Goal: Feedback & Contribution: Contribute content

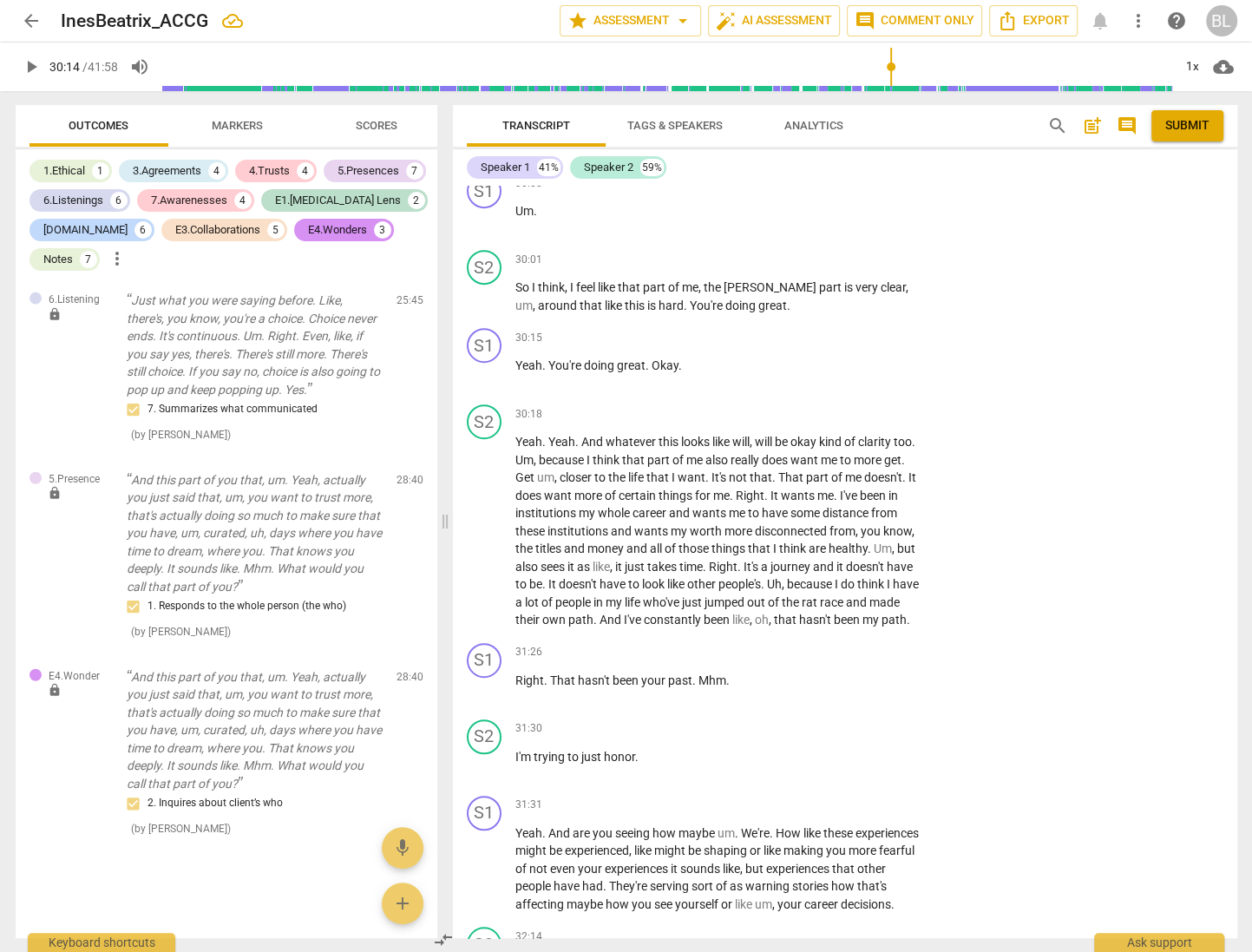
scroll to position [14680, 0]
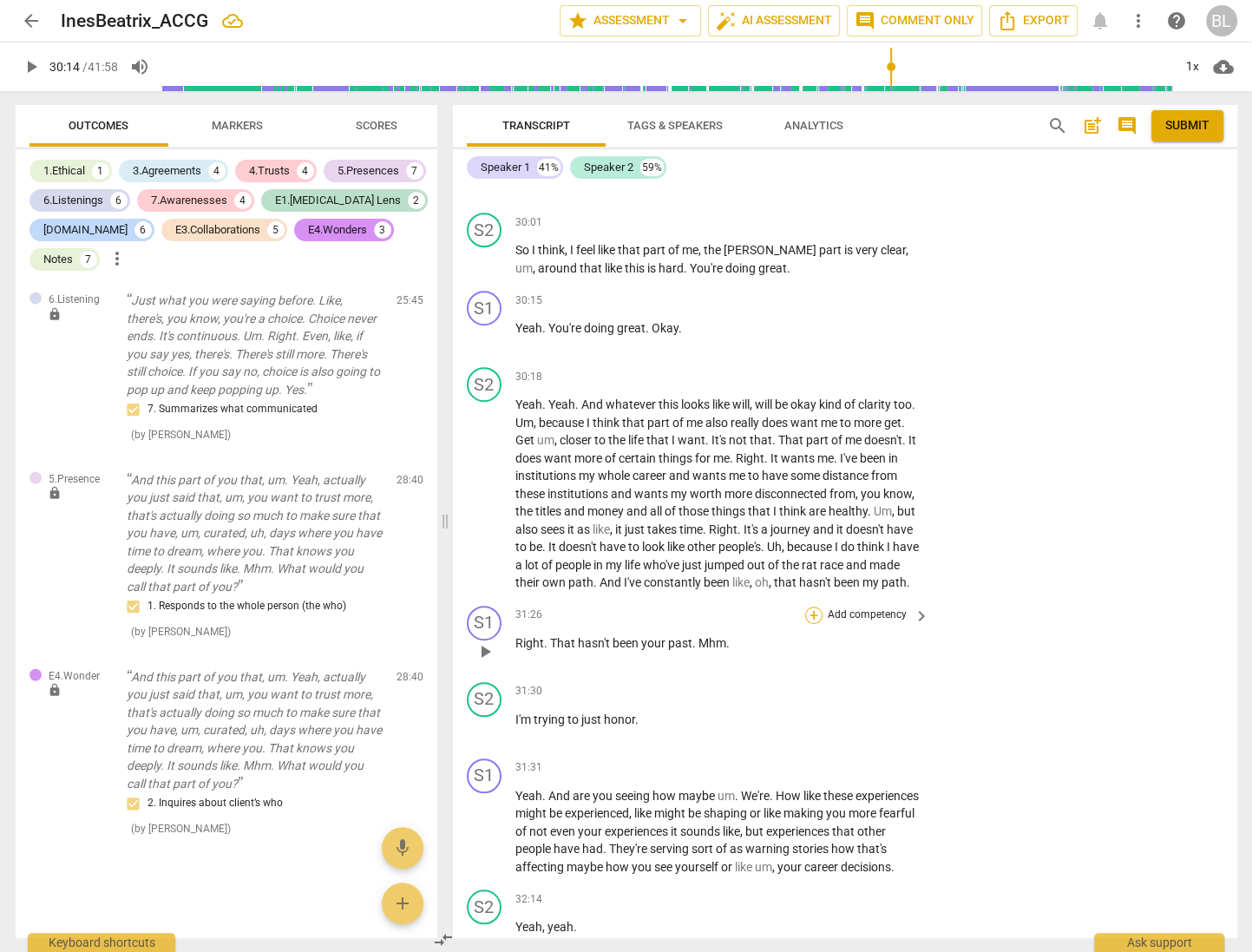
click at [810, 607] on div "+" at bounding box center [814, 615] width 18 height 18
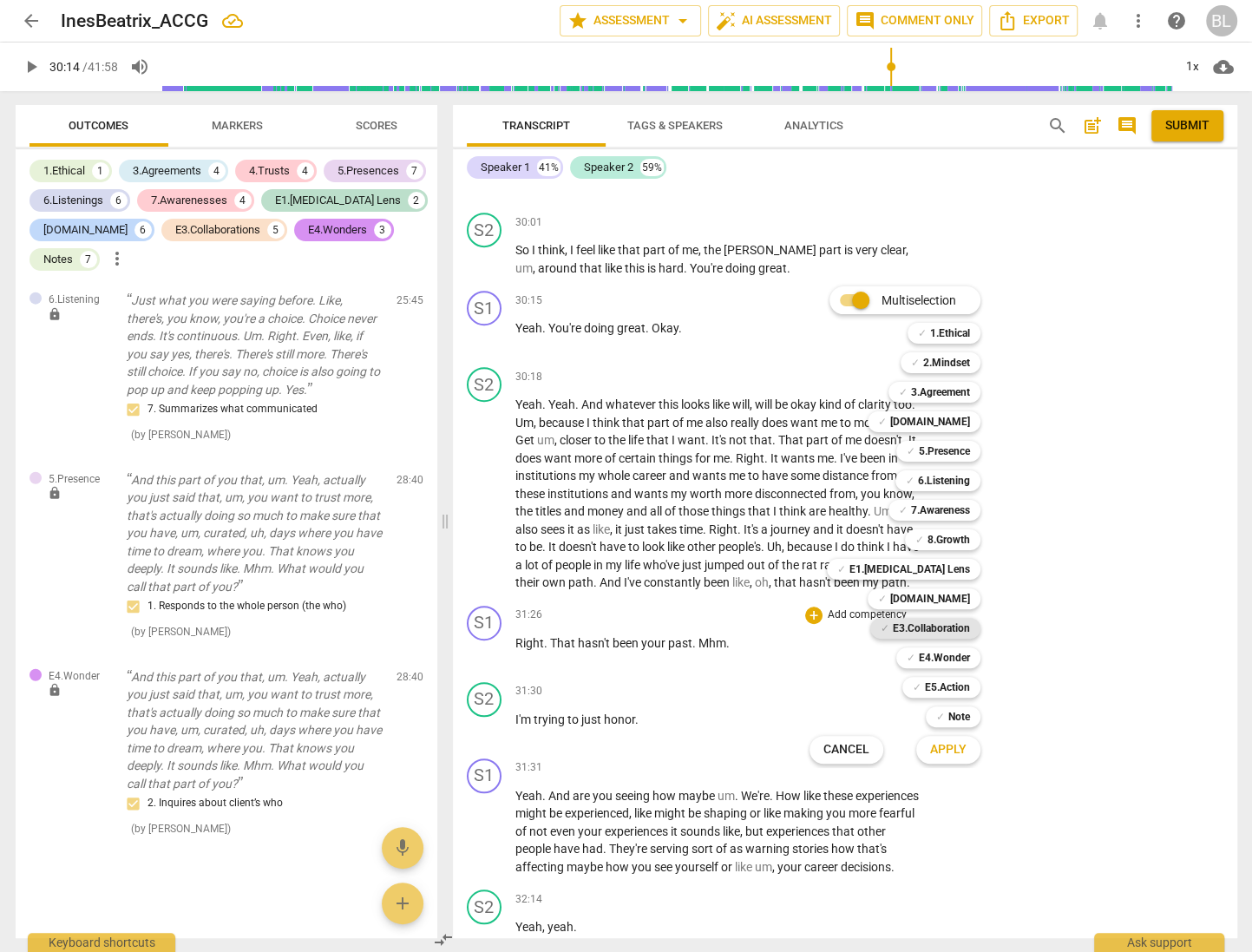
click at [945, 624] on b "E3.Collaboration" at bounding box center [931, 628] width 77 height 20
click at [940, 750] on span "Apply" at bounding box center [948, 749] width 36 height 18
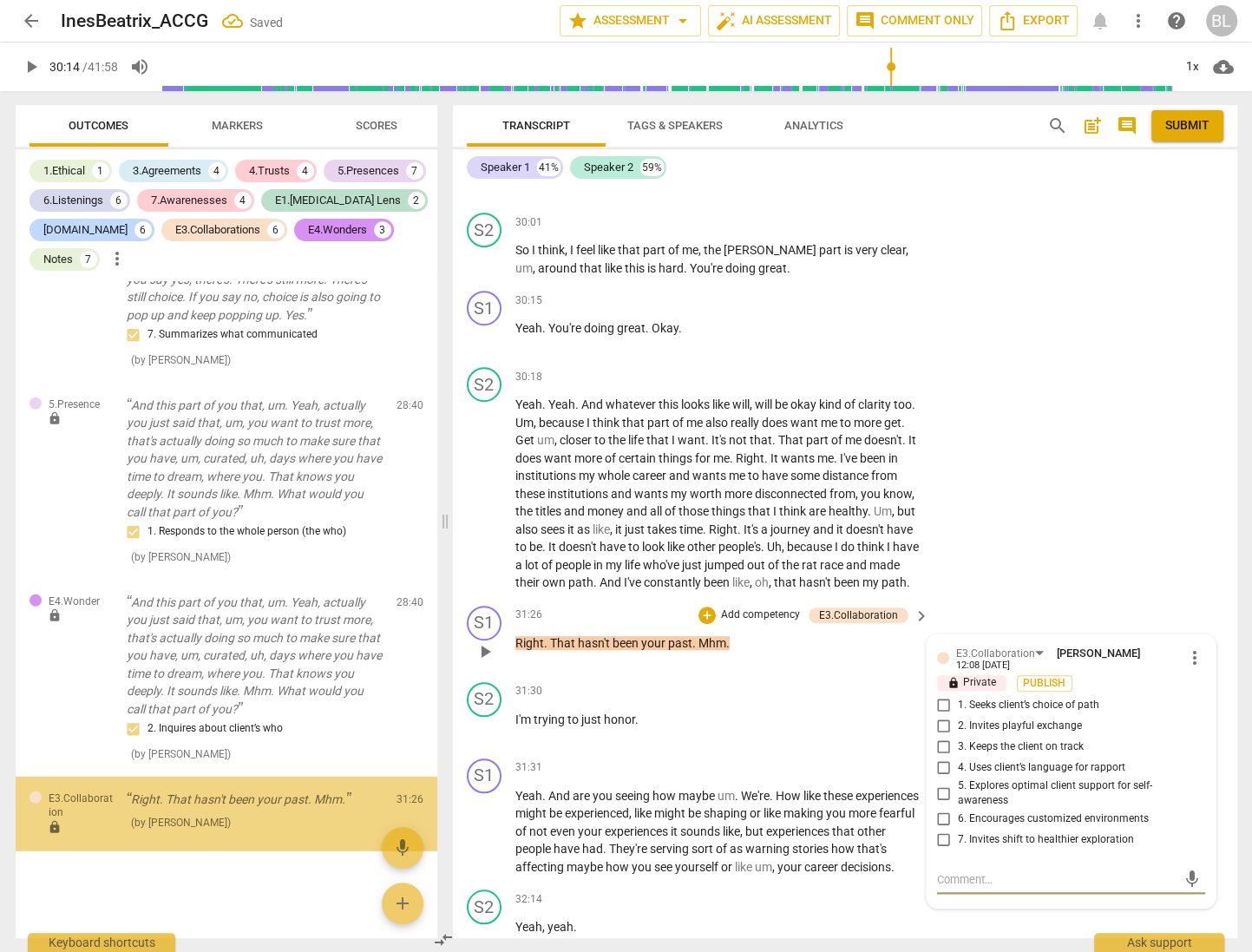
scroll to position [8046, 0]
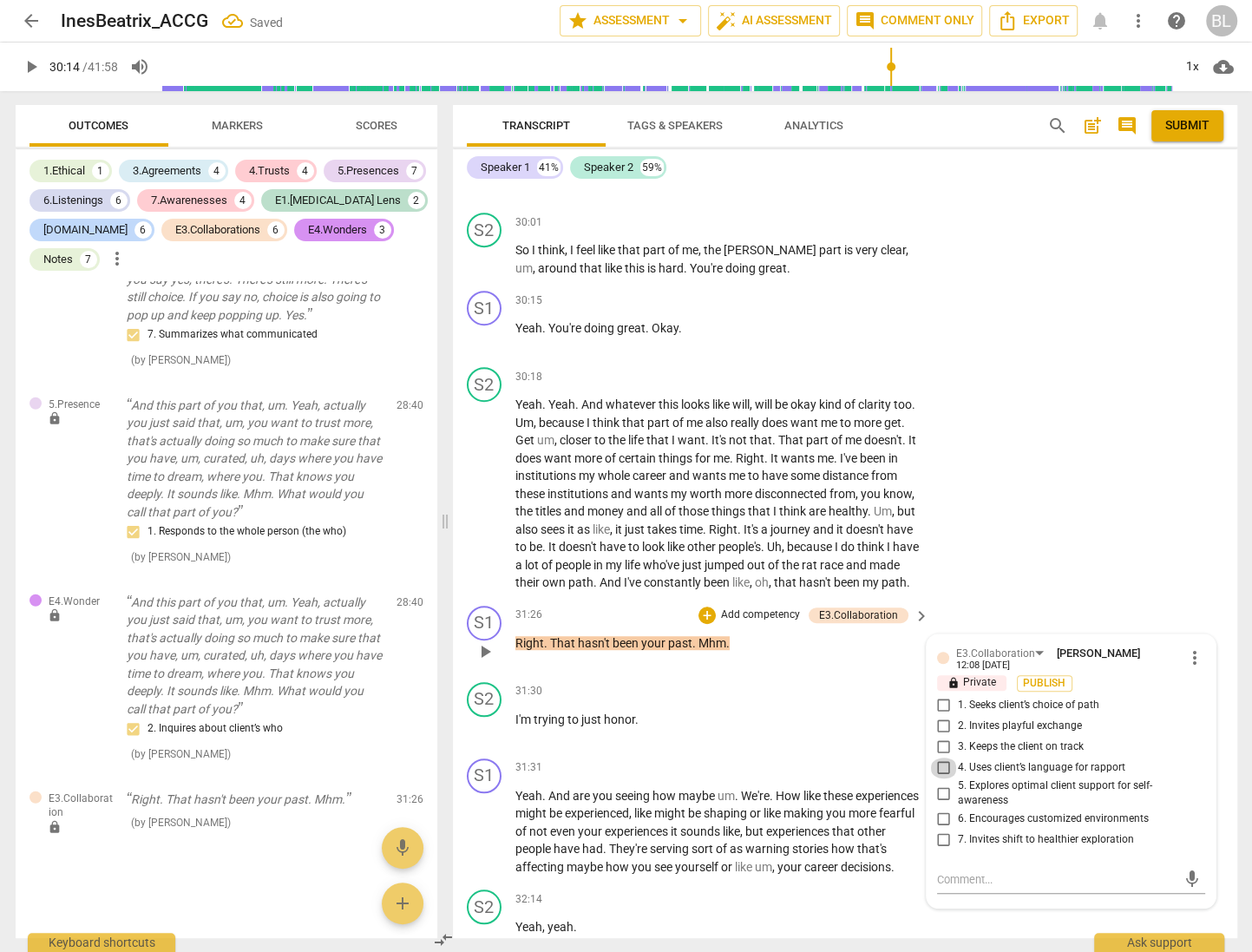
click at [935, 758] on input "4. Uses client’s language for rapport" at bounding box center [944, 768] width 28 height 20
checkbox input "true"
click at [892, 682] on div "31:30 + Add competency keyboard_arrow_right I'm trying to just honor ." at bounding box center [724, 713] width 417 height 62
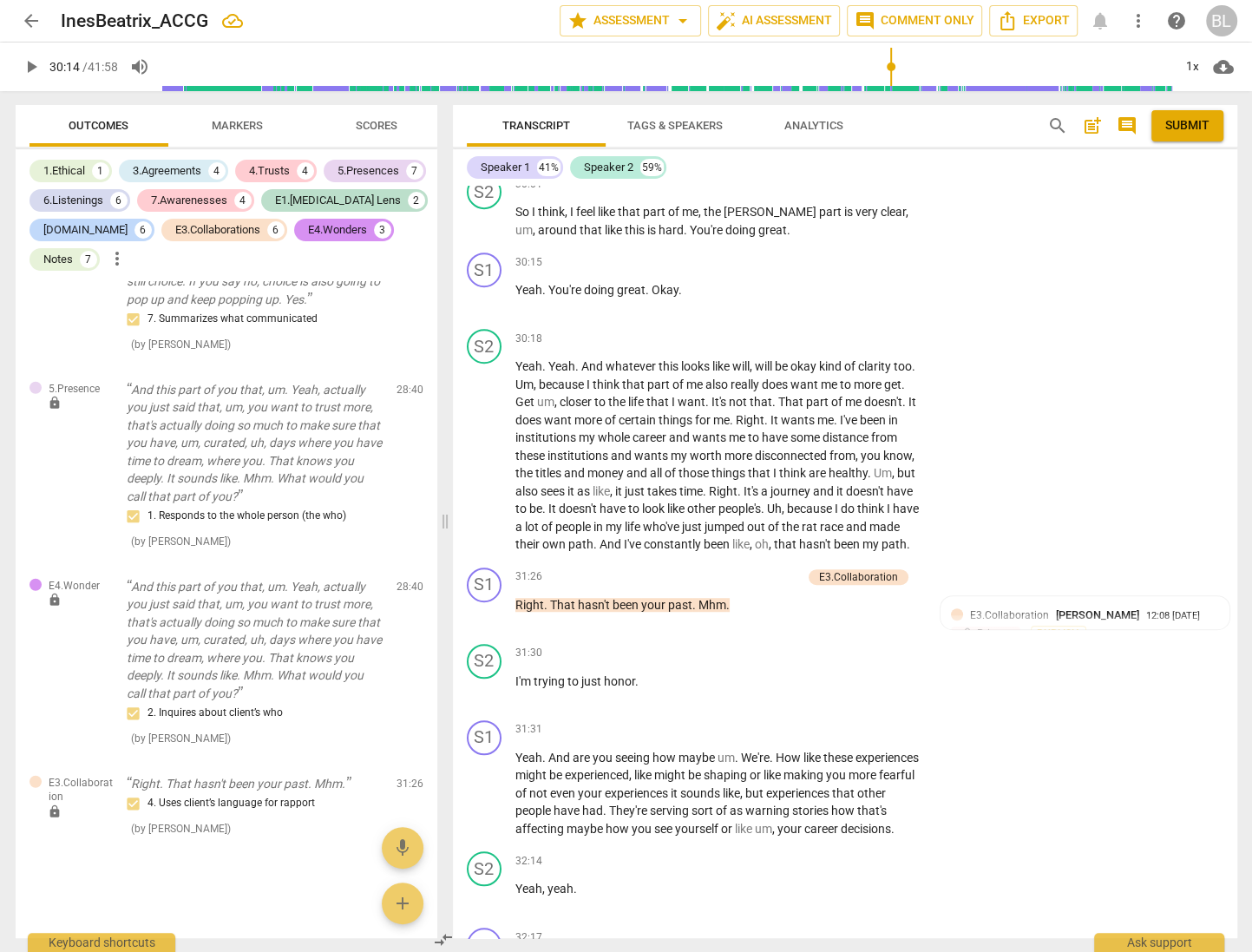
scroll to position [14680, 0]
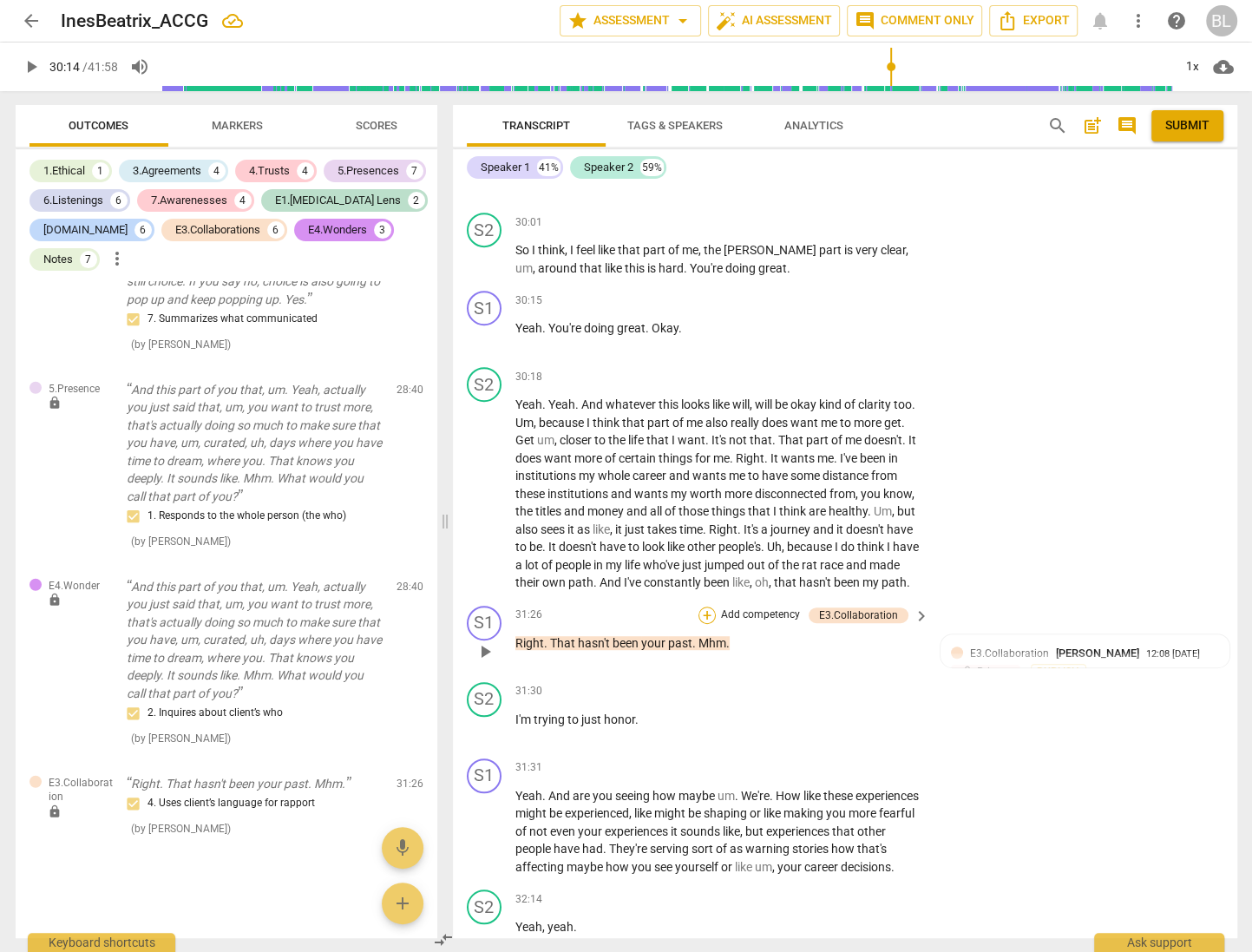
click at [707, 607] on div "+" at bounding box center [707, 615] width 18 height 18
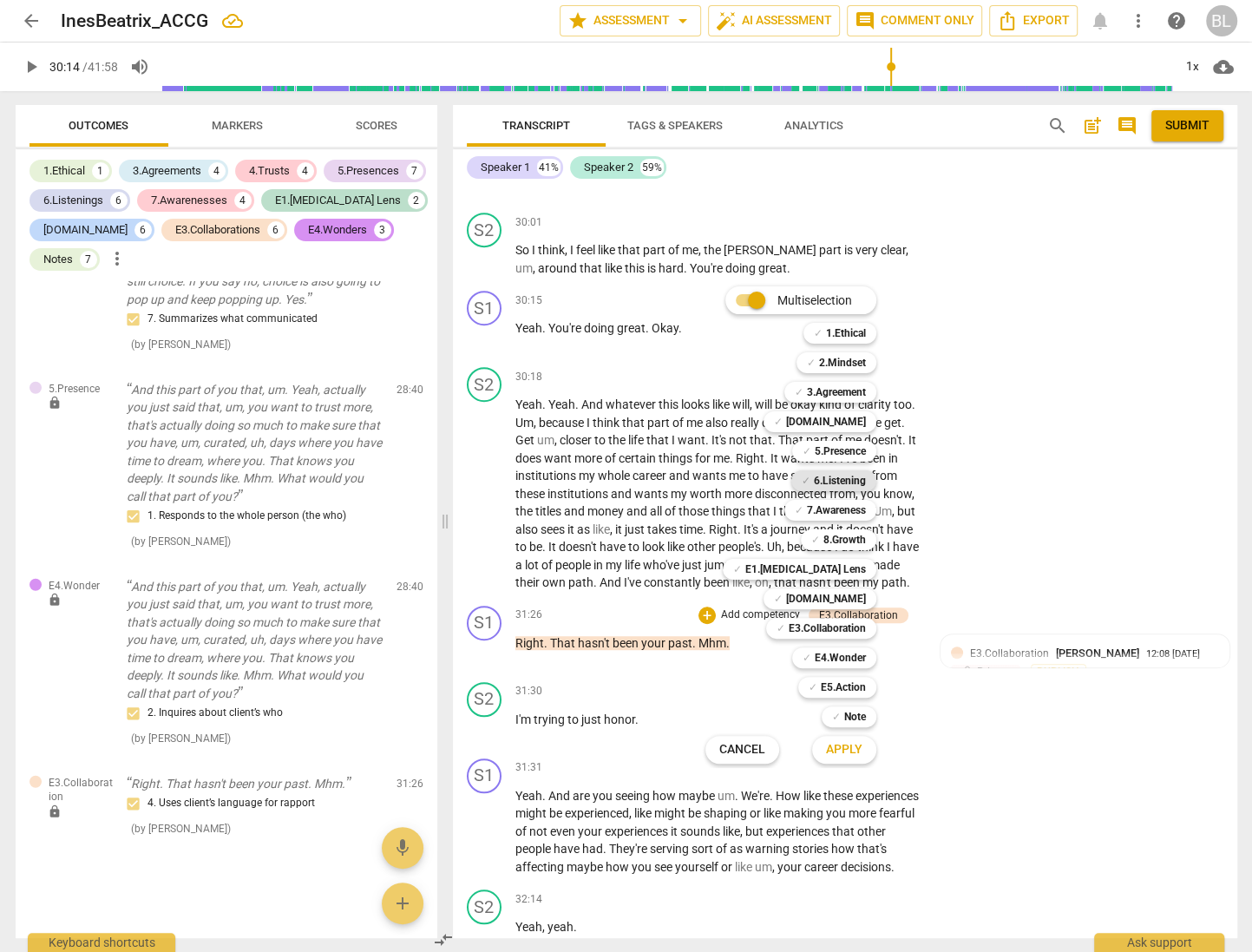
click at [828, 481] on b "6.Listening" at bounding box center [841, 480] width 52 height 20
click at [828, 507] on b "7.Awareness" at bounding box center [836, 510] width 59 height 20
click at [835, 745] on span "Apply" at bounding box center [844, 749] width 36 height 18
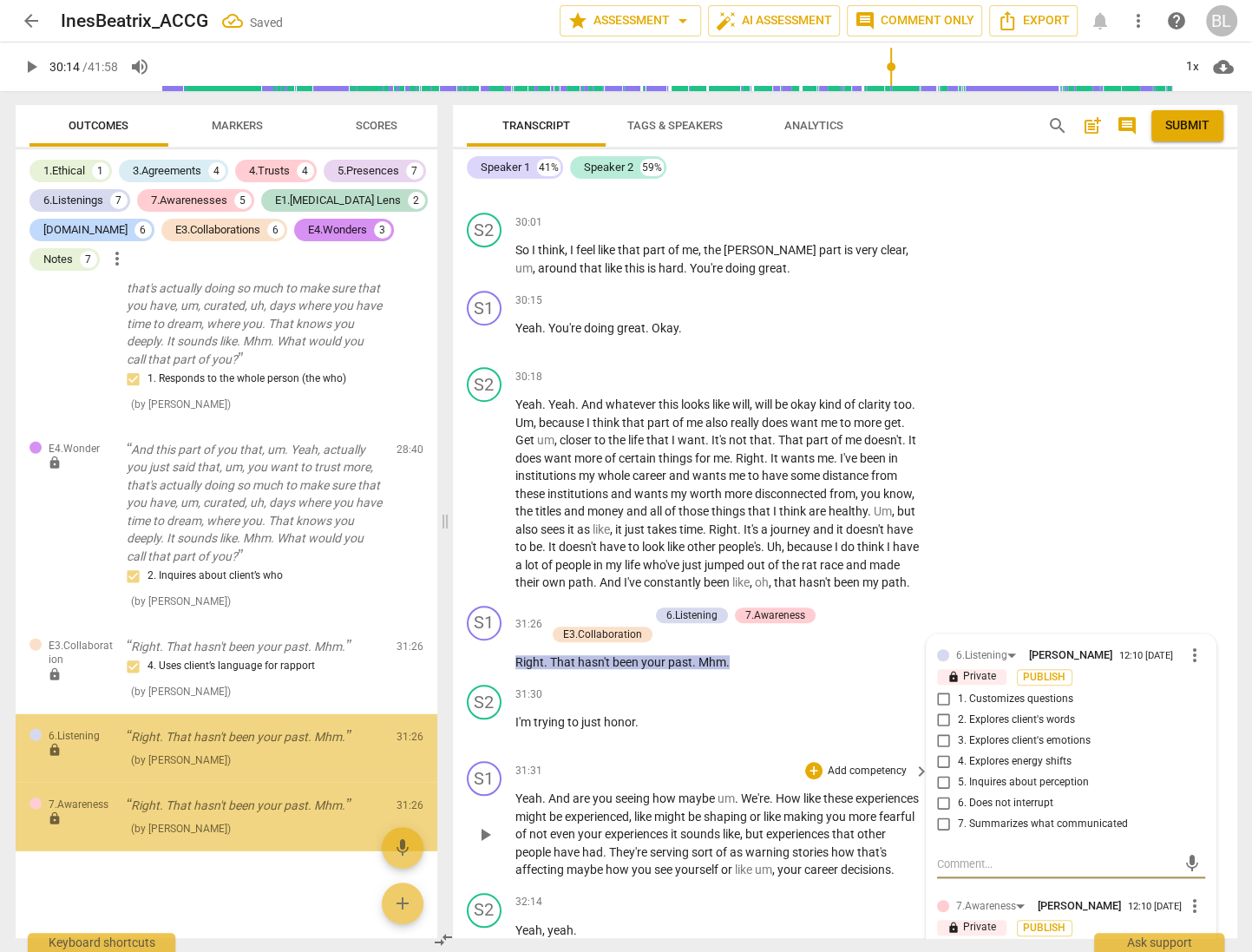
scroll to position [8199, 0]
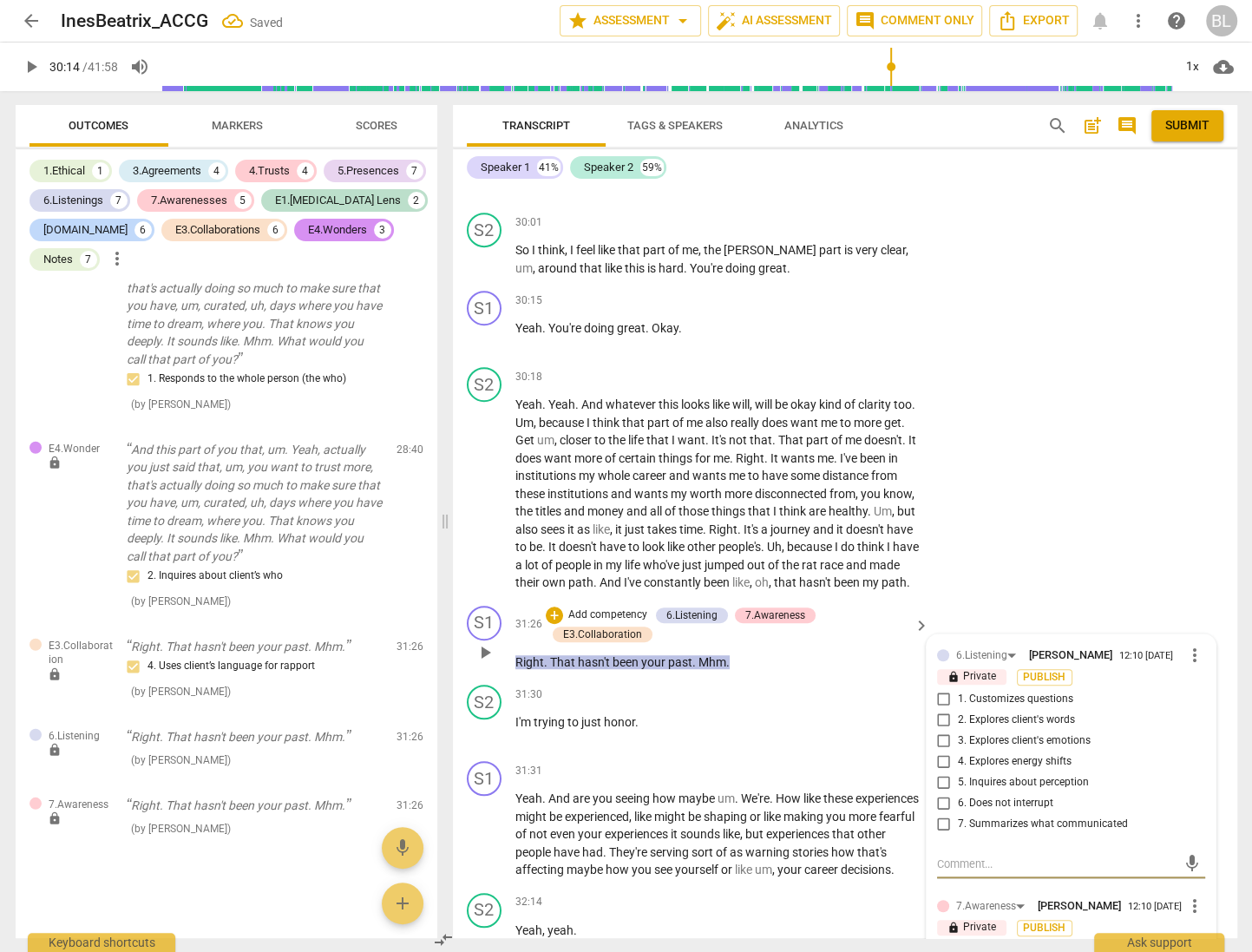
click at [939, 793] on input "6. Does not interrupt" at bounding box center [944, 803] width 28 height 20
checkbox input "true"
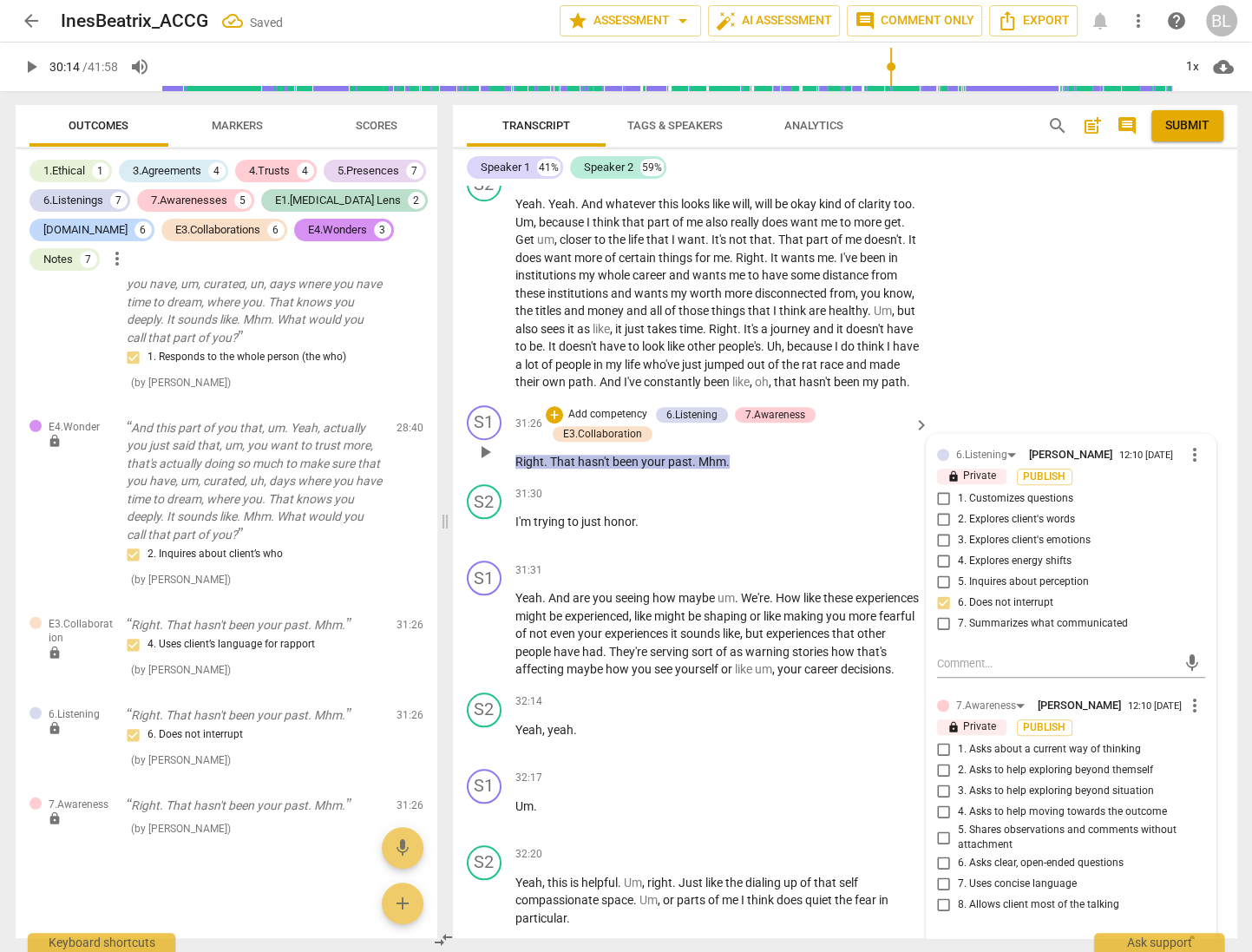
scroll to position [14931, 0]
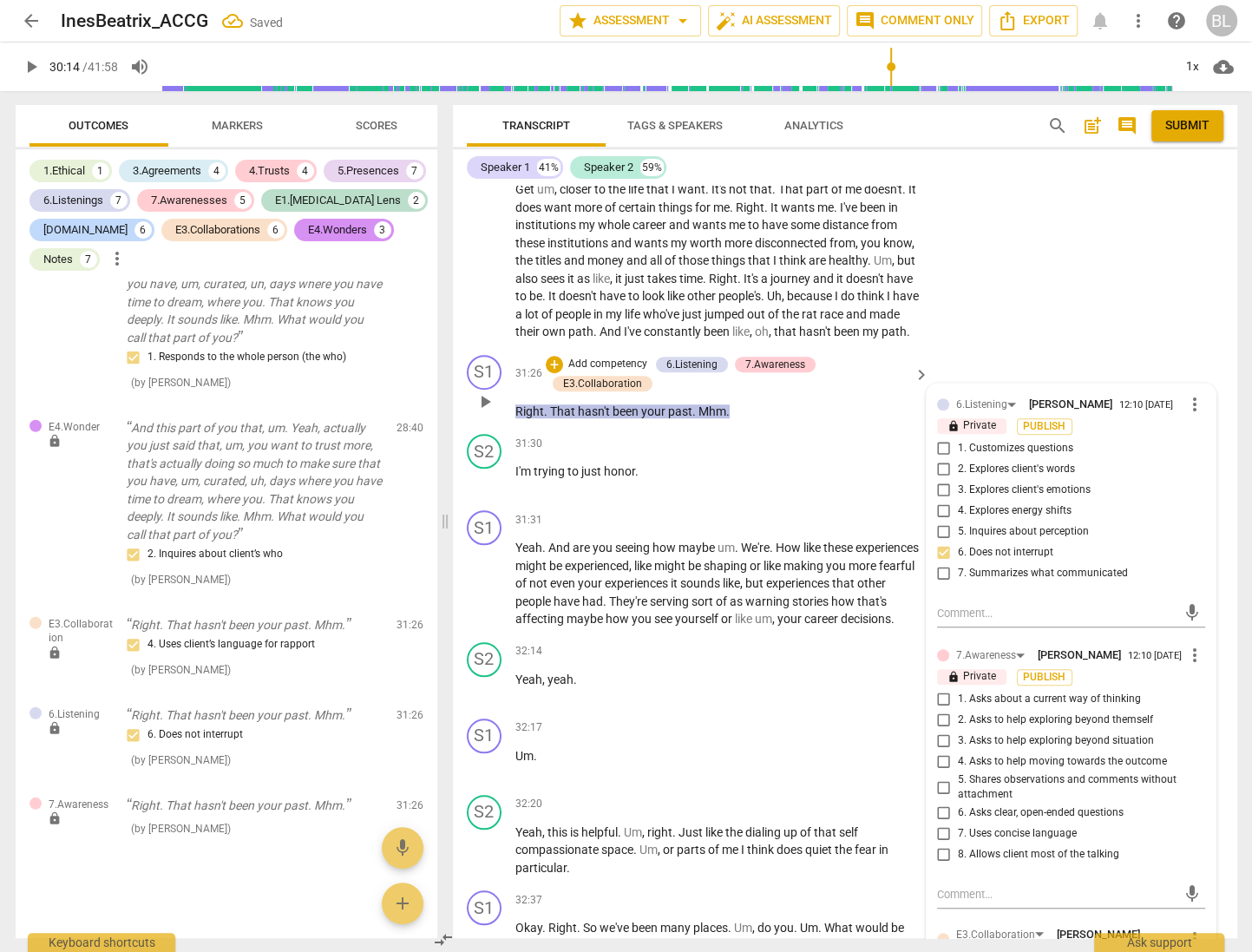
click at [947, 844] on input "8. Allows client most of the talking" at bounding box center [944, 854] width 28 height 20
checkbox input "true"
click at [873, 747] on p "Um ." at bounding box center [719, 757] width 406 height 19
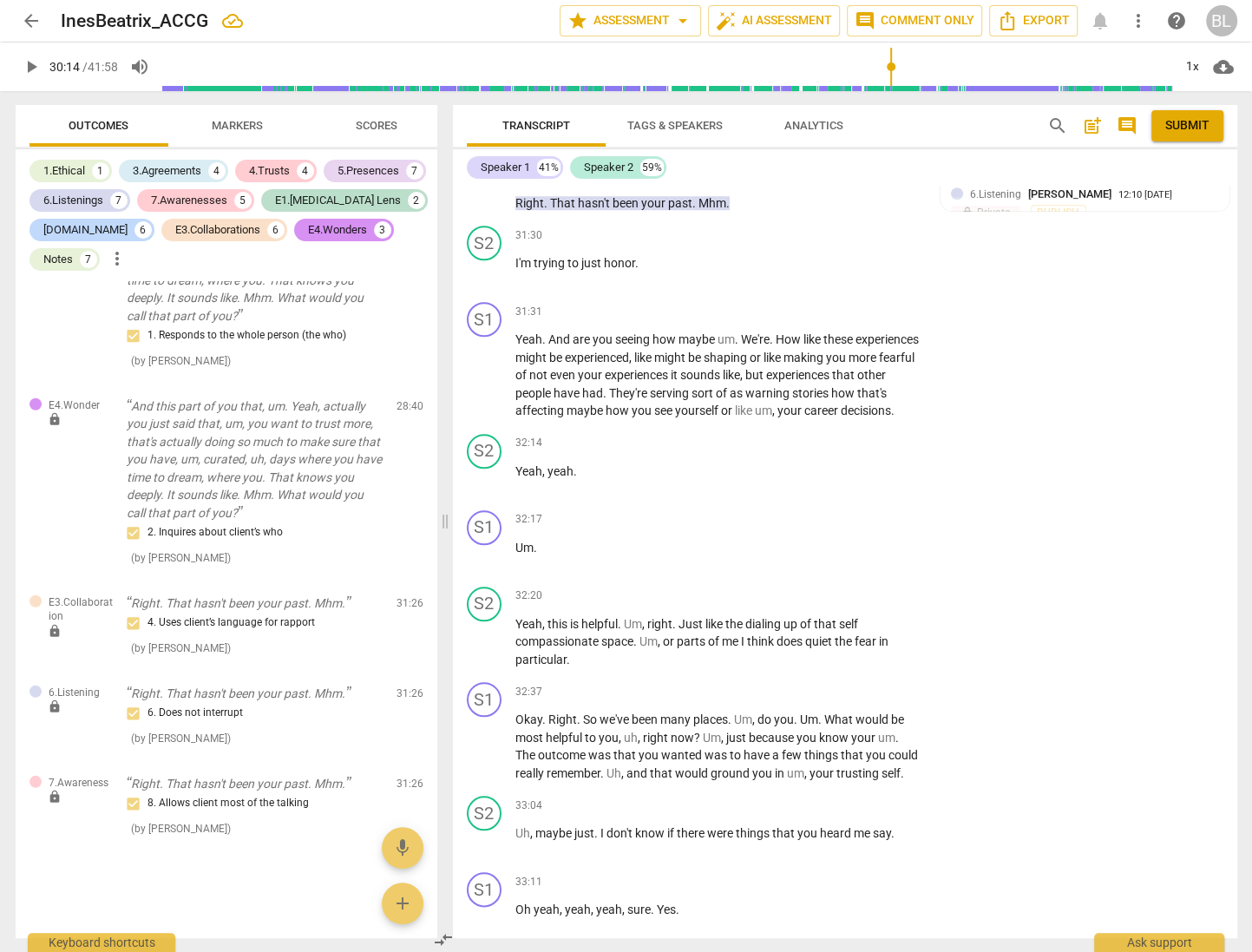
scroll to position [15151, 0]
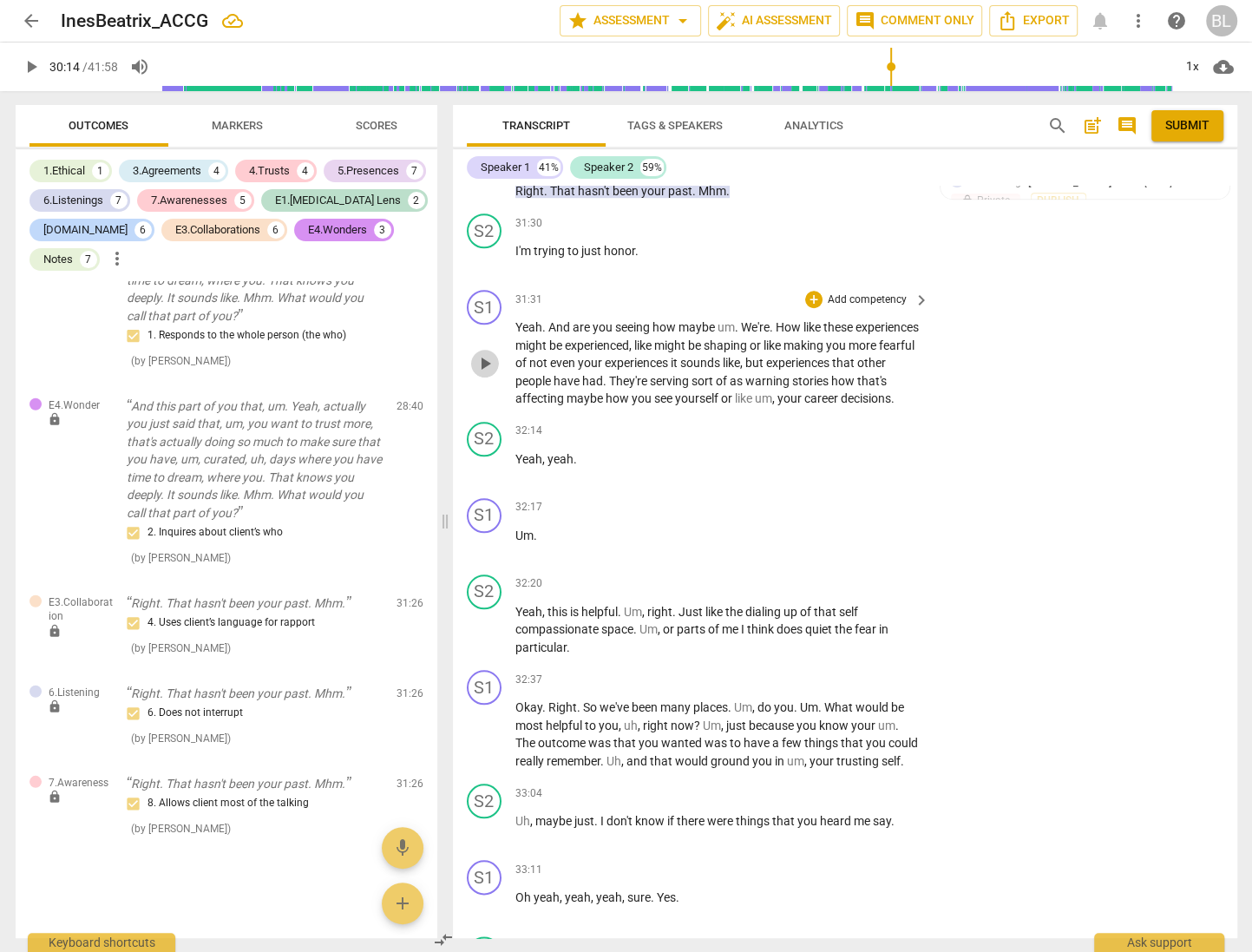
click at [482, 353] on span "play_arrow" at bounding box center [485, 363] width 20 height 20
click at [484, 353] on span "pause" at bounding box center [485, 363] width 20 height 20
click at [484, 353] on span "play_arrow" at bounding box center [485, 363] width 20 height 20
click at [490, 353] on span "pause" at bounding box center [485, 363] width 20 height 20
type input "1942"
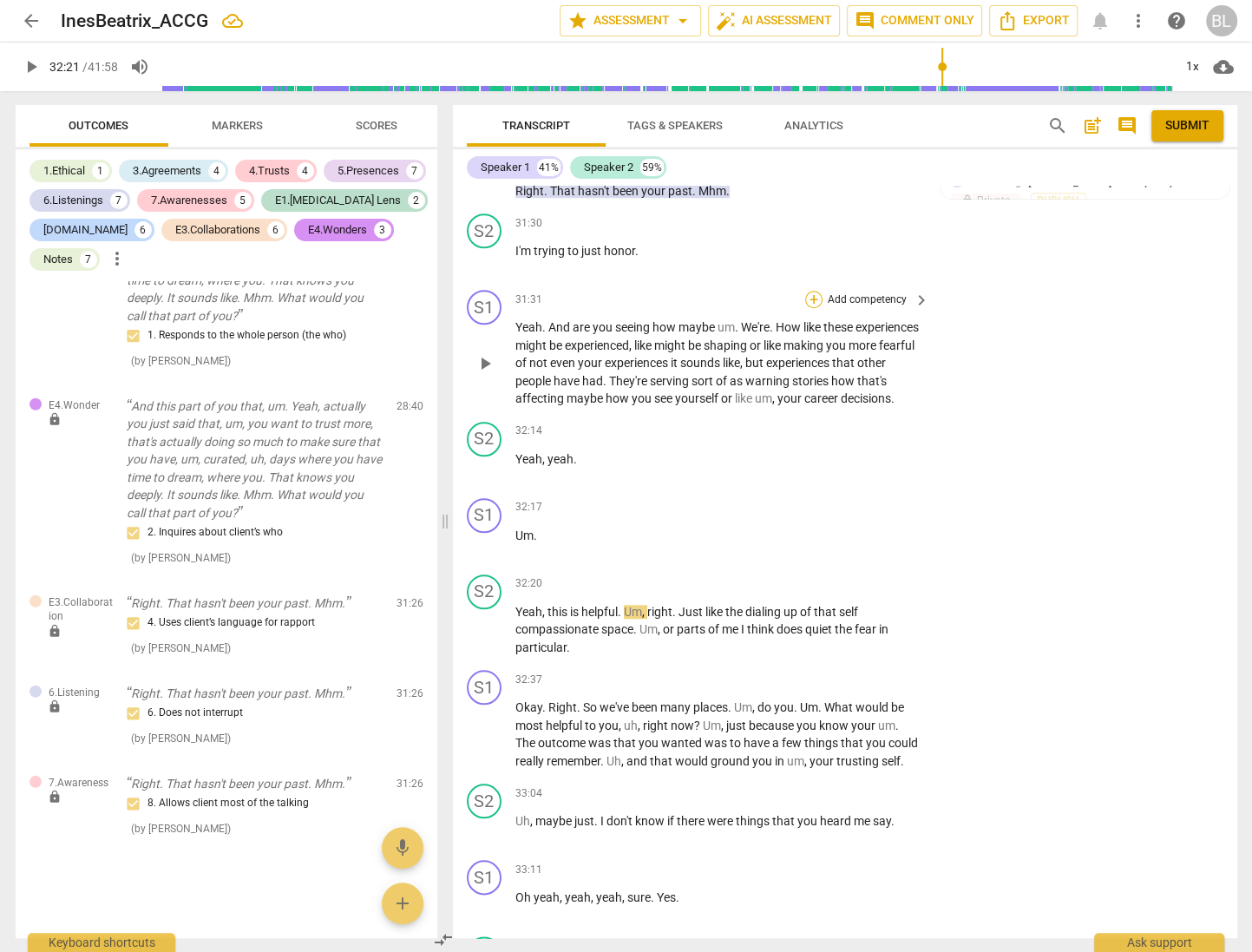
click at [813, 290] on div "+" at bounding box center [814, 299] width 18 height 18
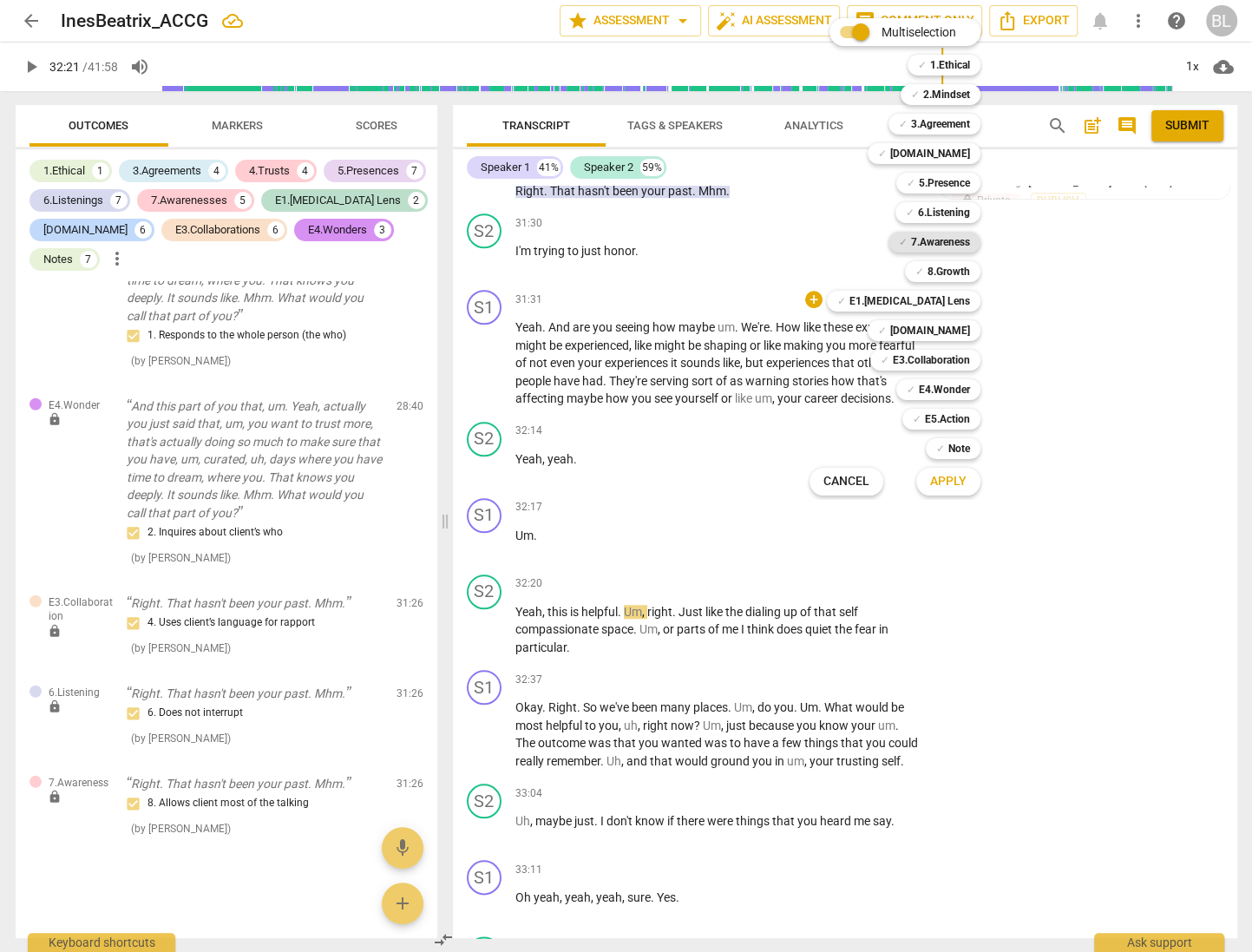
click at [964, 238] on b "7.Awareness" at bounding box center [940, 242] width 59 height 20
click at [956, 476] on span "Apply" at bounding box center [948, 481] width 36 height 18
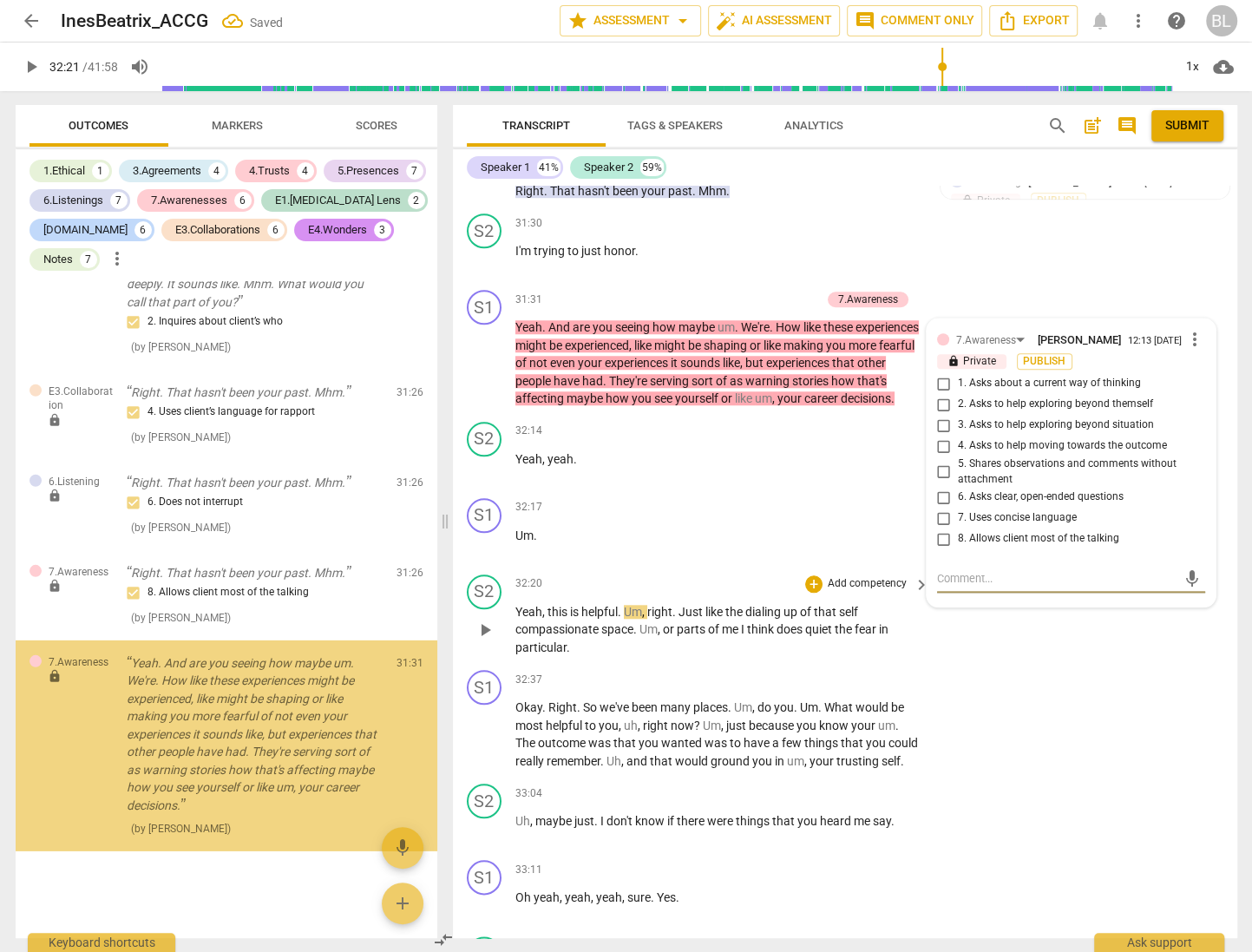
scroll to position [8453, 0]
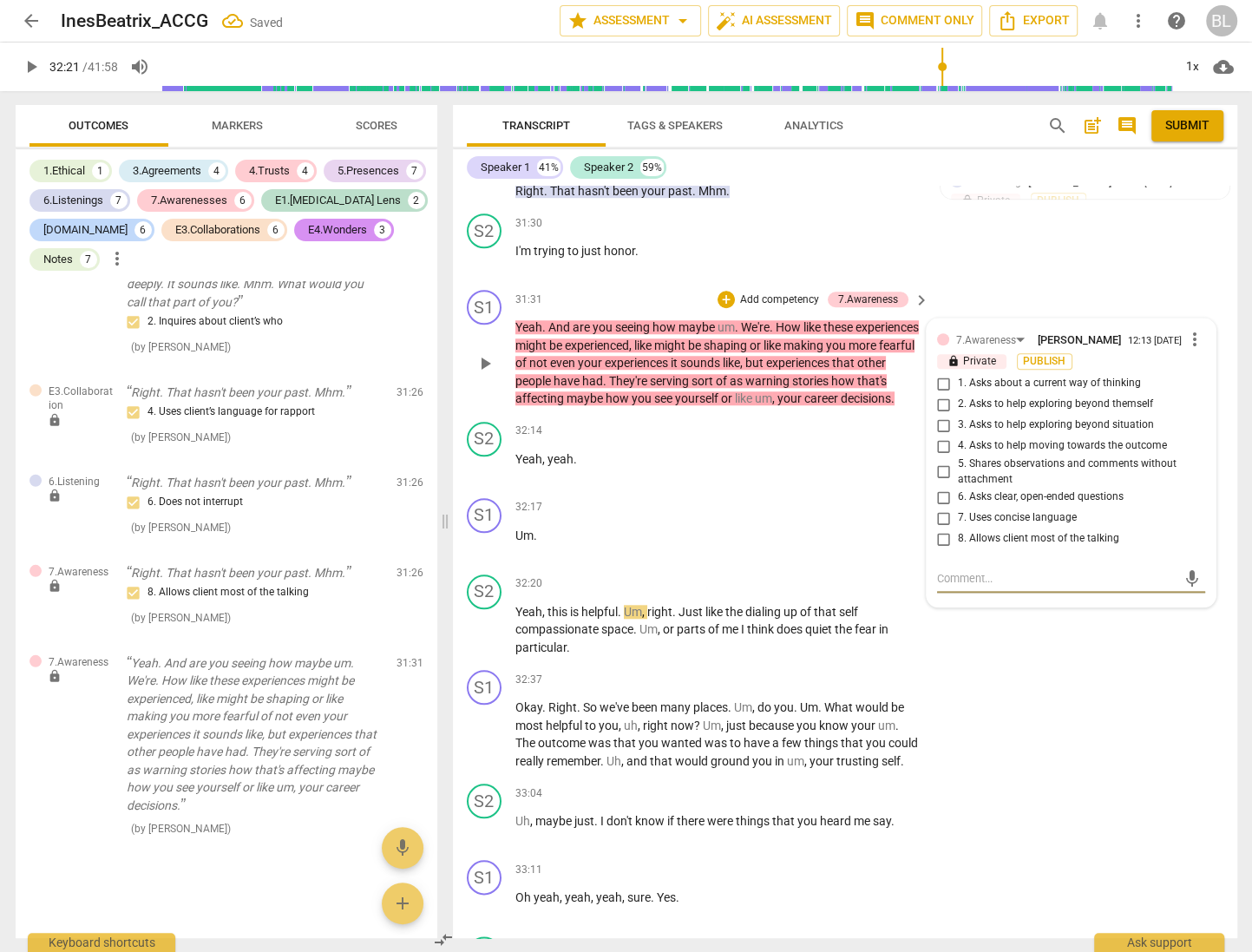
click at [937, 487] on input "6. Asks clear, open-ended questions" at bounding box center [944, 497] width 28 height 20
click at [938, 487] on input "6. Asks clear, open-ended questions" at bounding box center [944, 497] width 28 height 20
checkbox input "true"
click at [971, 570] on textarea at bounding box center [1057, 579] width 240 height 17
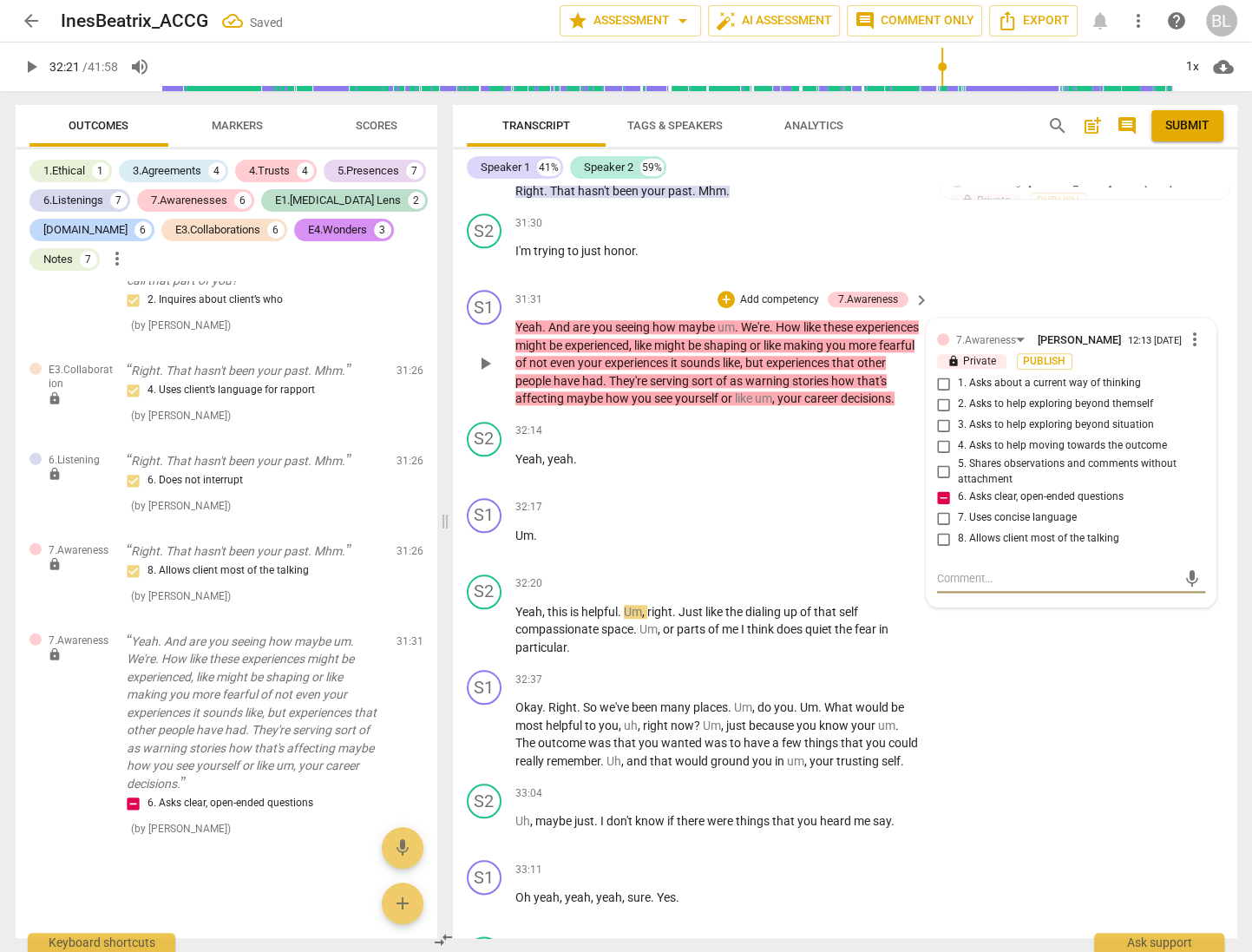
drag, startPoint x: 978, startPoint y: 509, endPoint x: 986, endPoint y: 489, distance: 21.5
click at [979, 565] on div "mic" at bounding box center [1071, 579] width 268 height 28
click at [989, 570] on textarea at bounding box center [1057, 579] width 240 height 17
type textarea "I"
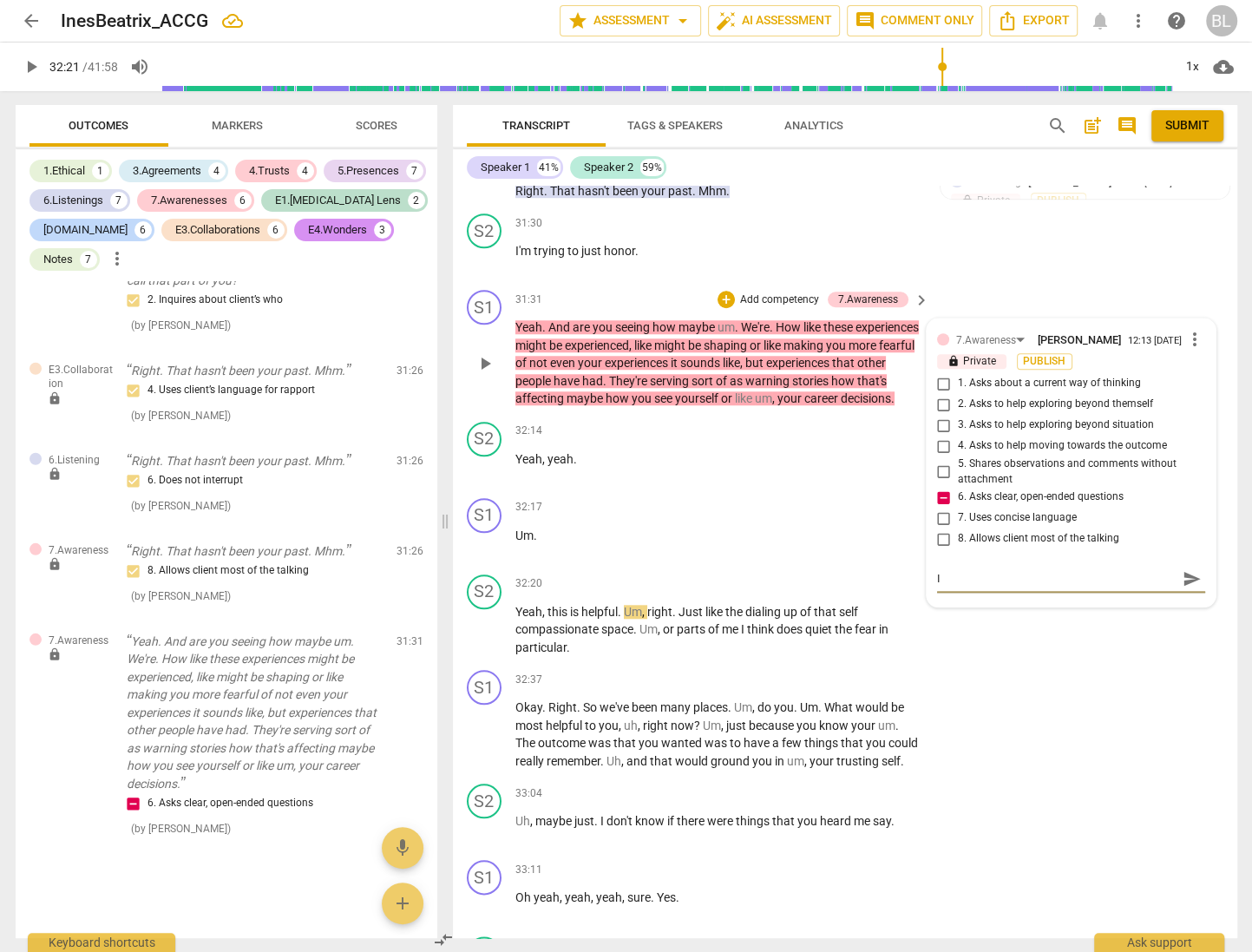
type textarea "It"
type textarea "It'"
type textarea "It's"
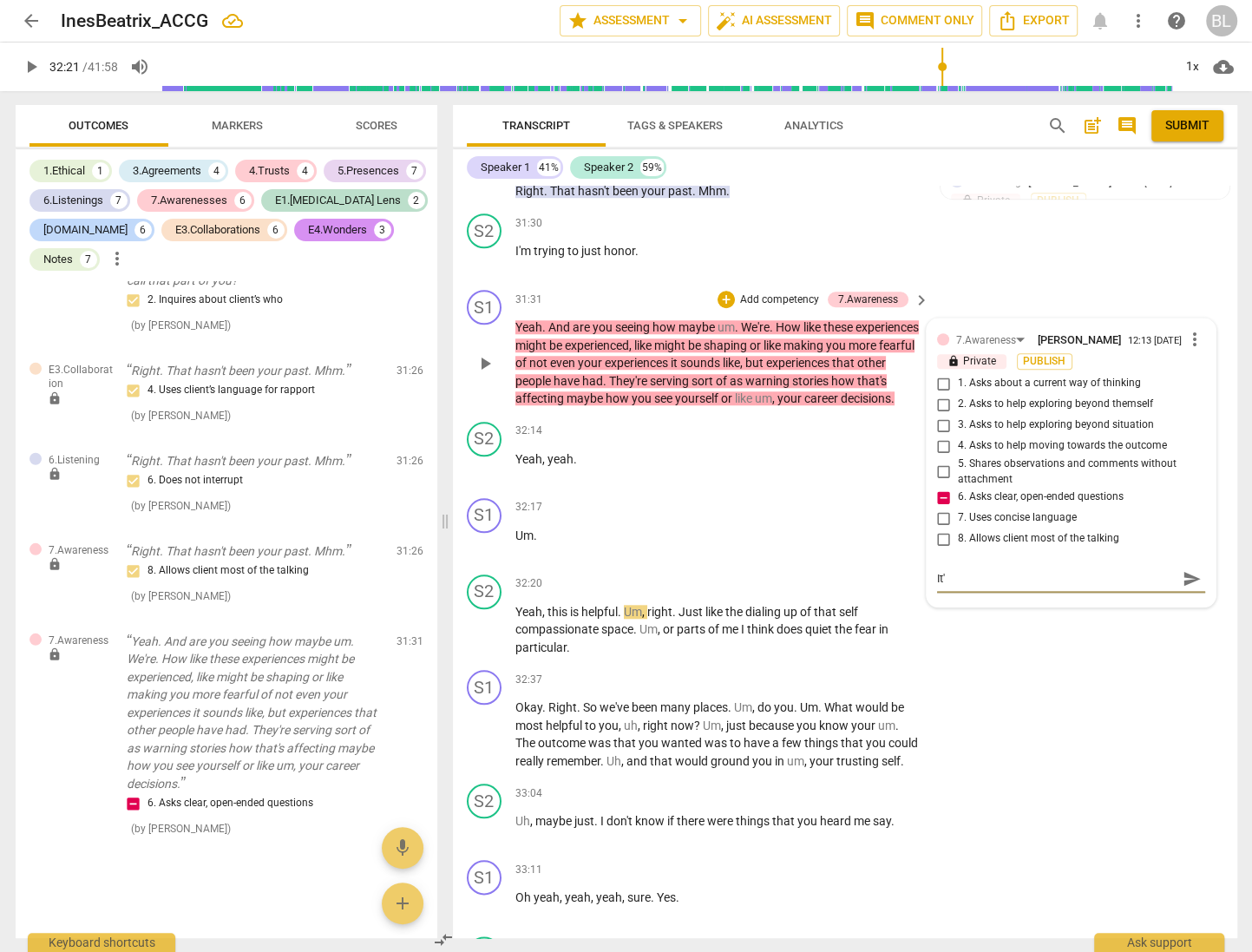
type textarea "It's"
type textarea "It's o"
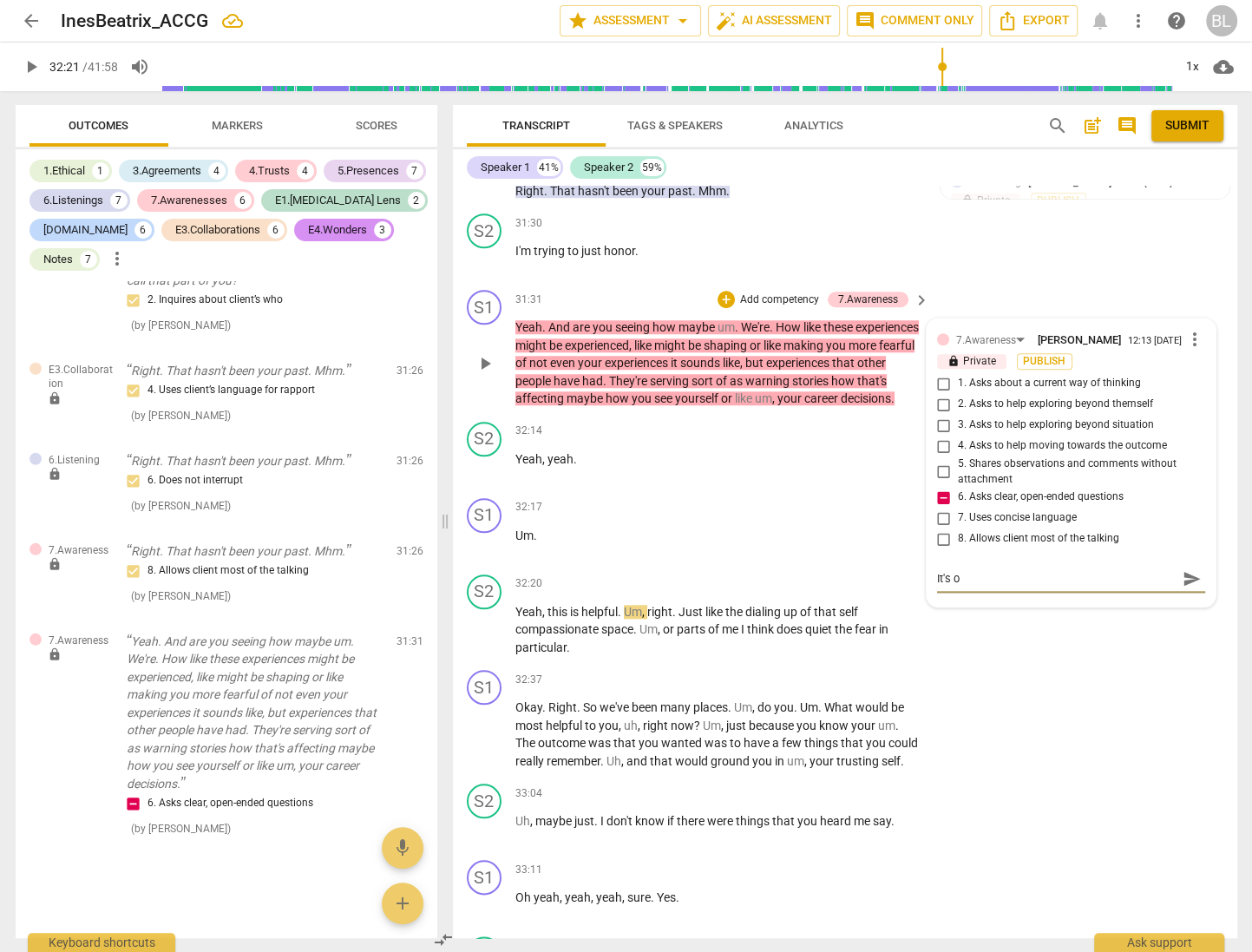
type textarea "It's ok"
type textarea "It's oka"
type textarea "It's okay"
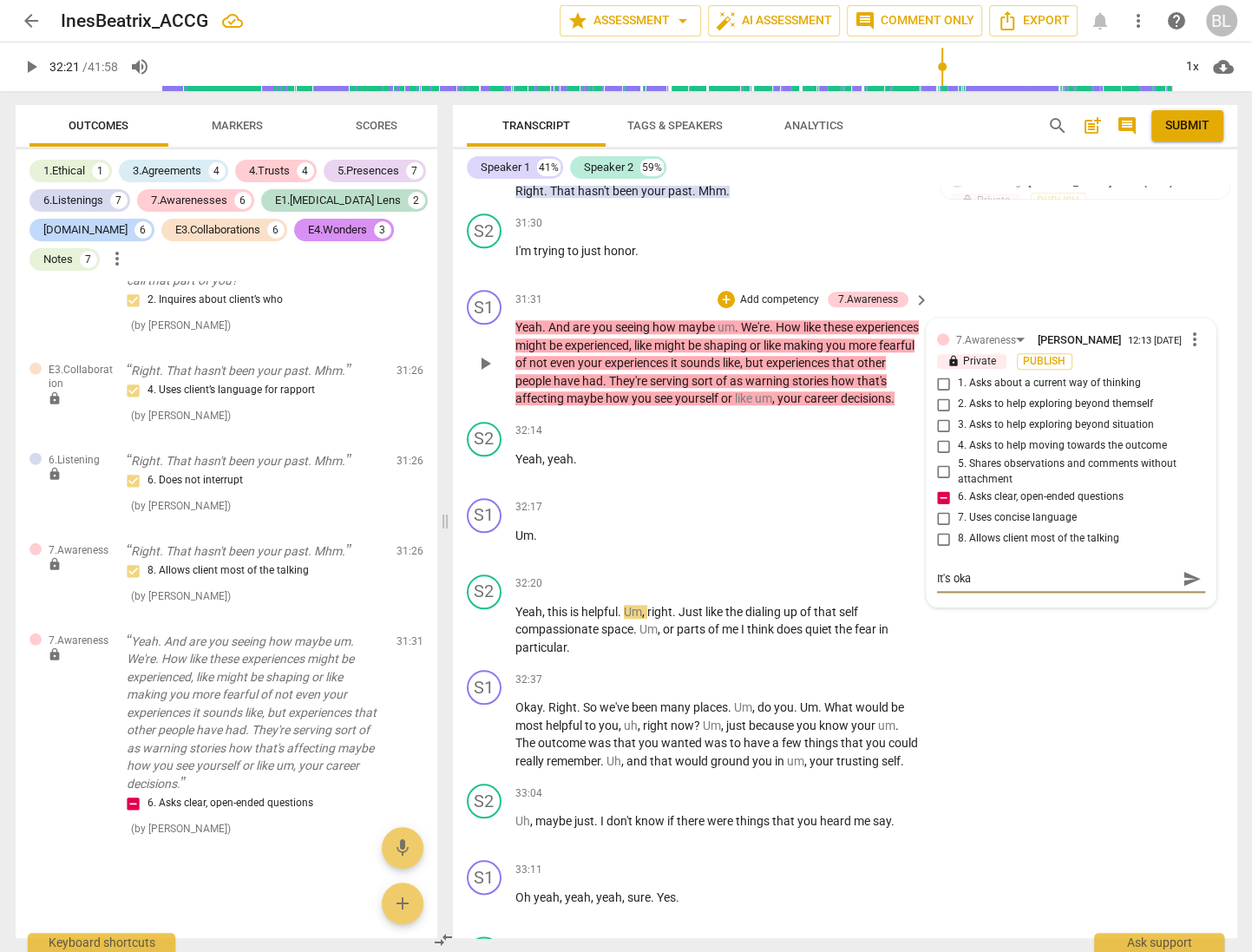
type textarea "It's okay"
type textarea "It's okay t"
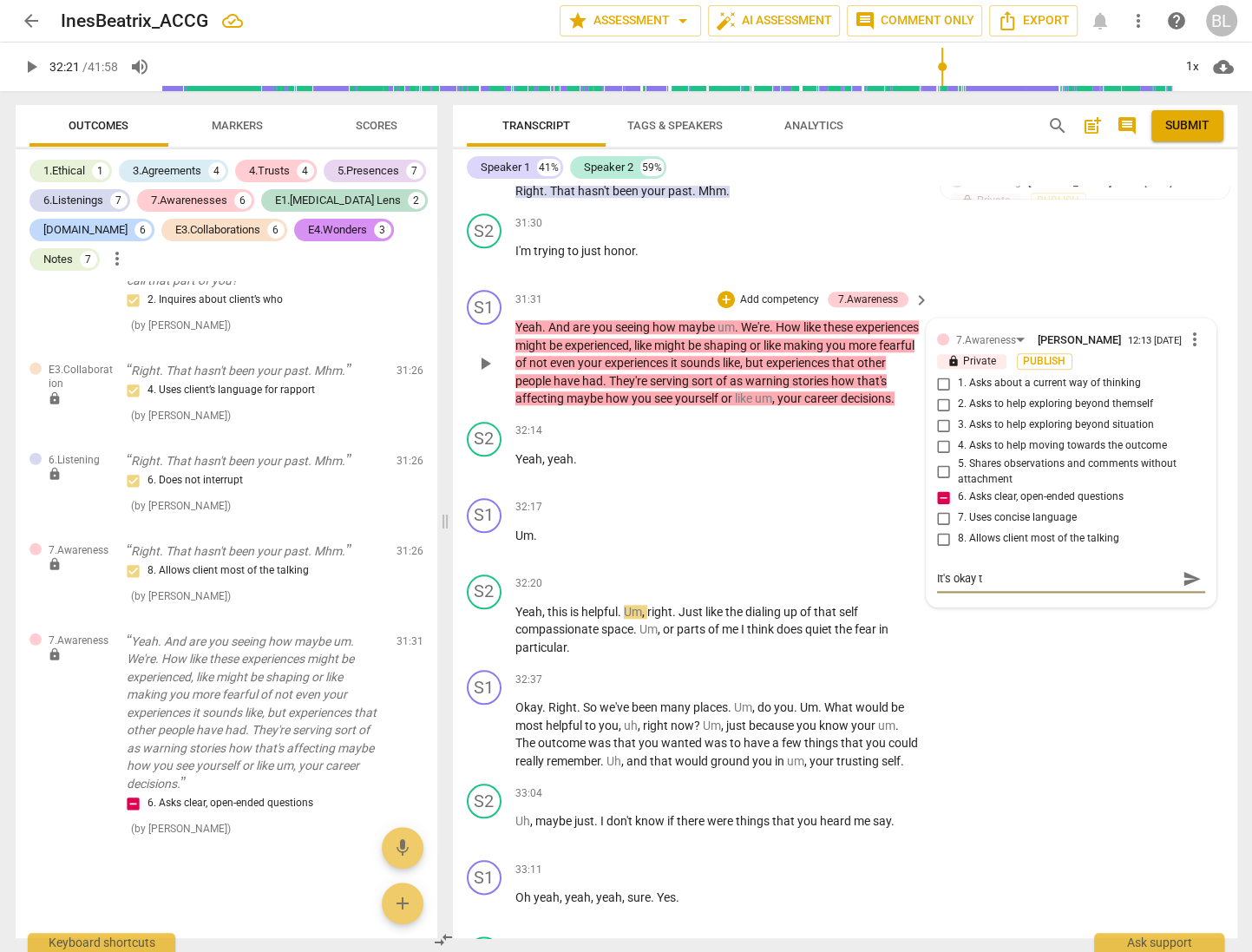
type textarea "It's okay to"
type textarea "It's okay to p"
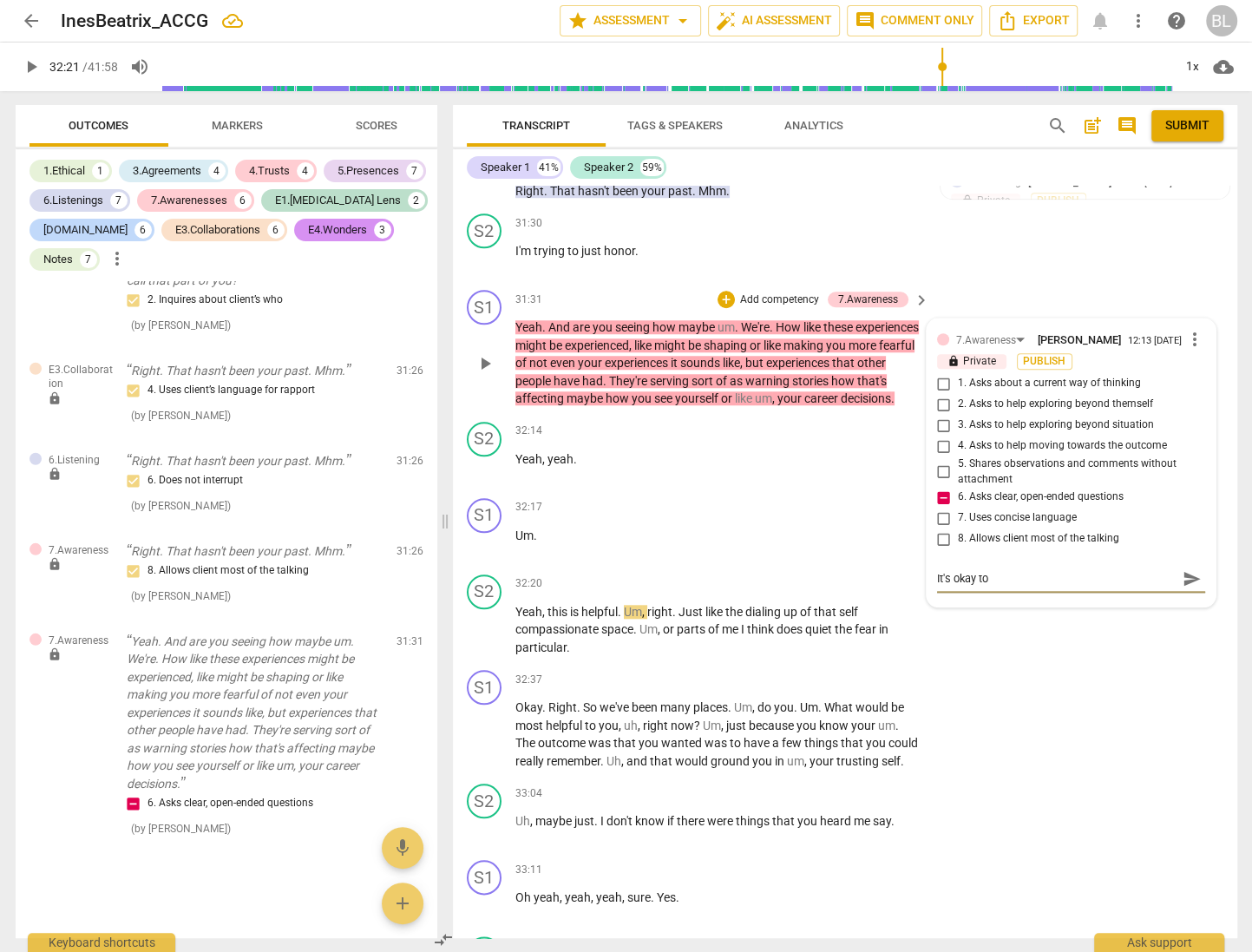
type textarea "It's okay to p"
type textarea "It's okay to pa"
type textarea "It's okay to pau"
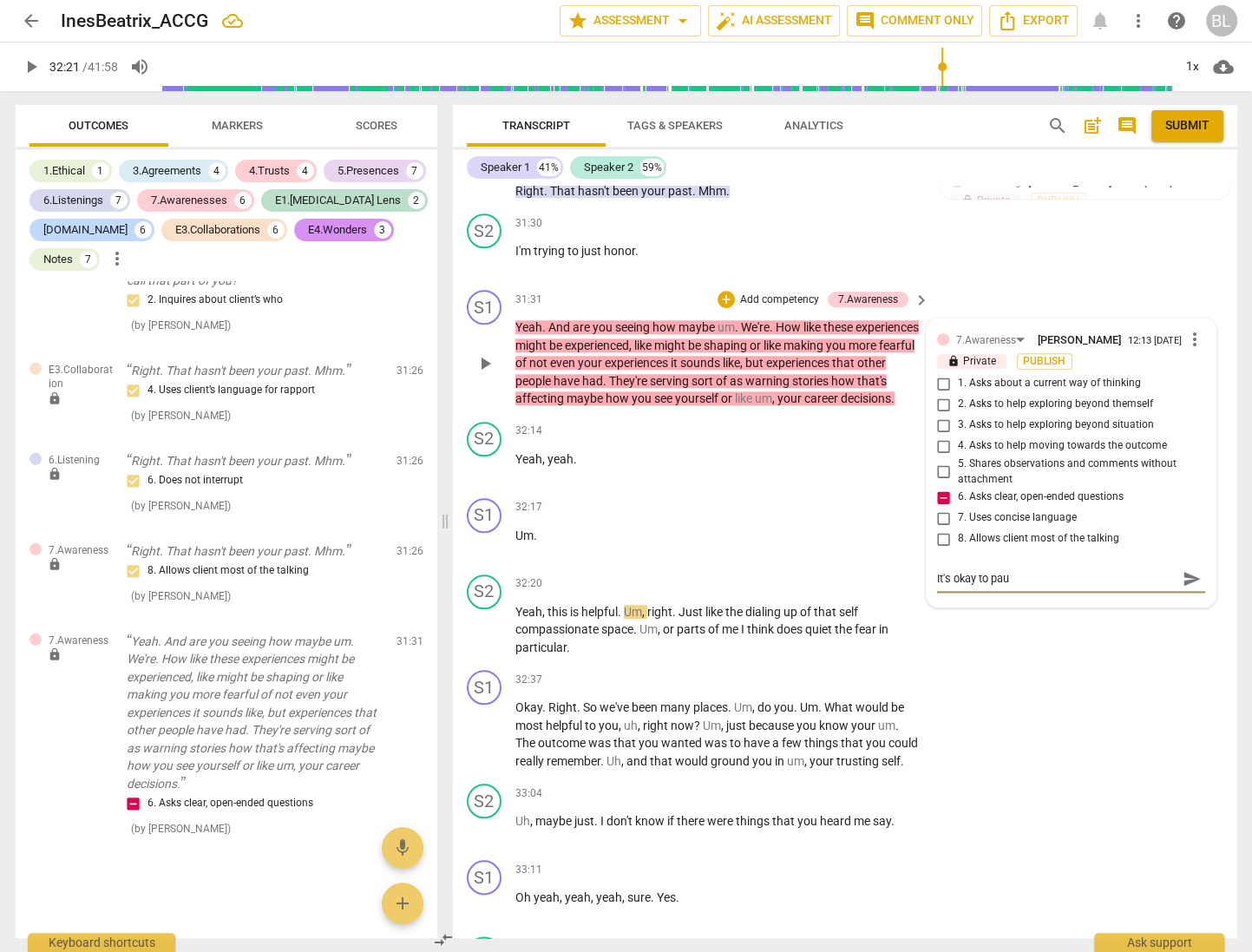
type textarea "It's okay to paus"
type textarea "It's okay to pause"
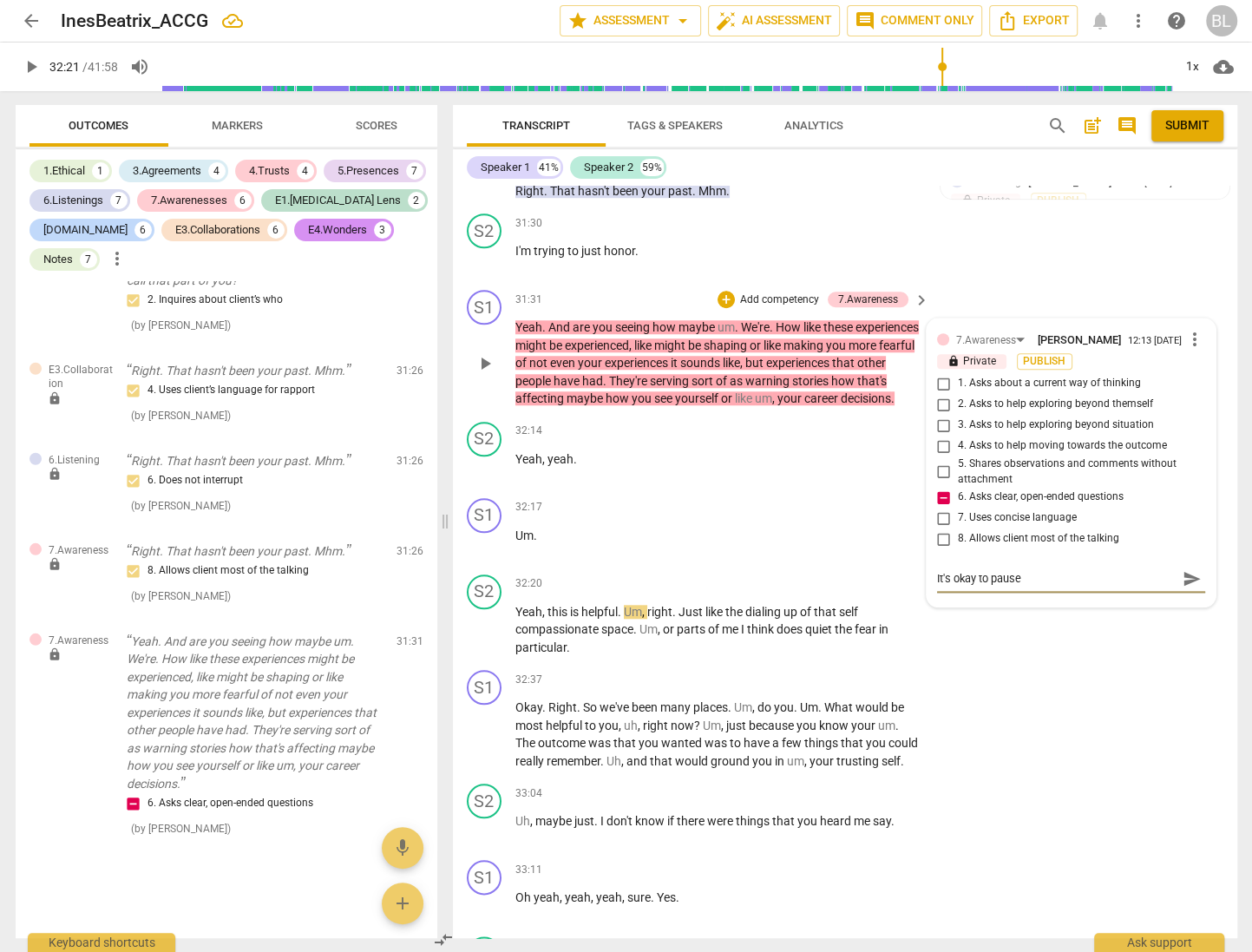
type textarea "It's okay to pause"
type textarea "It's okay to pause a"
type textarea "It's okay to pause an"
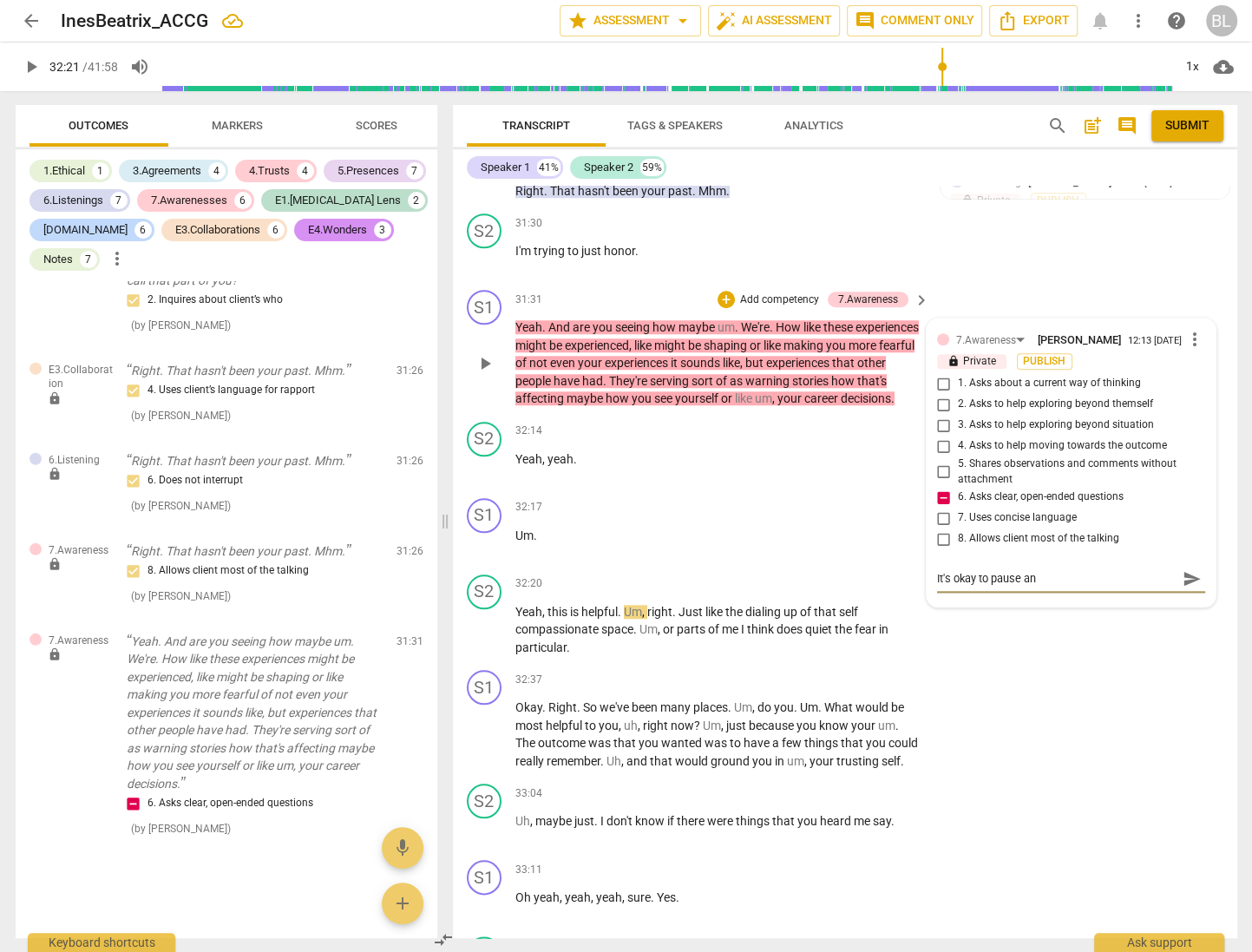
type textarea "It's okay to pause and"
type textarea "It's okay to pause and b"
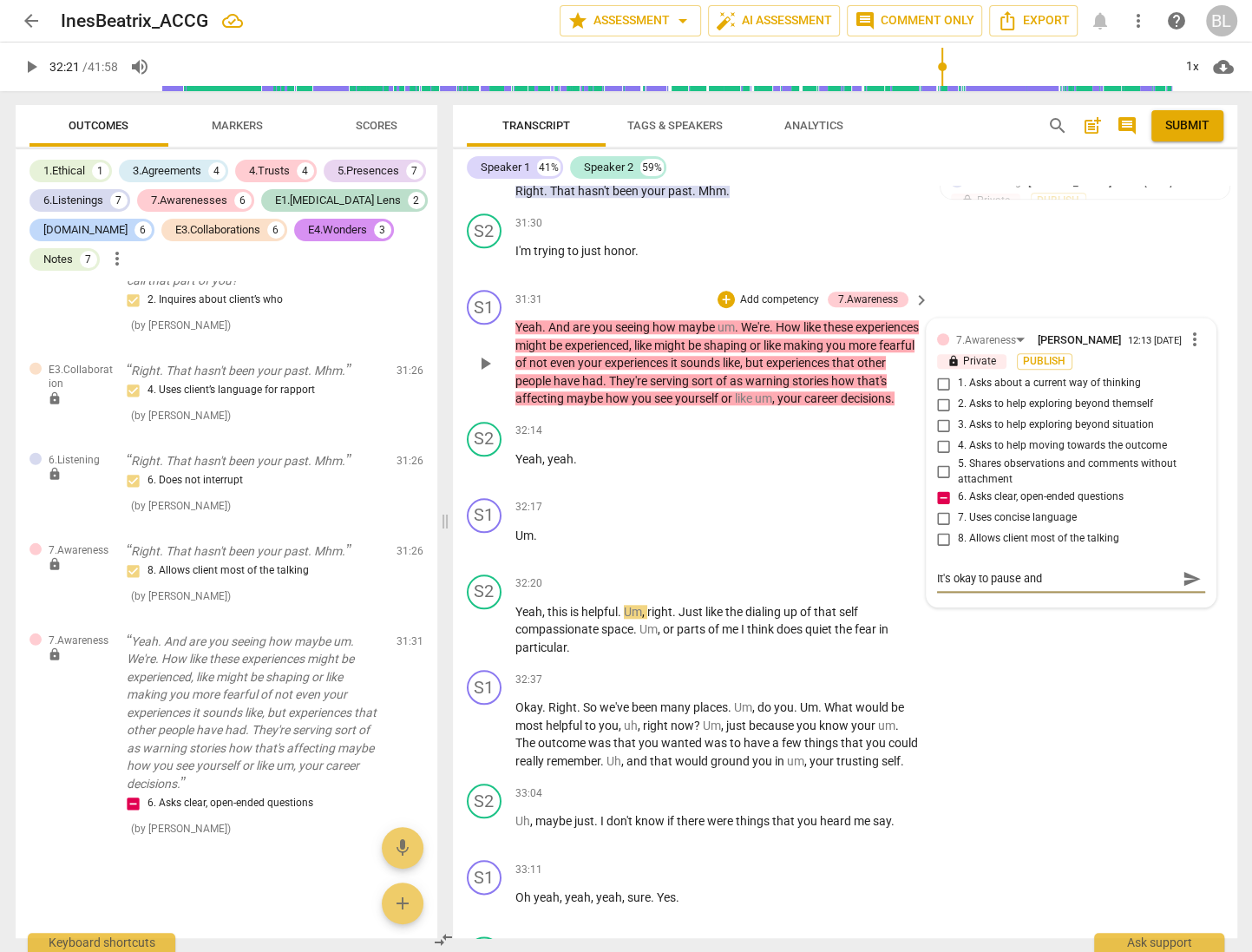
type textarea "It's okay to pause and b"
type textarea "It's okay to pause and be"
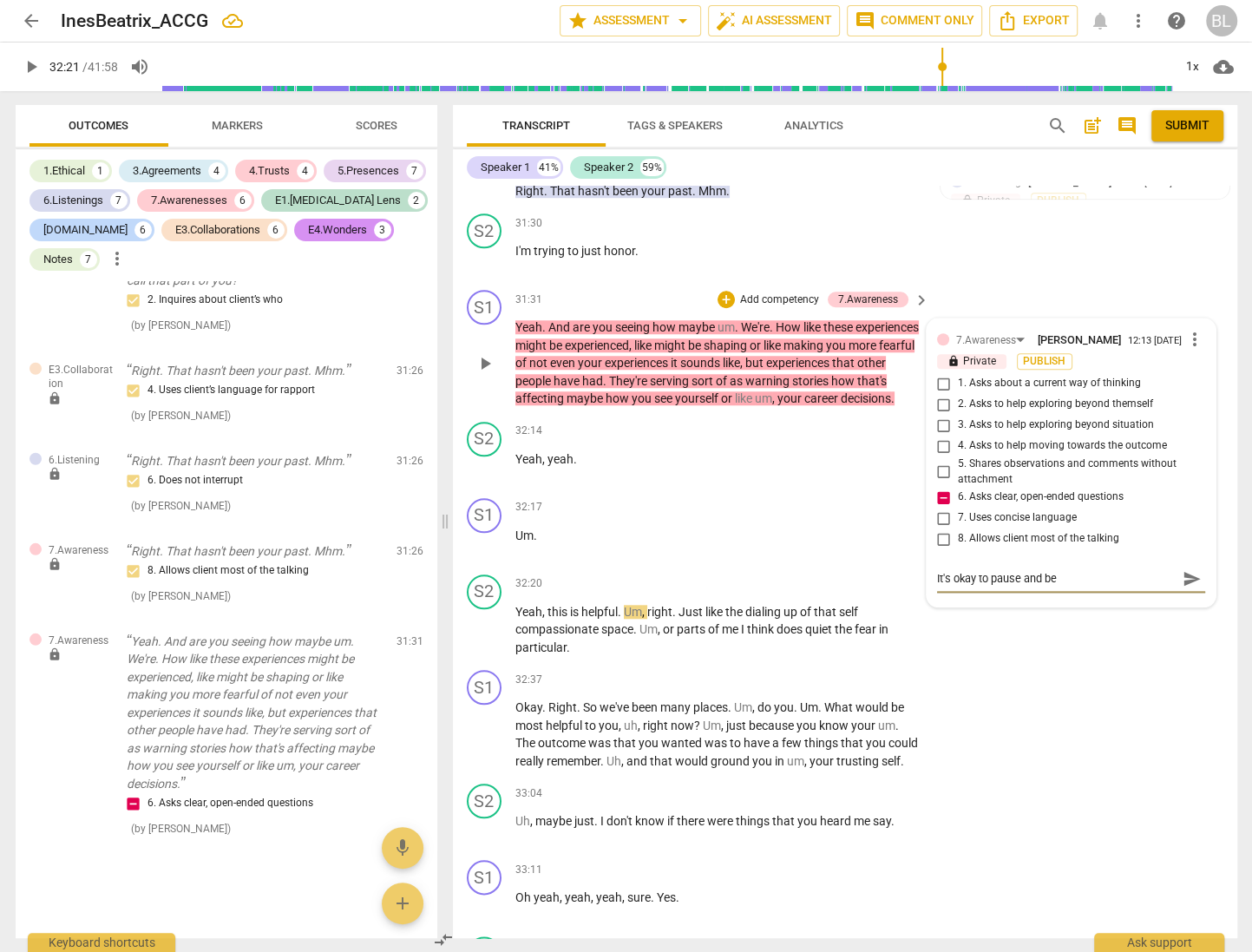
type textarea "It's okay to pause and be s"
type textarea "It's okay to pause and be si"
type textarea "It's okay to pause and be sil"
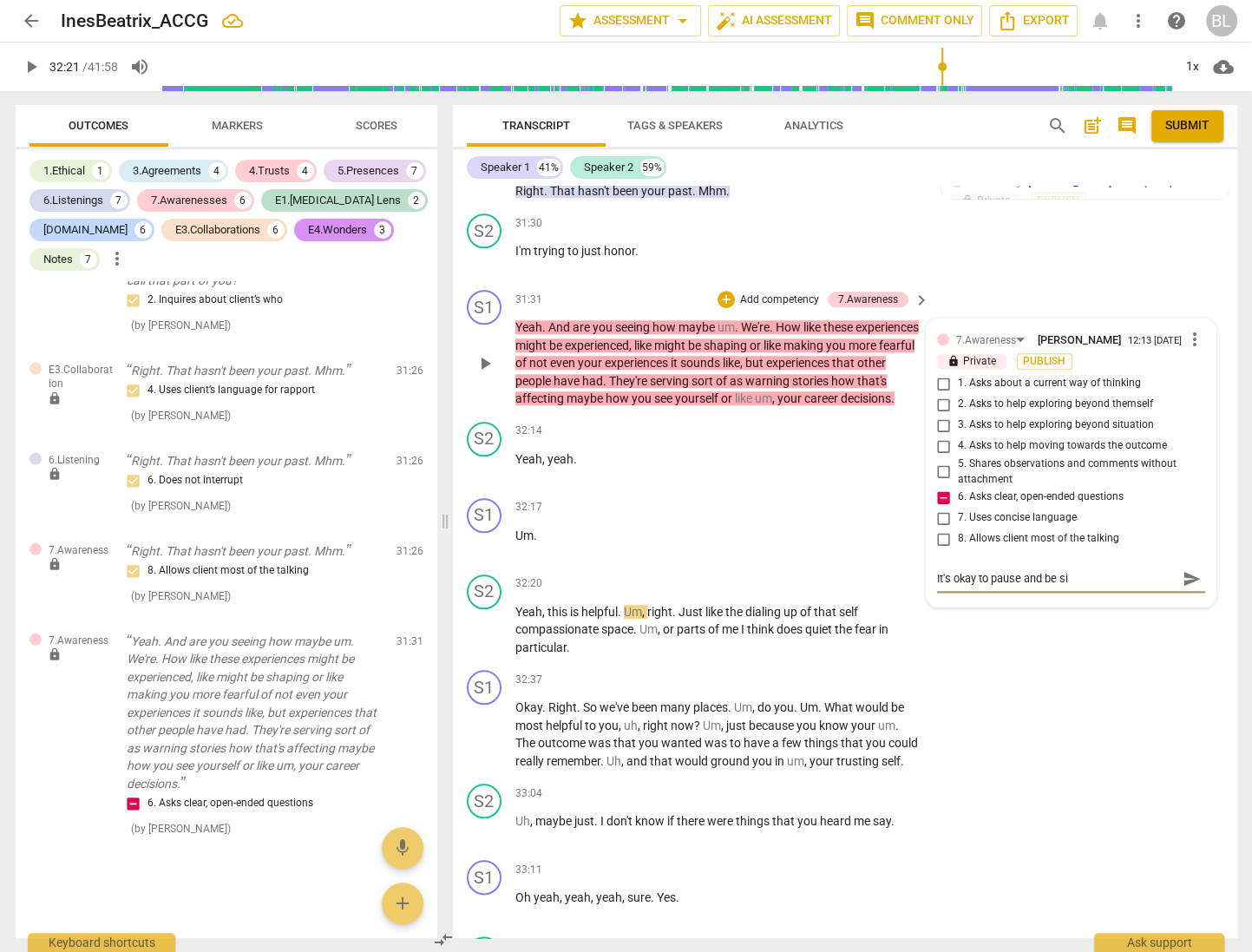
type textarea "It's okay to pause and be sil"
type textarea "It's okay to pause and be sile"
type textarea "It's okay to pause and be silen"
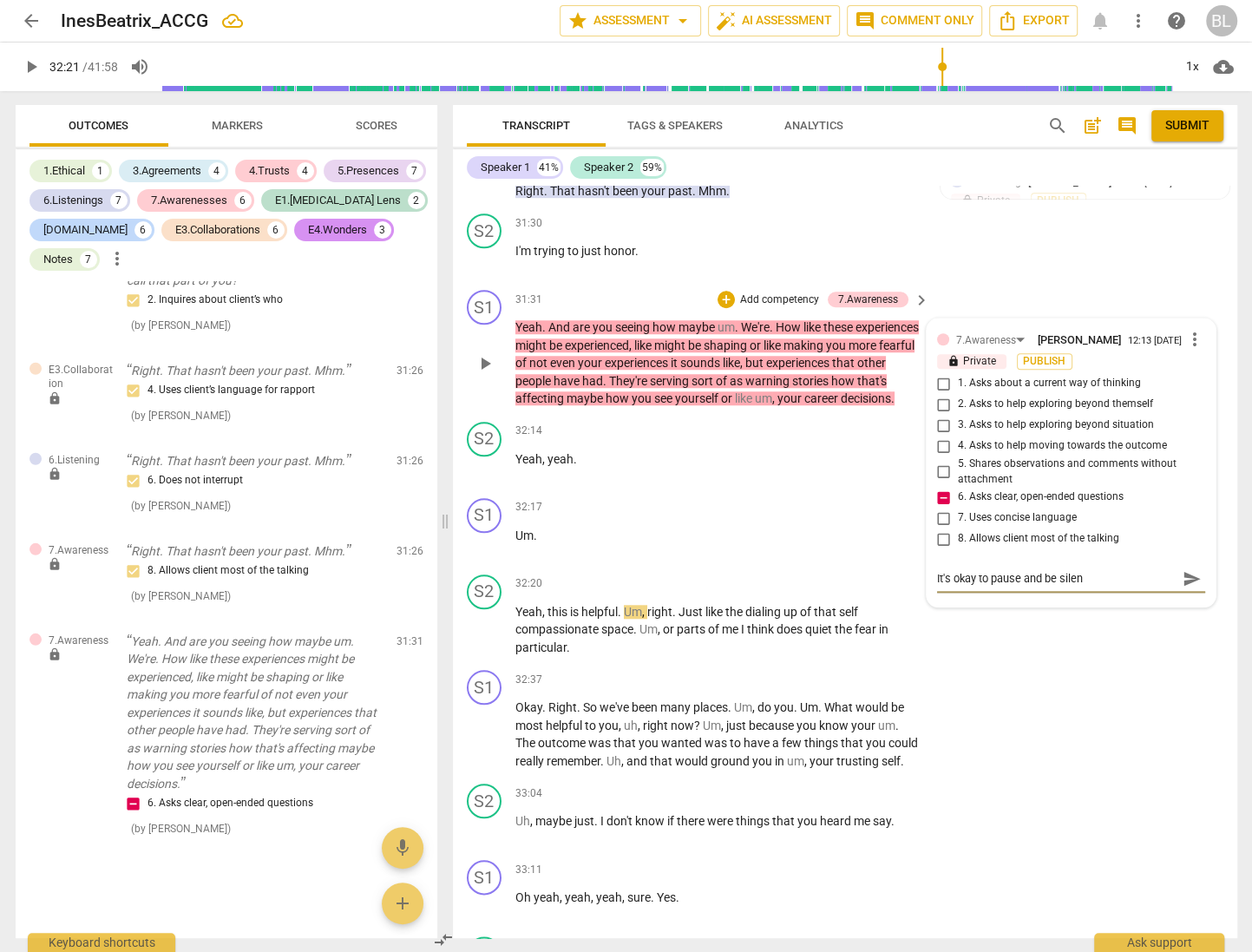
type textarea "It's okay to pause and be silent"
type textarea "It's okay to pause and be silent a"
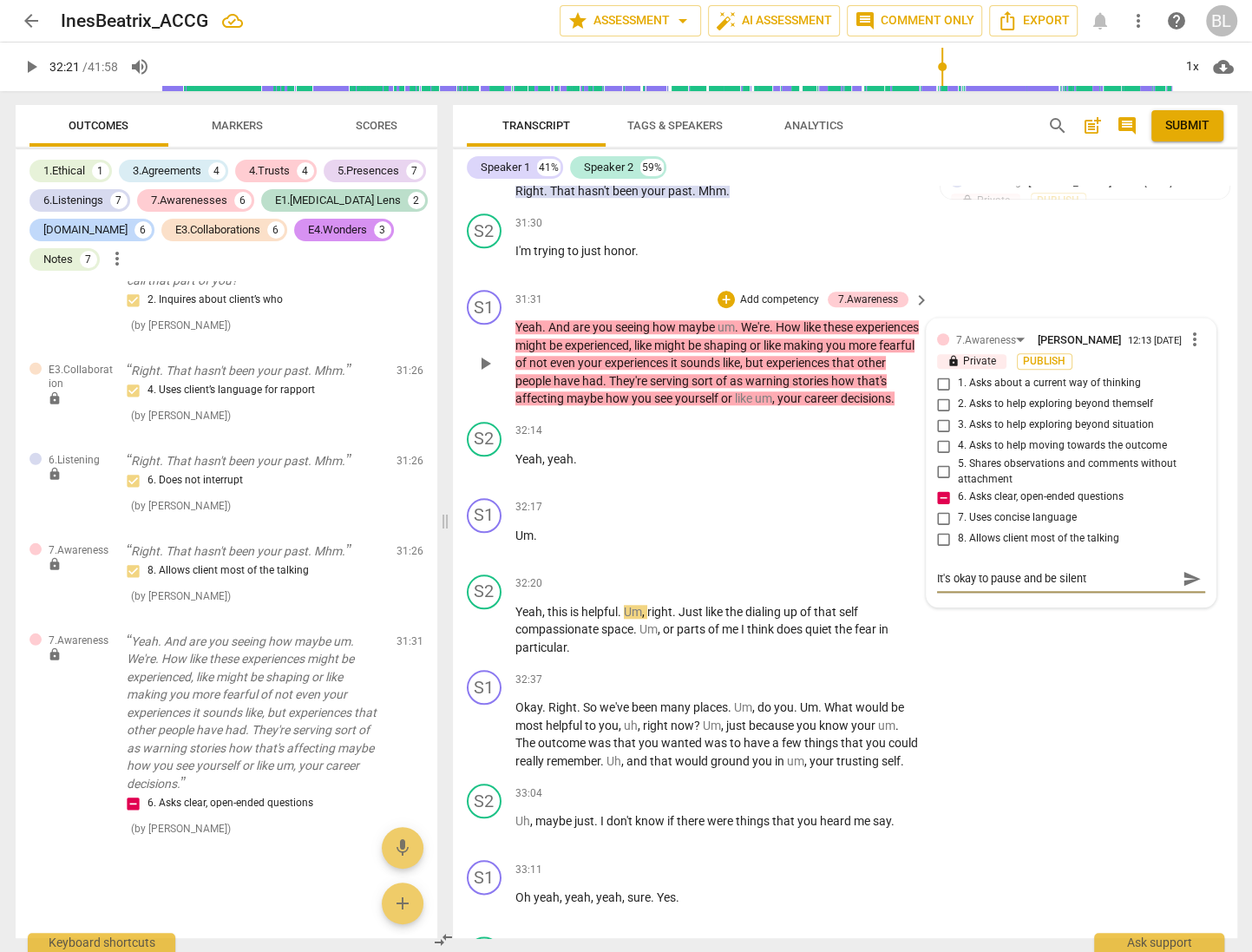
type textarea "It's okay to pause and be silent a"
type textarea "It's okay to pause and be silent as"
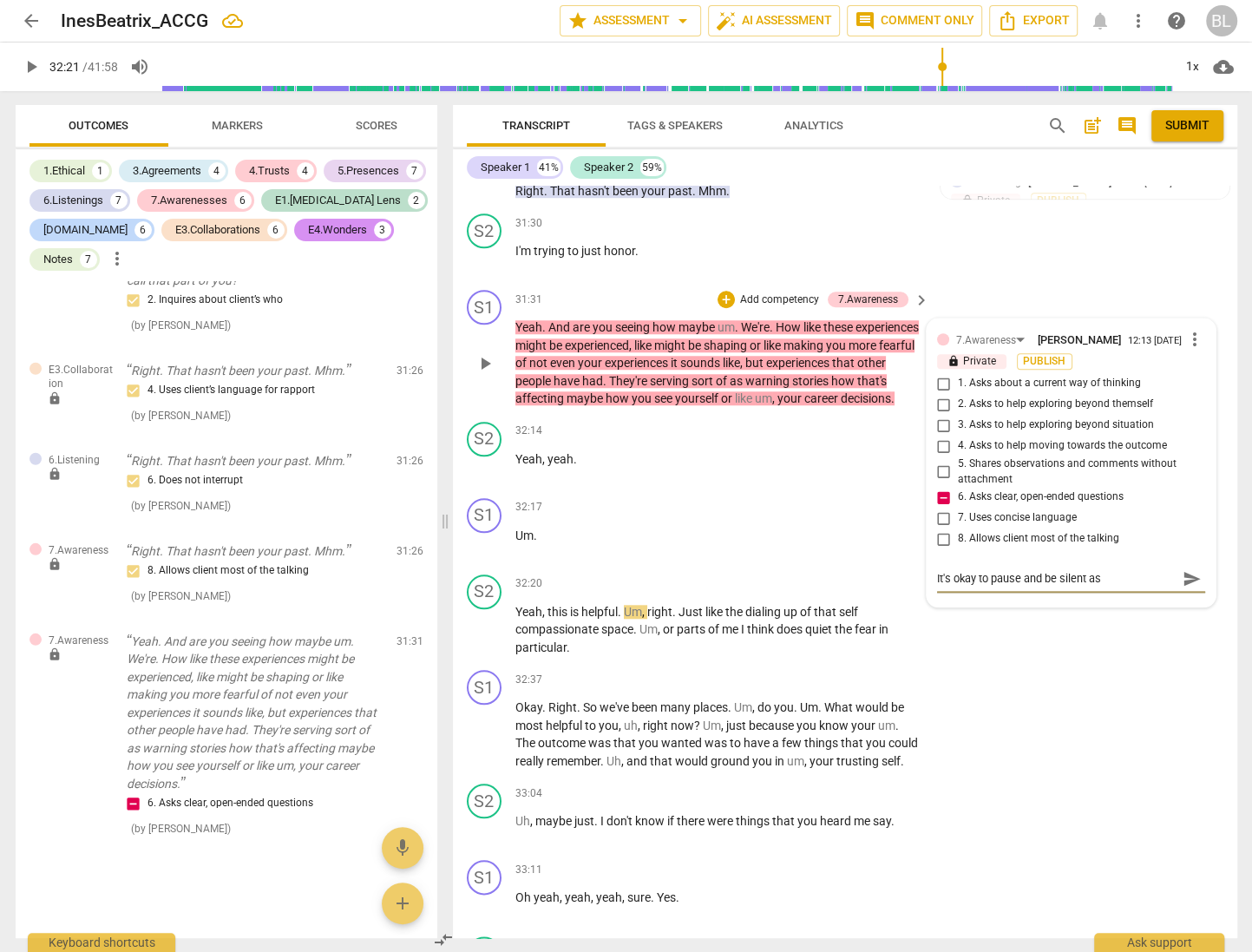
type textarea "It's okay to pause and be silent as y"
type textarea "It's okay to pause and be silent as yo"
type textarea "It's okay to pause and be silent as you"
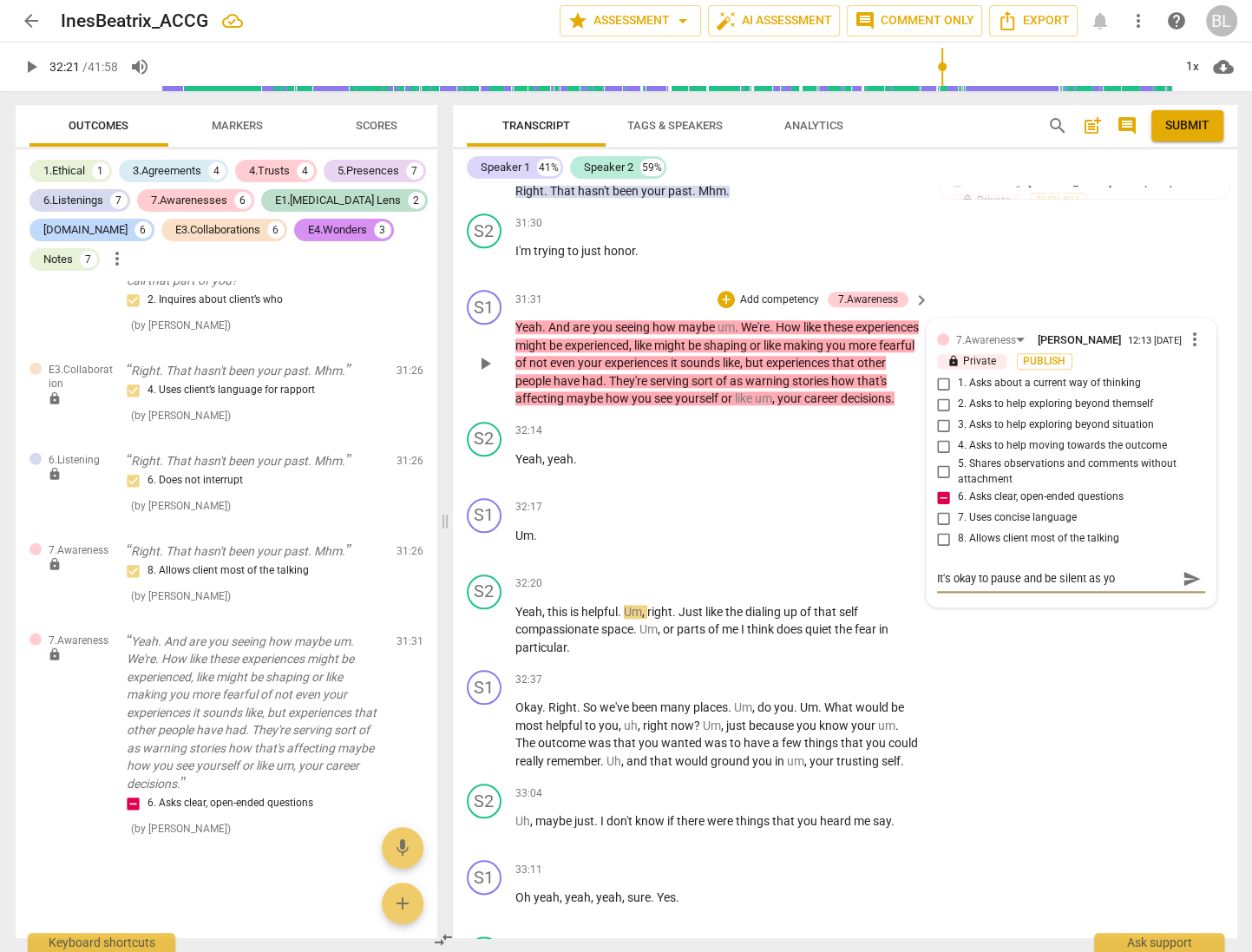
type textarea "It's okay to pause and be silent as you"
type textarea "It's okay to pause and be silent as you f"
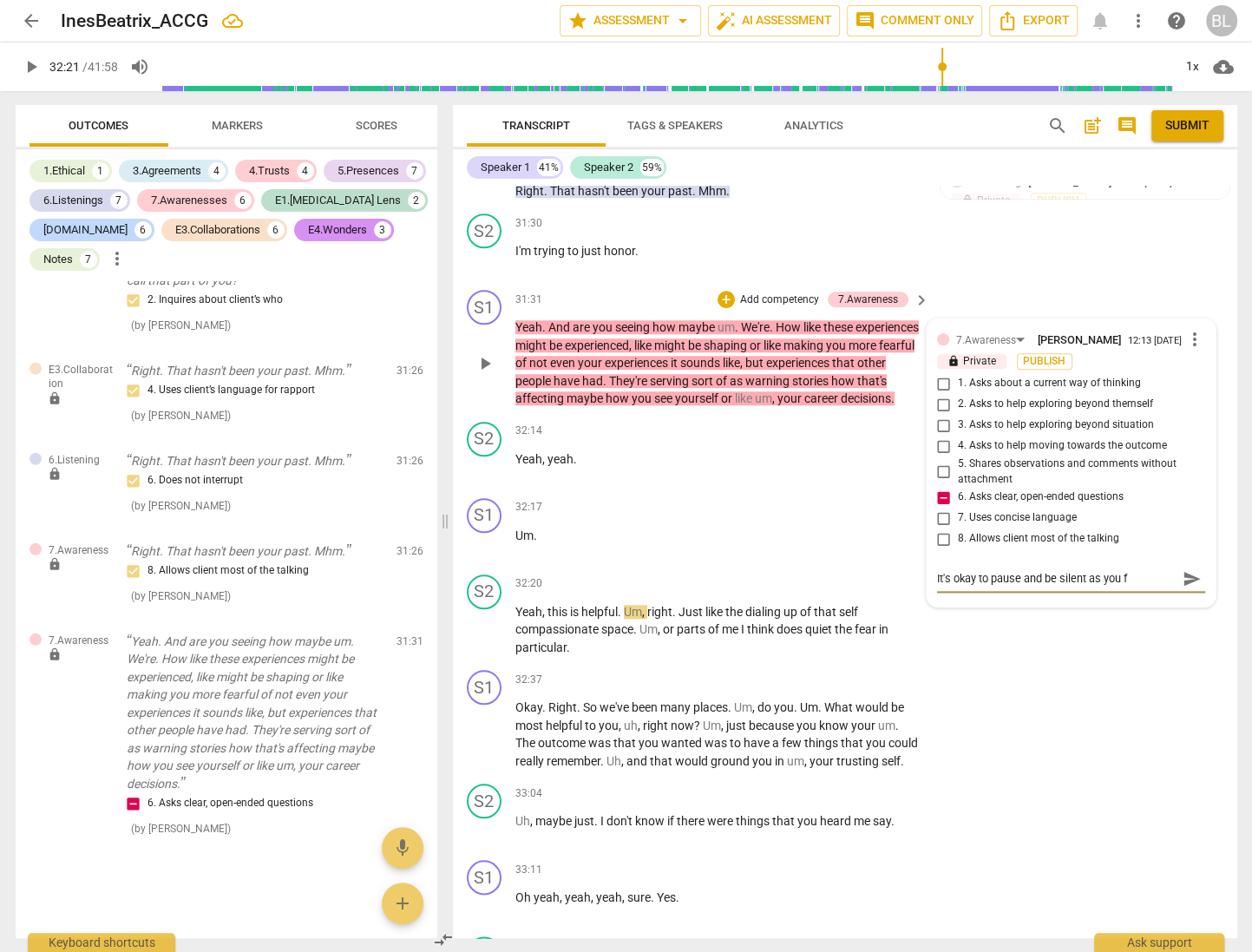
type textarea "It's okay to pause and be silent as you fi"
type textarea "It's okay to pause and be silent as you fig"
type textarea "It's okay to pause and be silent as you figu"
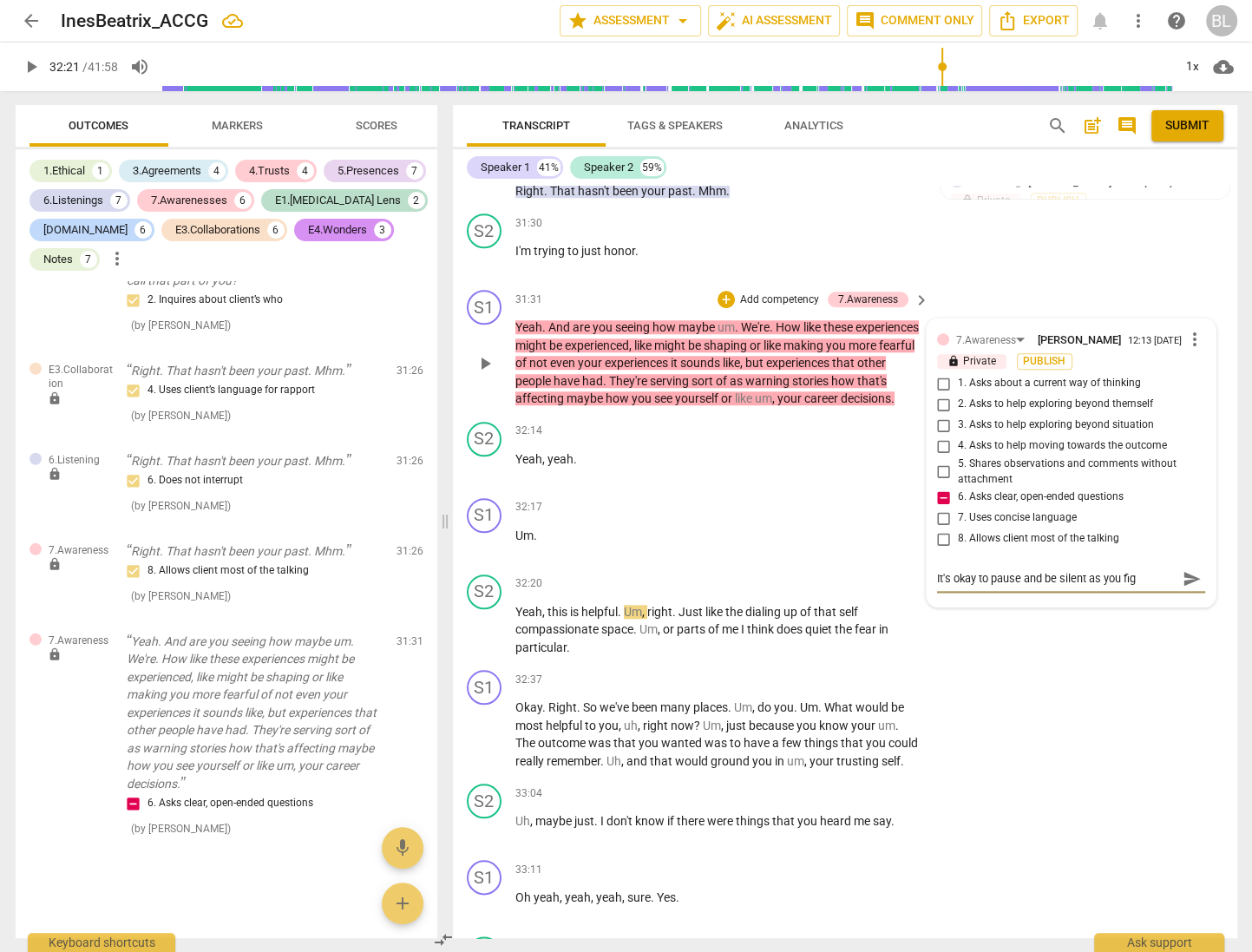
type textarea "It's okay to pause and be silent as you figu"
type textarea "It's okay to pause and be silent as you figur"
type textarea "It's okay to pause and be silent as you figure"
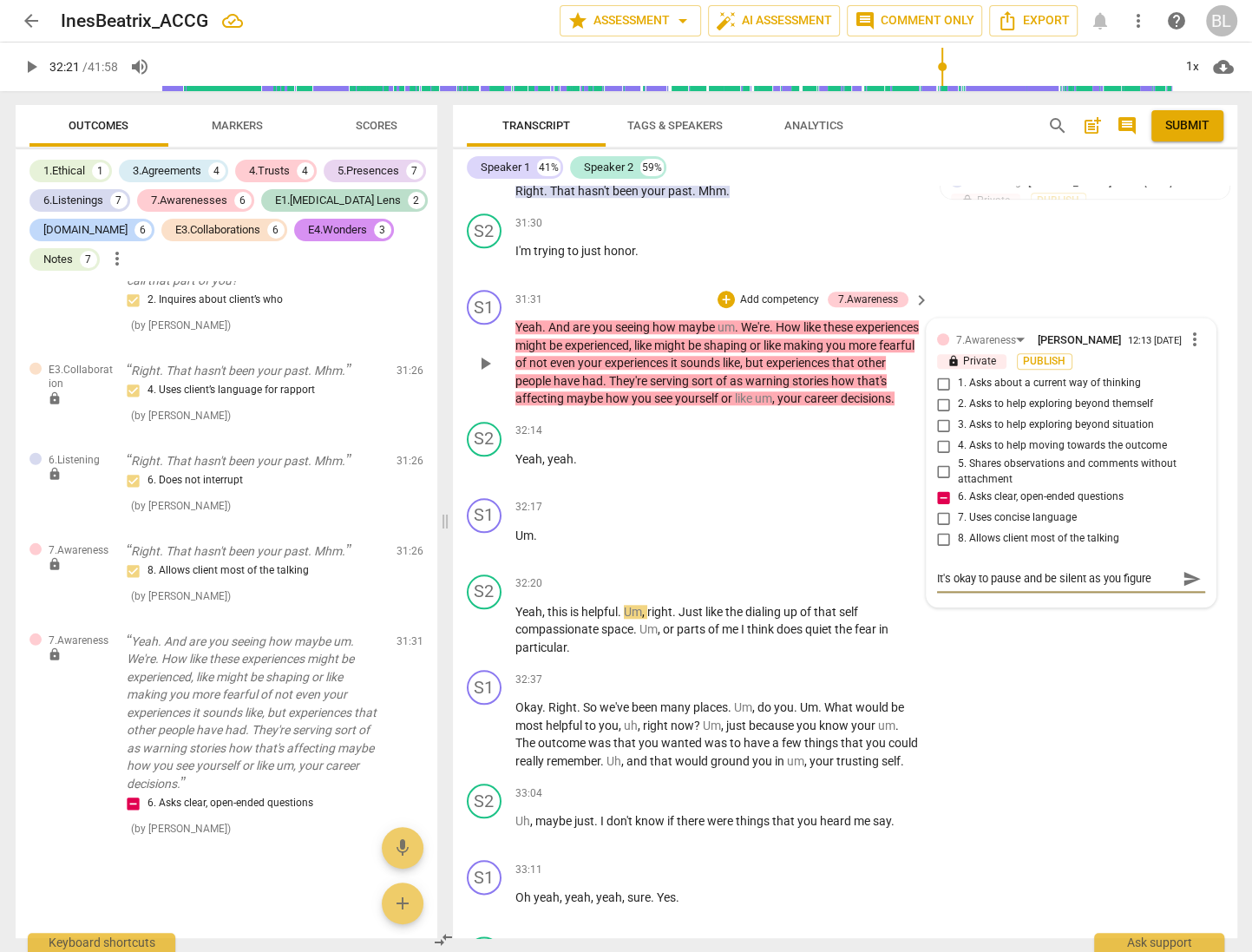
type textarea "It's okay to pause and be silent as you figure"
type textarea "It's okay to pause and be silent as you figure o"
type textarea "It's okay to pause and be silent as you figure ou"
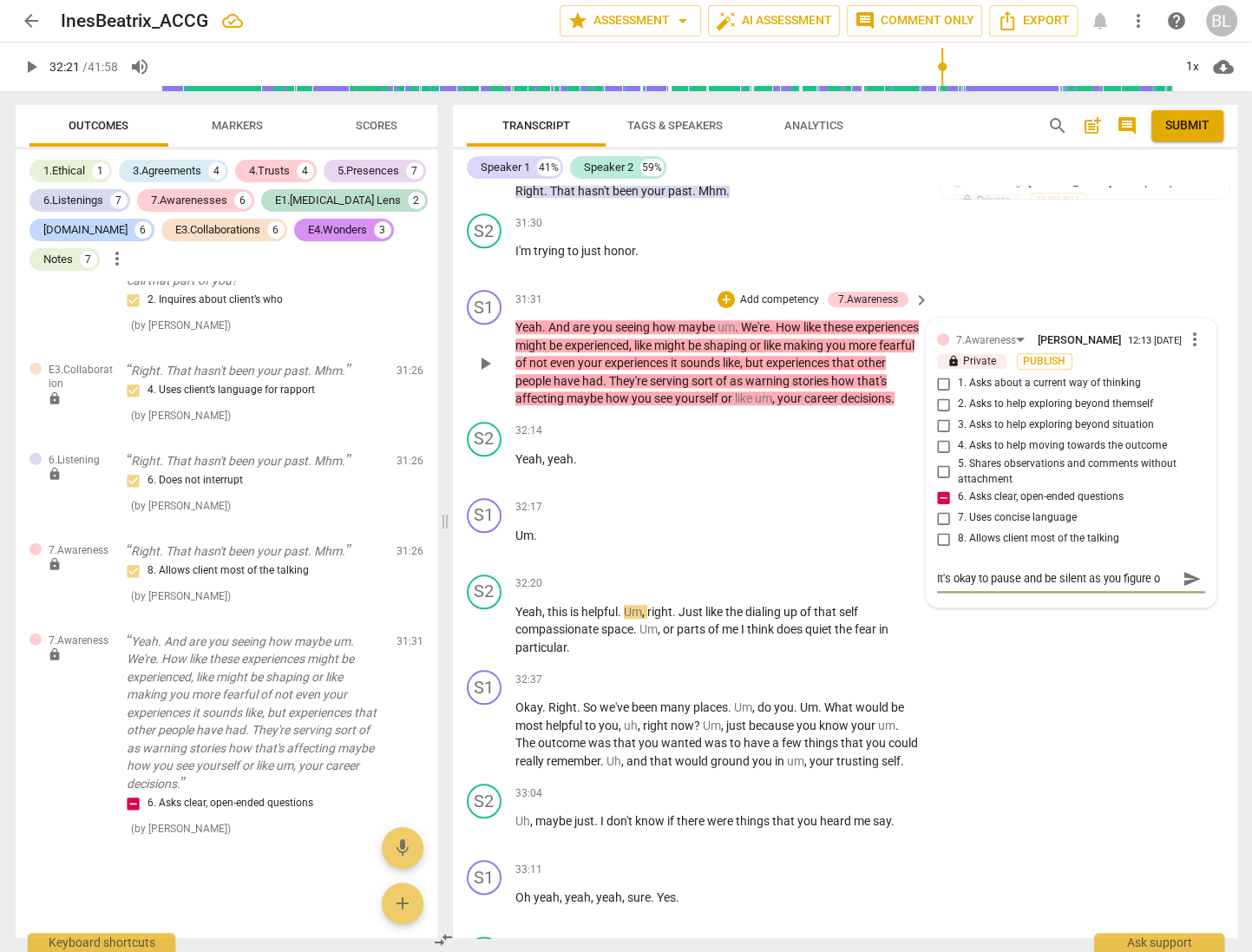
type textarea "It's okay to pause and be silent as you figure ou"
type textarea "It's okay to pause and be silent as you figure out"
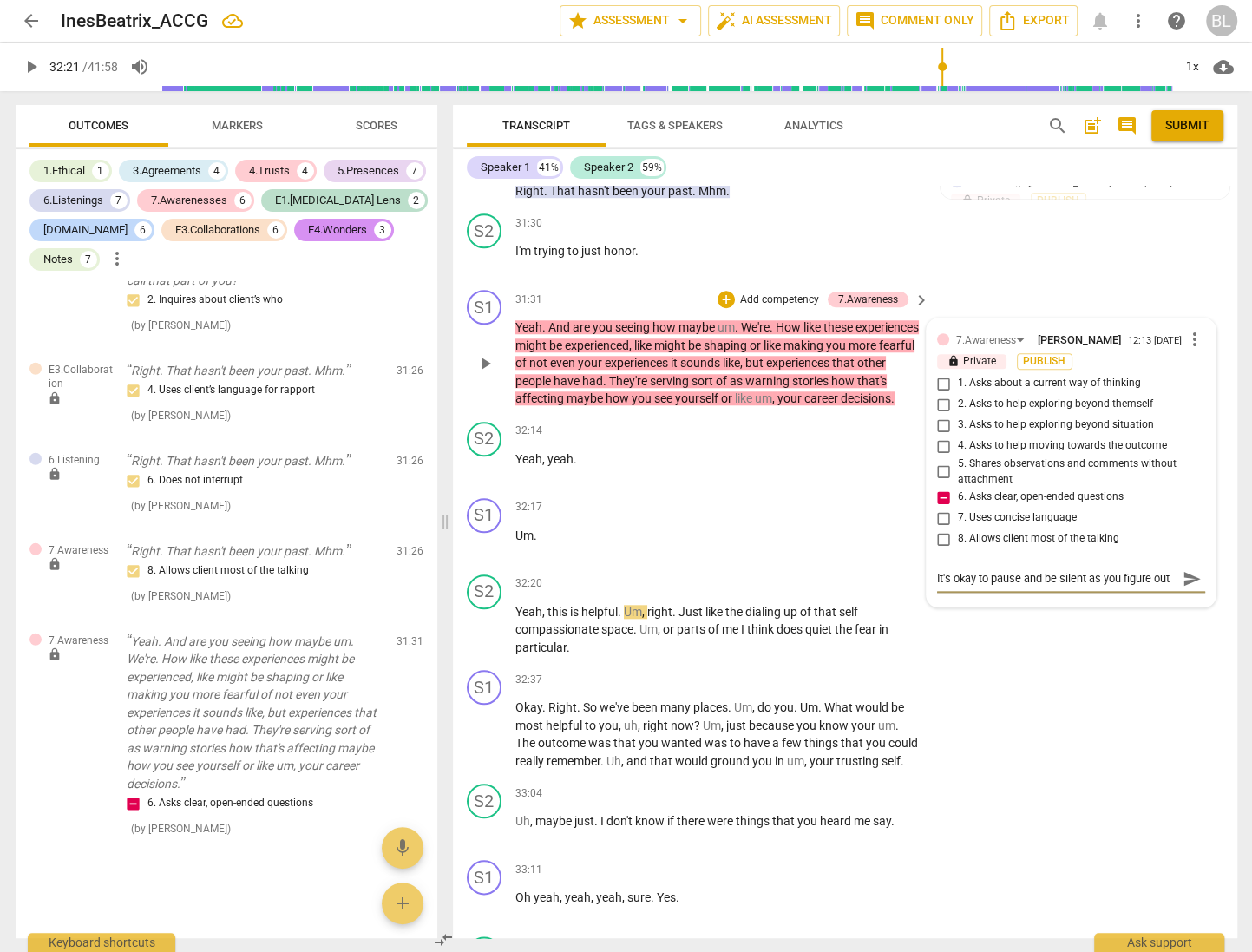
type textarea "It's okay to pause and be silent as you figure out w"
type textarea "It's okay to pause and be silent as you figure out wh"
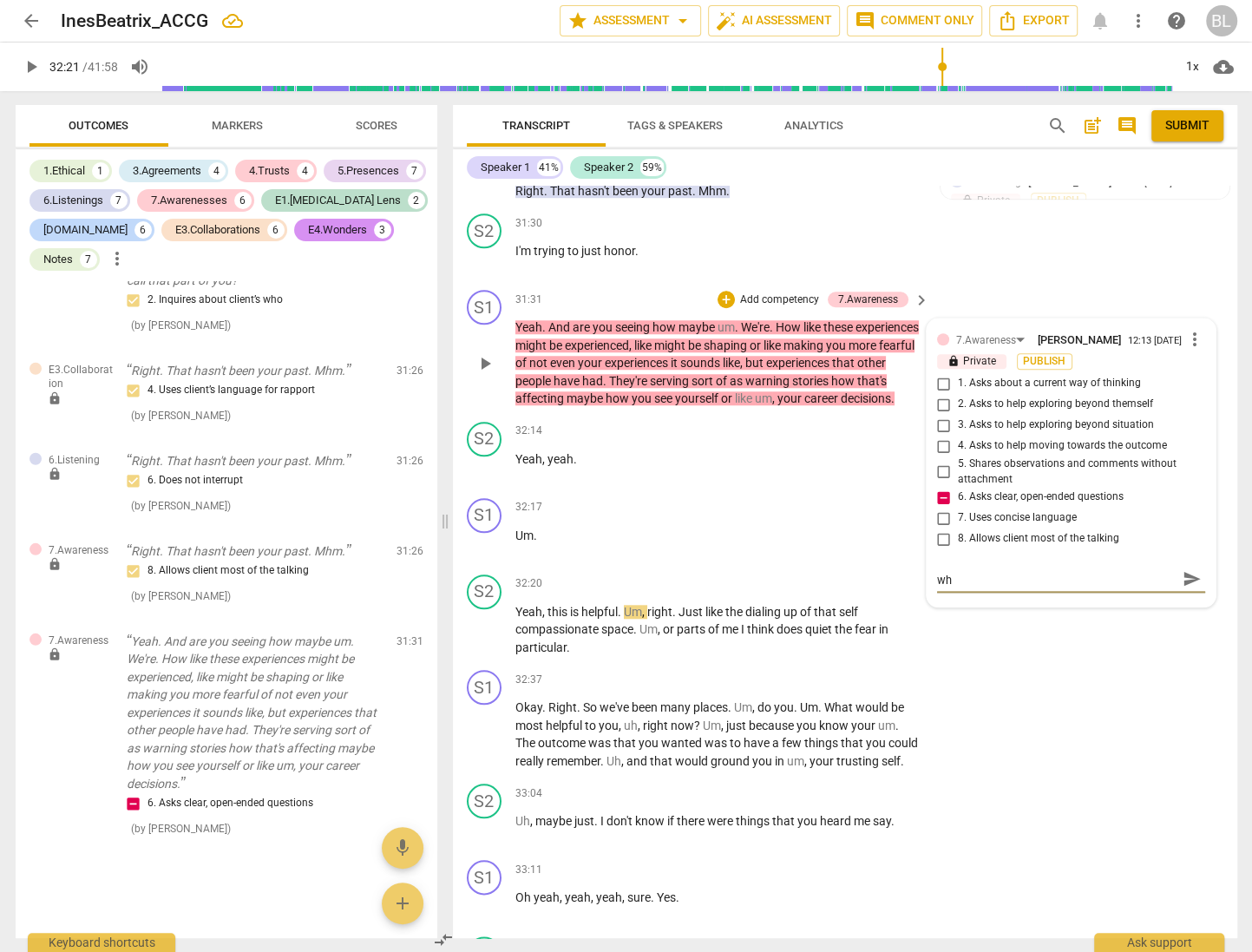
type textarea "It's okay to pause and be silent as you figure out wha"
type textarea "It's okay to pause and be silent as you figure out what"
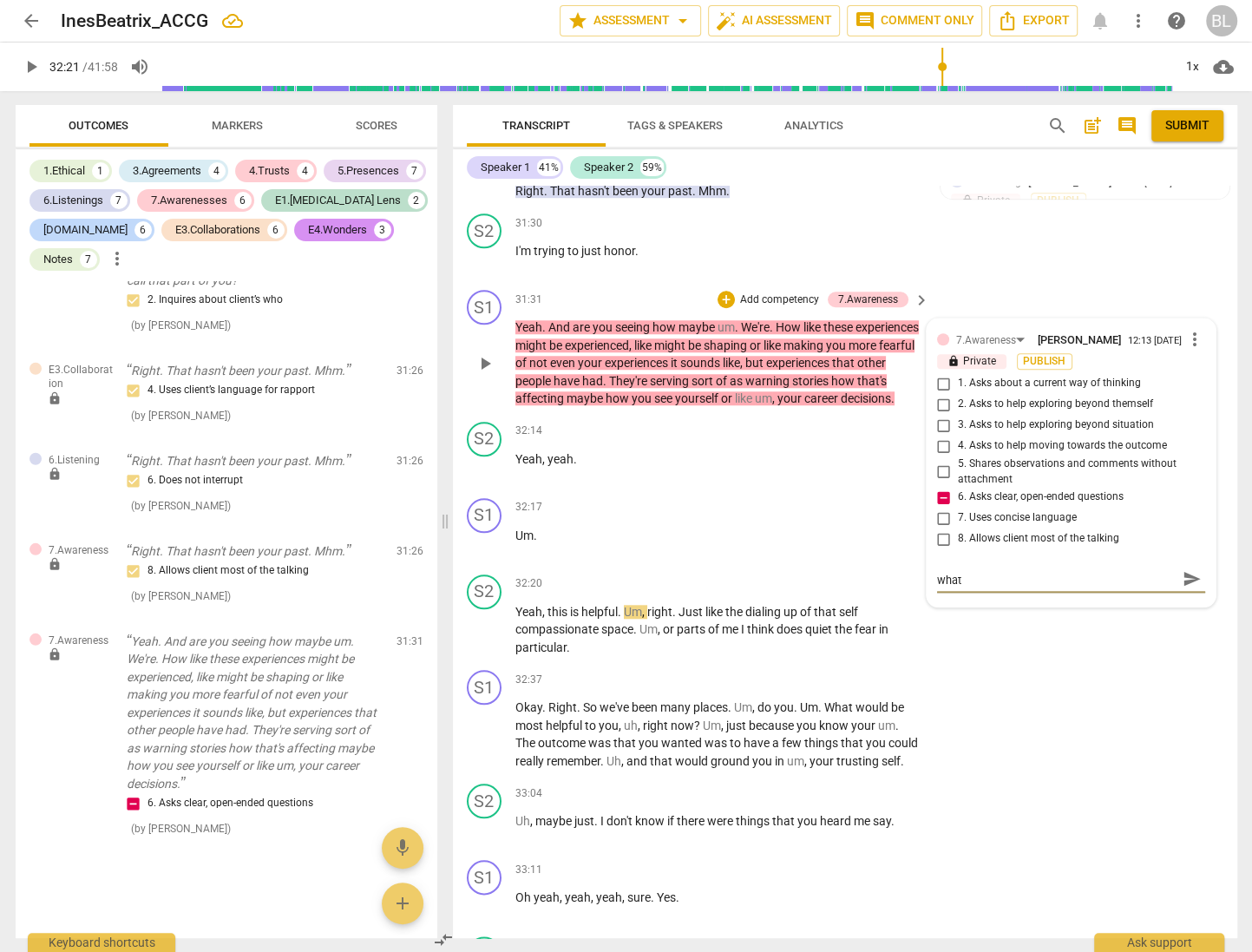
type textarea "It's okay to pause and be silent as you figure out what"
type textarea "It's okay to pause and be silent as you figure out what y"
type textarea "It's okay to pause and be silent as you figure out what yo"
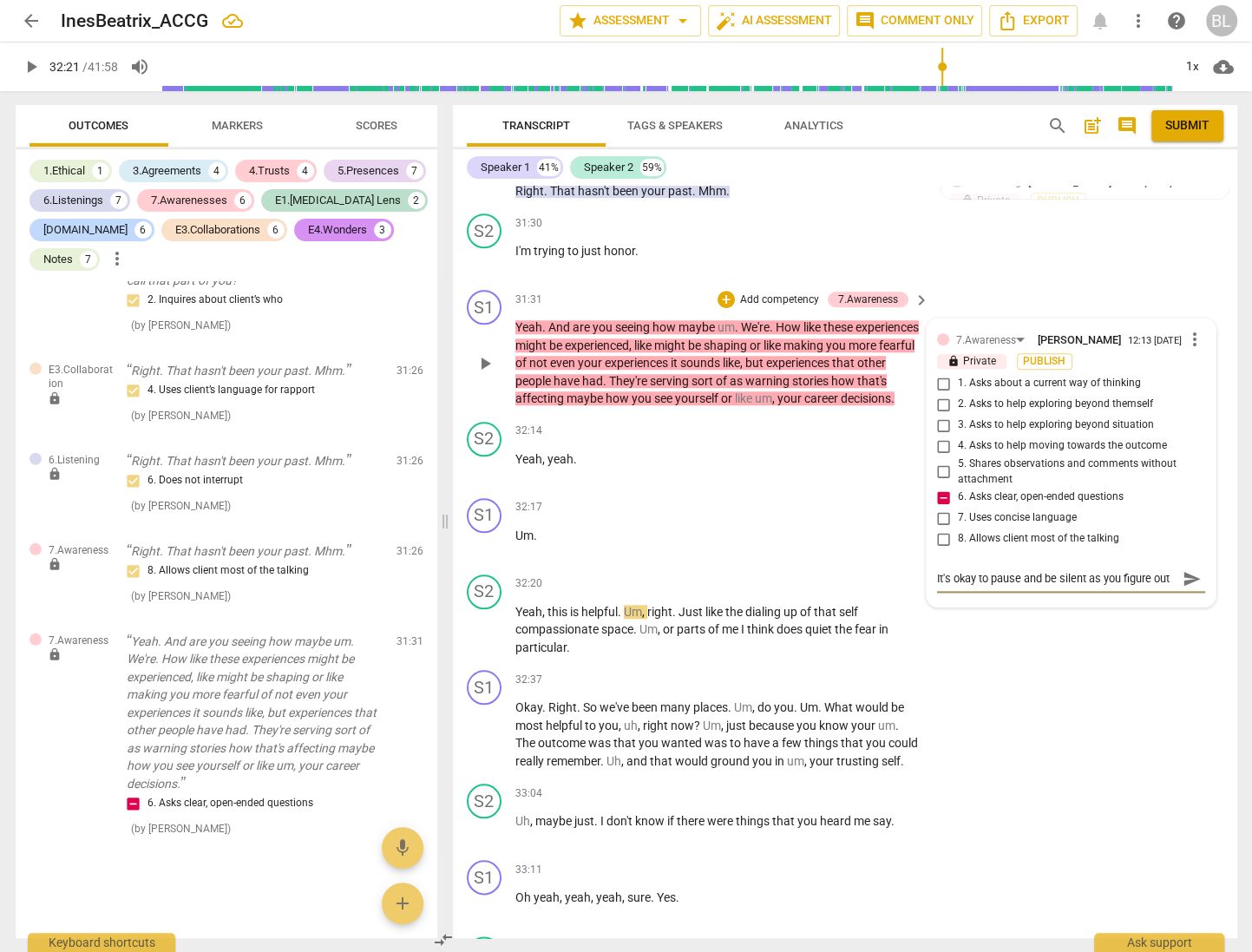
type textarea "It's okay to pause and be silent as you figure out what yo"
type textarea "It's okay to pause and be silent as you figure out what you"
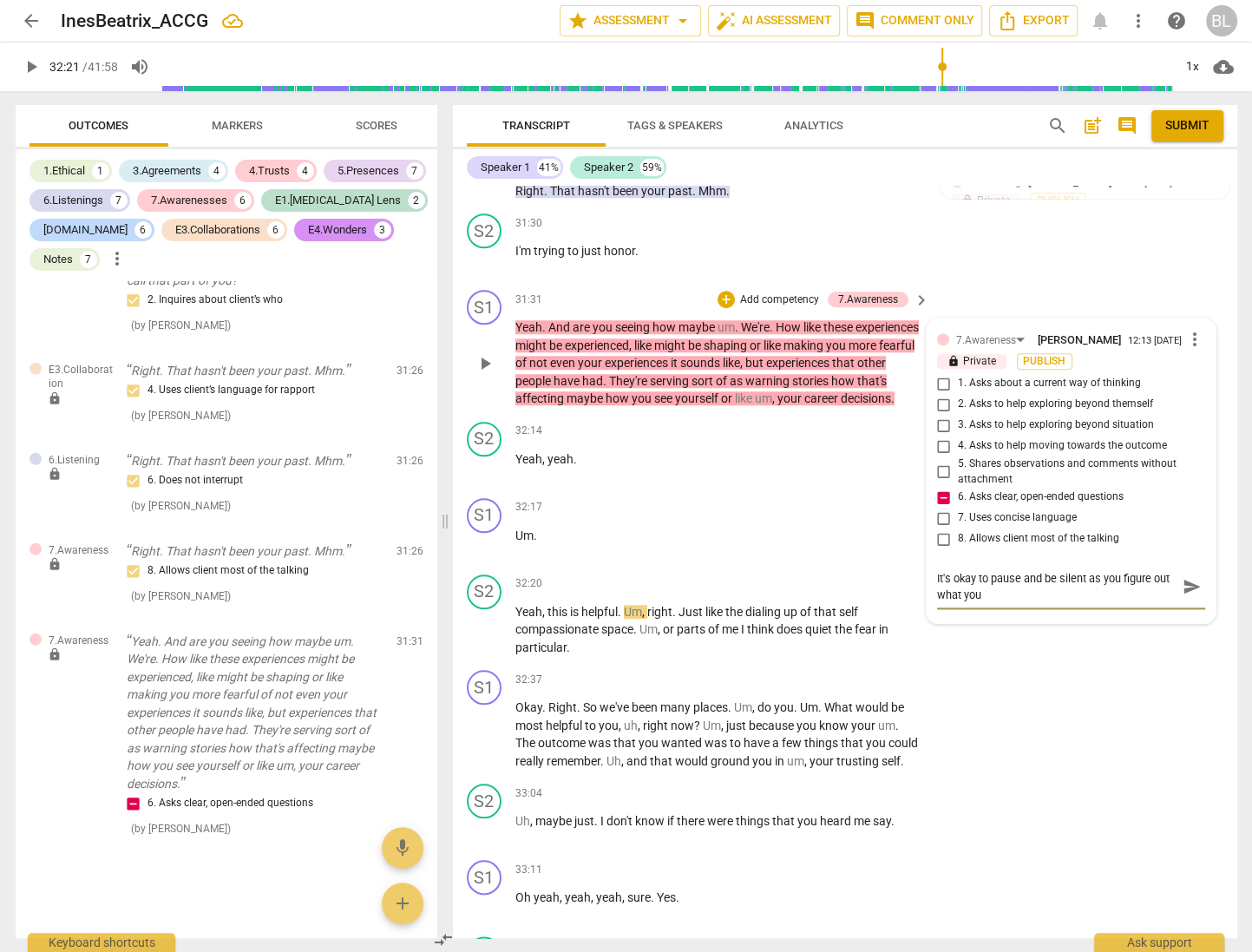
type textarea "It's okay to pause and be silent as you figure out what you w"
type textarea "It's okay to pause and be silent as you figure out what you wa"
type textarea "It's okay to pause and be silent as you figure out what you [PERSON_NAME]"
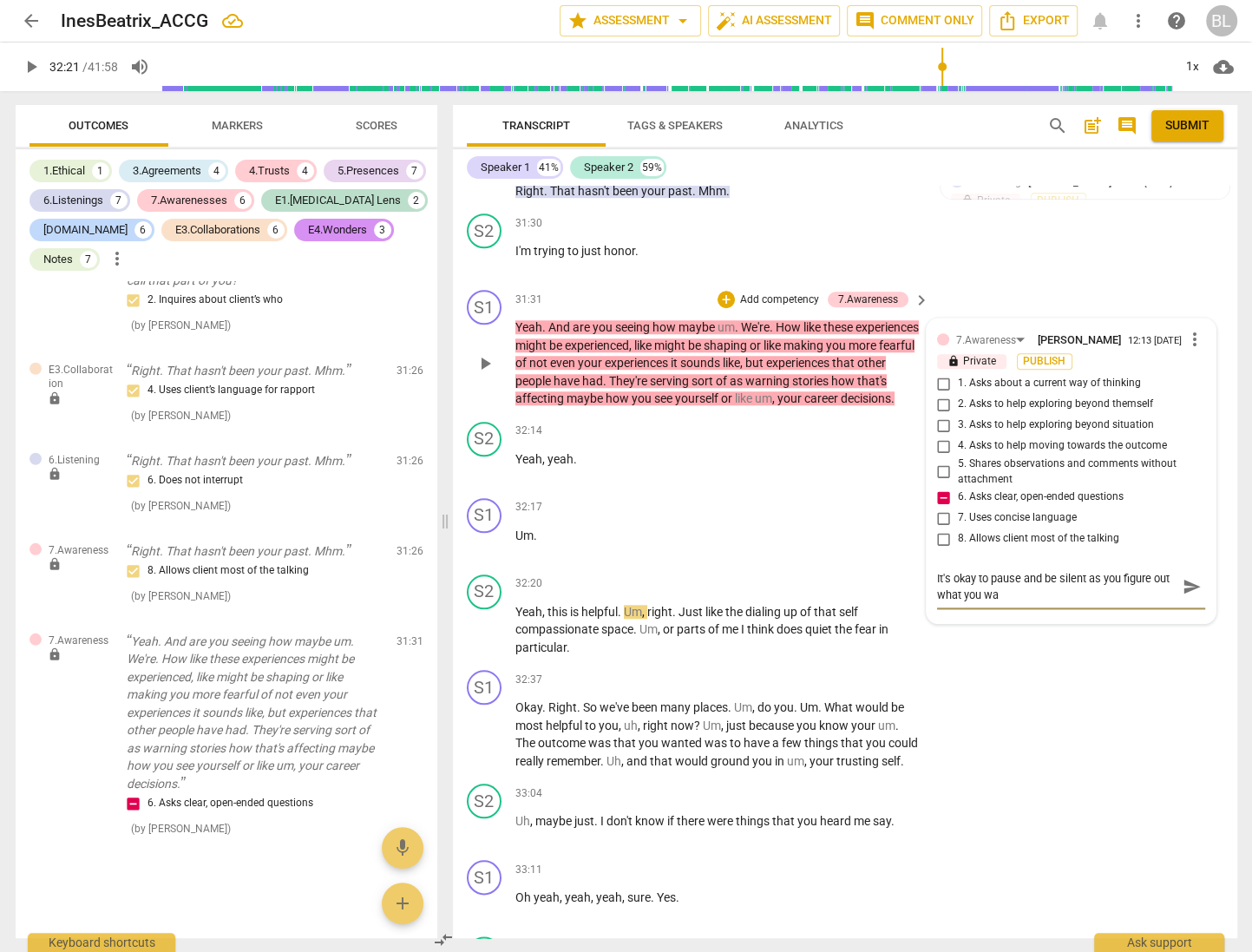
type textarea "It's okay to pause and be silent as you figure out what you [PERSON_NAME]"
type textarea "It's okay to pause and be silent as you figure out what you want"
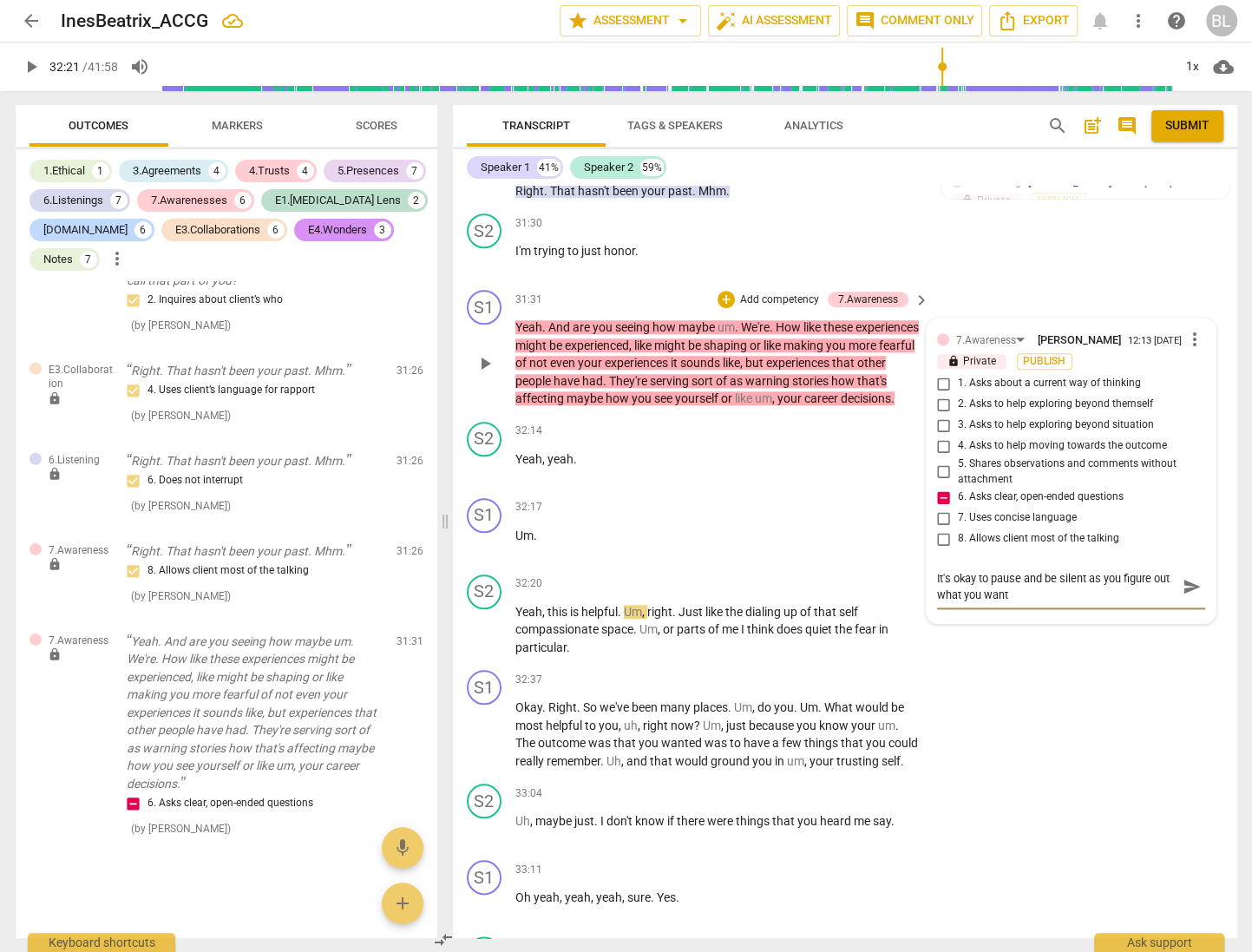
type textarea "It's okay to pause and be silent as you figure out what you want t"
type textarea "It's okay to pause and be silent as you figure out what you want to"
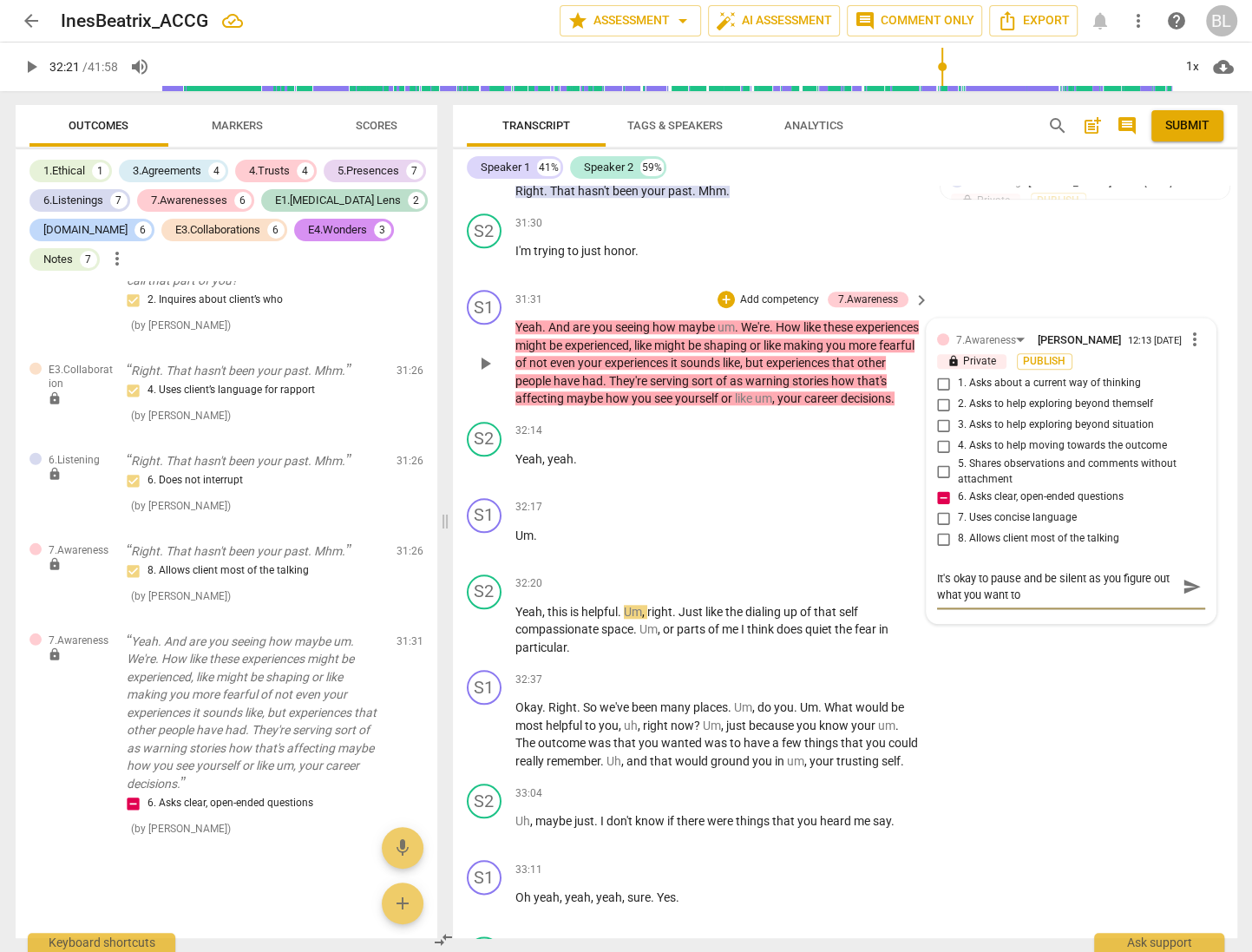
type textarea "It's okay to pause and be silent as you figure out what you want to"
type textarea "It's okay to pause and be silent as you figure out what you want to a"
type textarea "It's okay to pause and be silent as you figure out what you want to as"
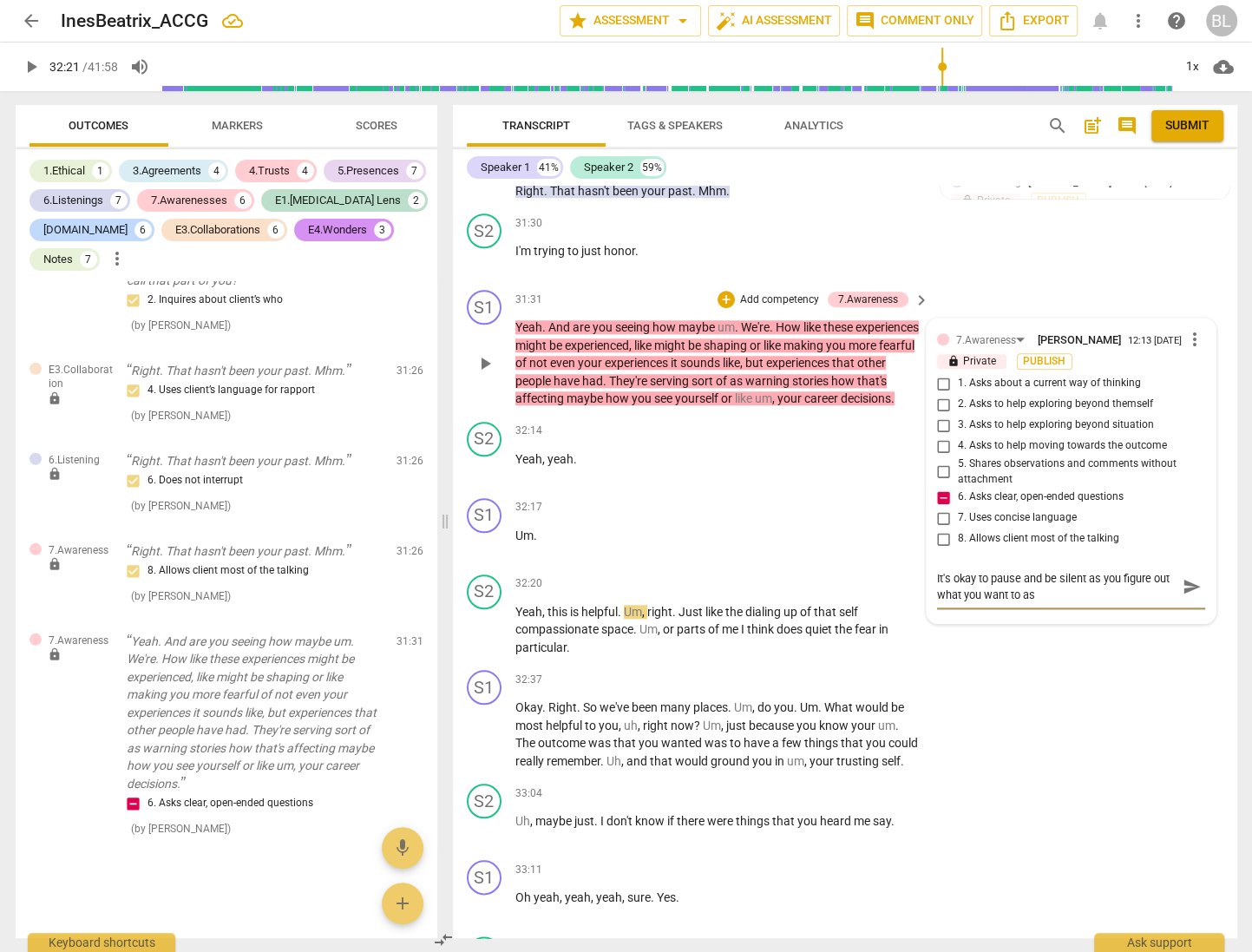
type textarea "It's okay to pause and be silent as you figure out what you want to ask"
type textarea "It's okay to pause and be silent as you figure out what you want to ask."
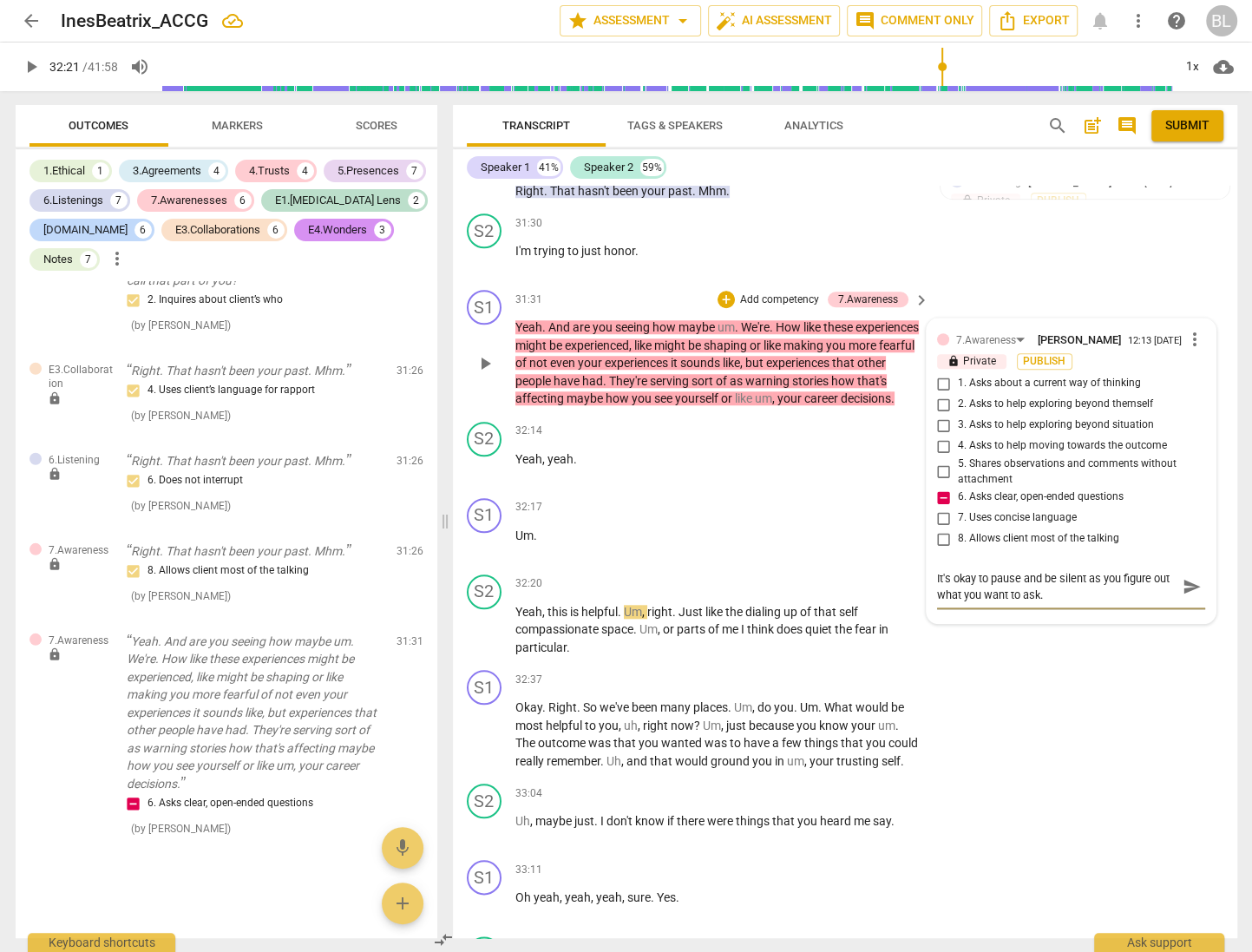
type textarea "It's okay to pause and be silent as you figure out what you want to ask."
type textarea "It's okay to pause and be silent as you figure out what you want to ask. T"
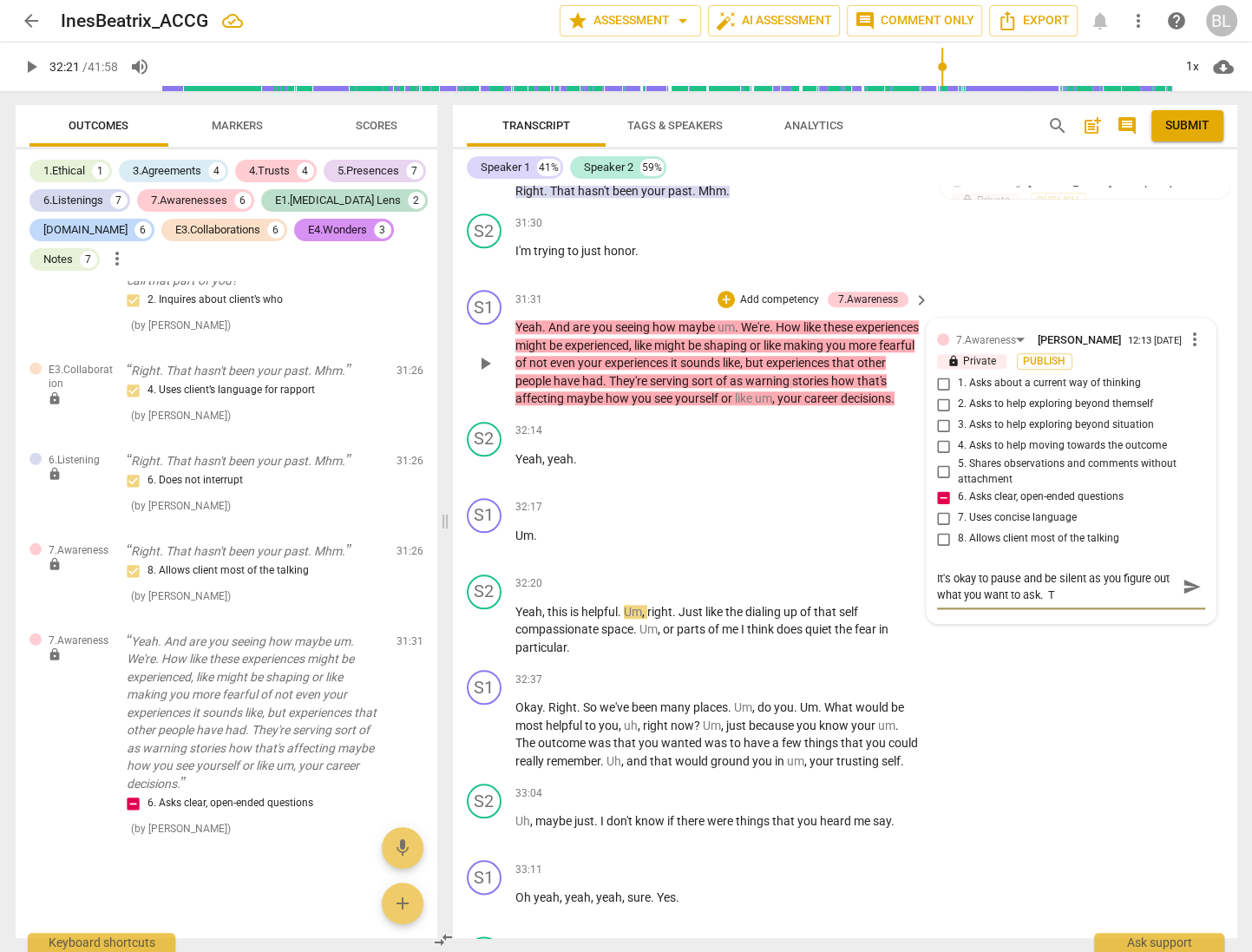
type textarea "It's okay to pause and be silent as you figure out what you want to ask. Th"
type textarea "It's okay to pause and be silent as you figure out what you want to ask. Thi"
type textarea "It's okay to pause and be silent as you figure out what you want to ask. This"
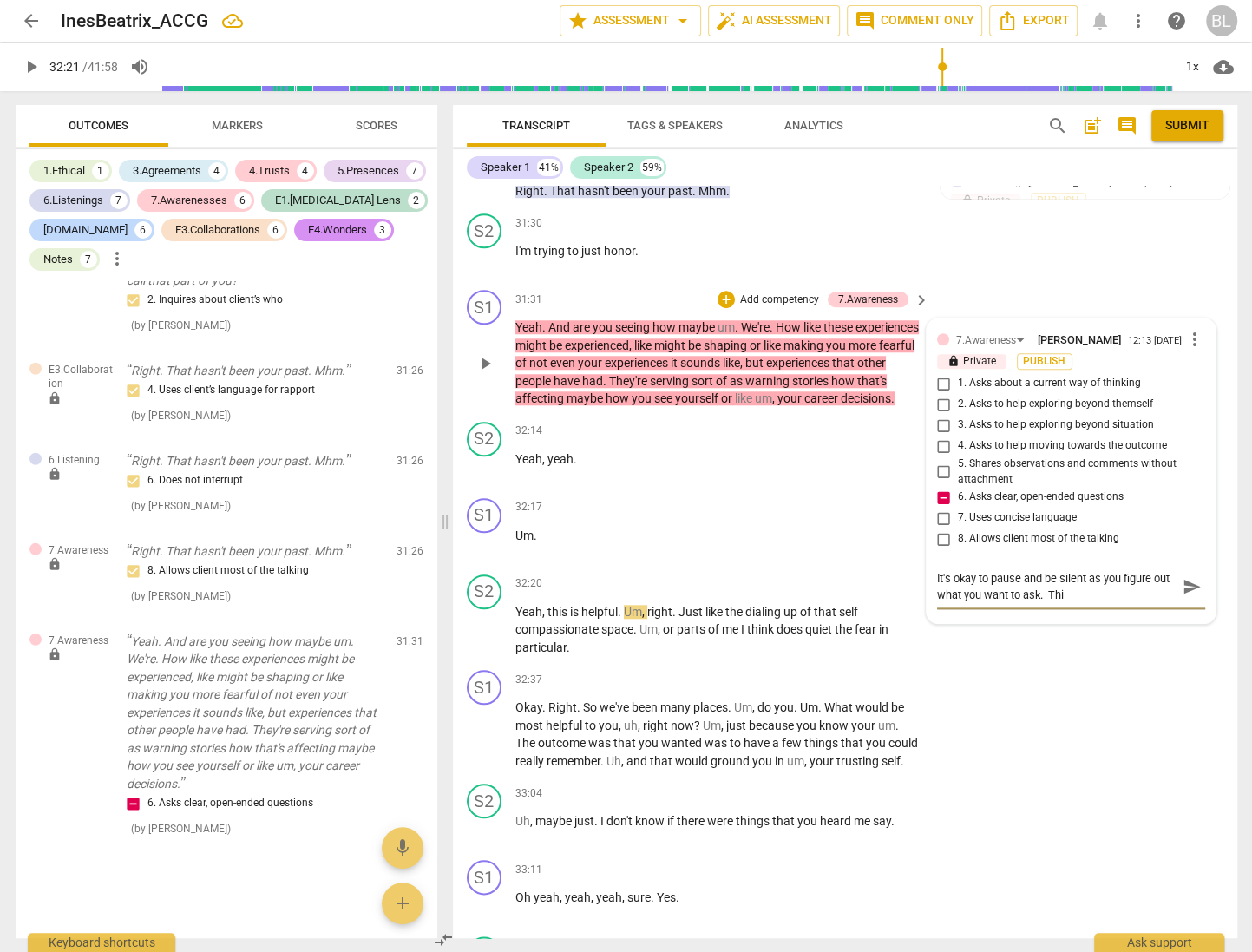
type textarea "It's okay to pause and be silent as you figure out what you want to ask. This"
type textarea "It's okay to pause and be silent as you figure out what you want to ask. This s"
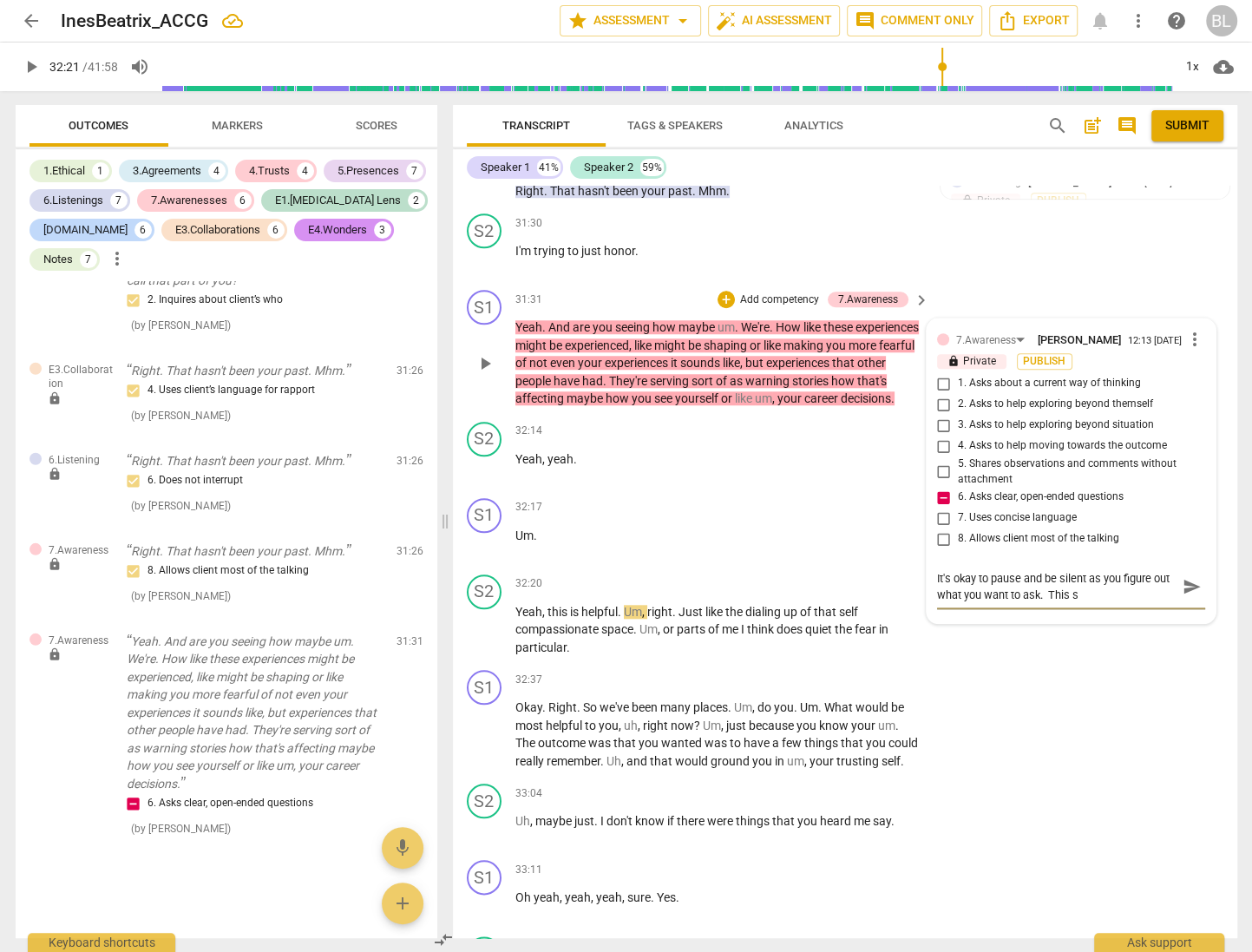
type textarea "It's okay to pause and be silent as you figure out what you want to ask. This st"
type textarea "It's okay to pause and be silent as you figure out what you want to ask. This s…"
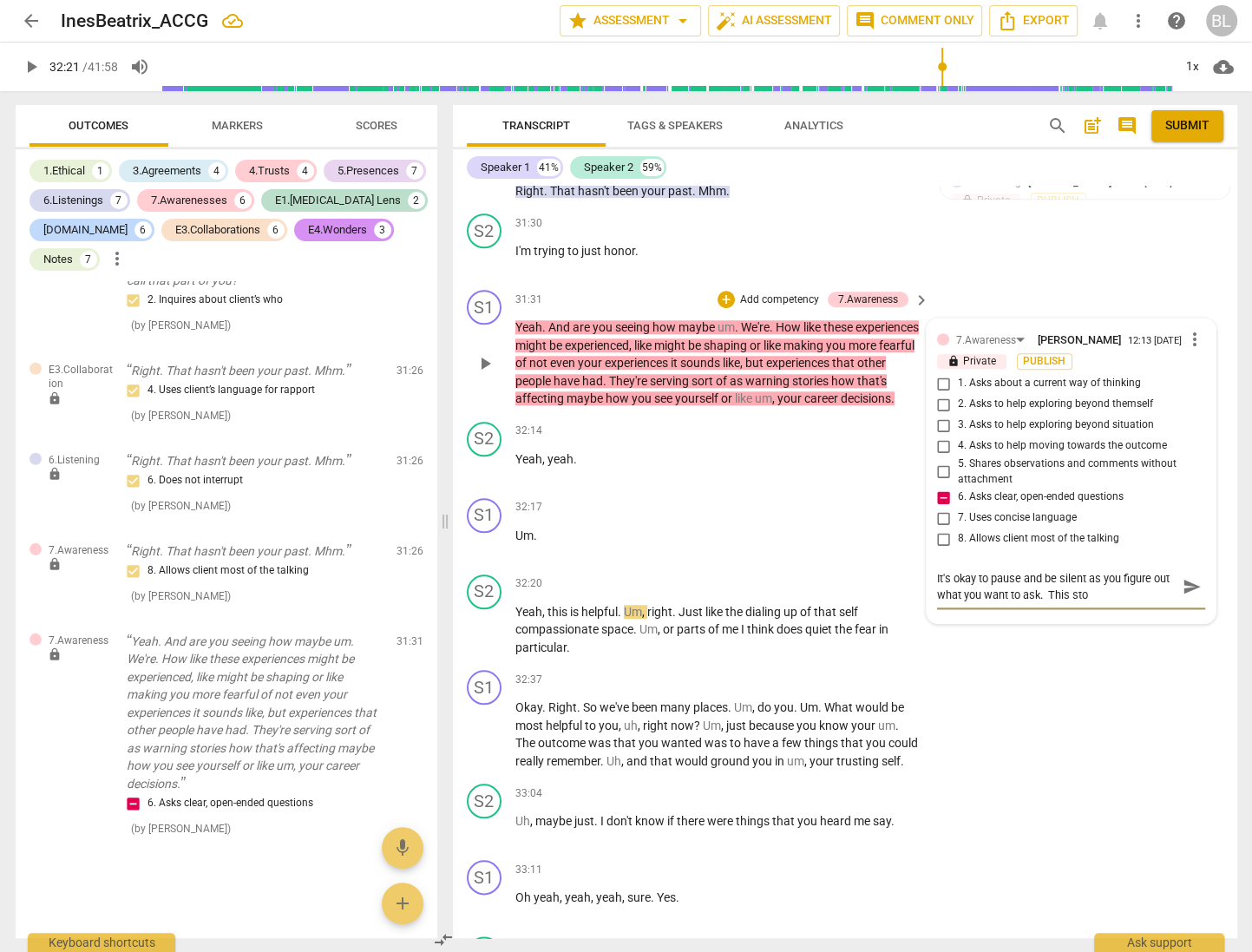
type textarea "It's okay to pause and be silent as you figure out what you want to ask. This s…"
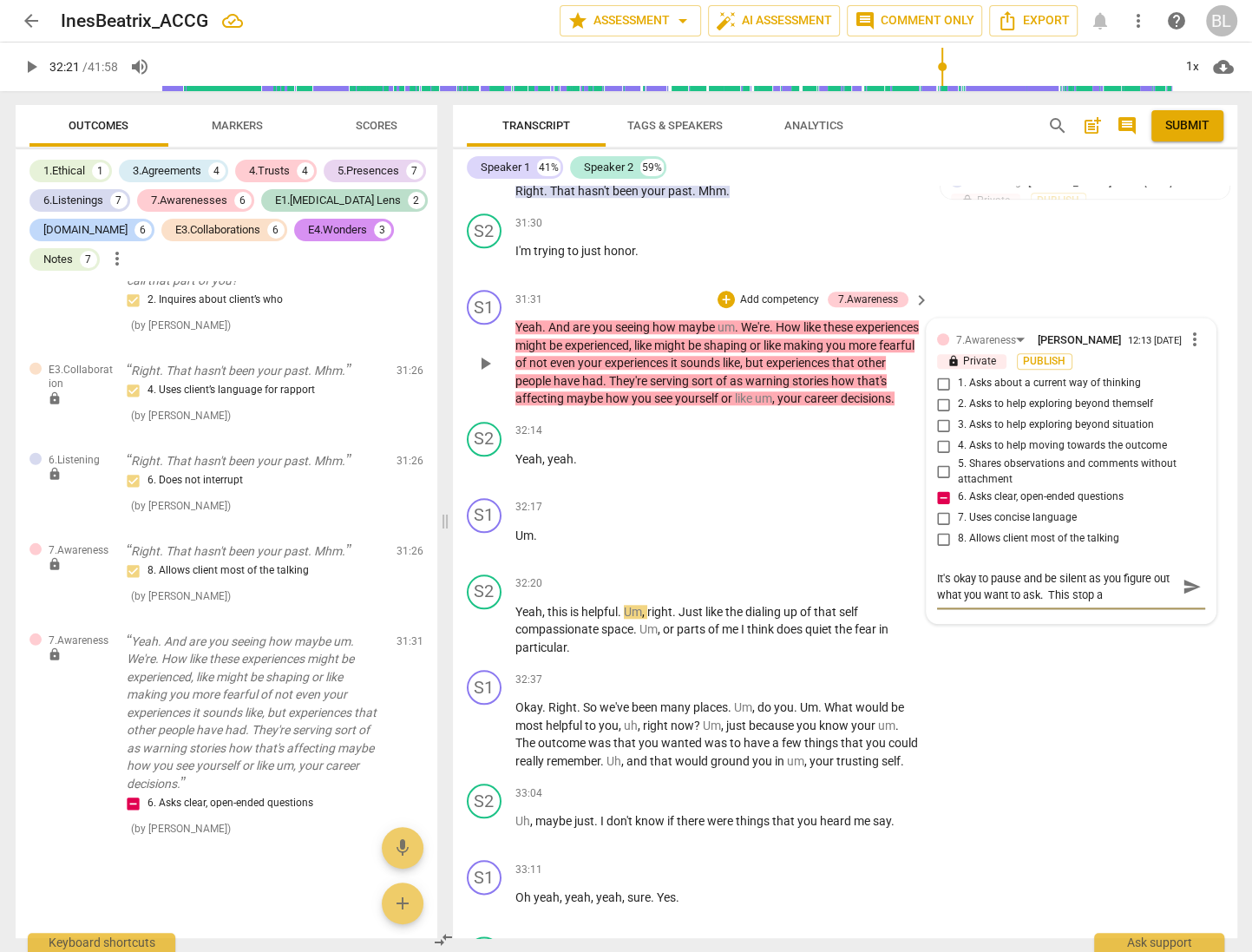
type textarea "It's okay to pause and be silent as you figure out what you want to ask. This s…"
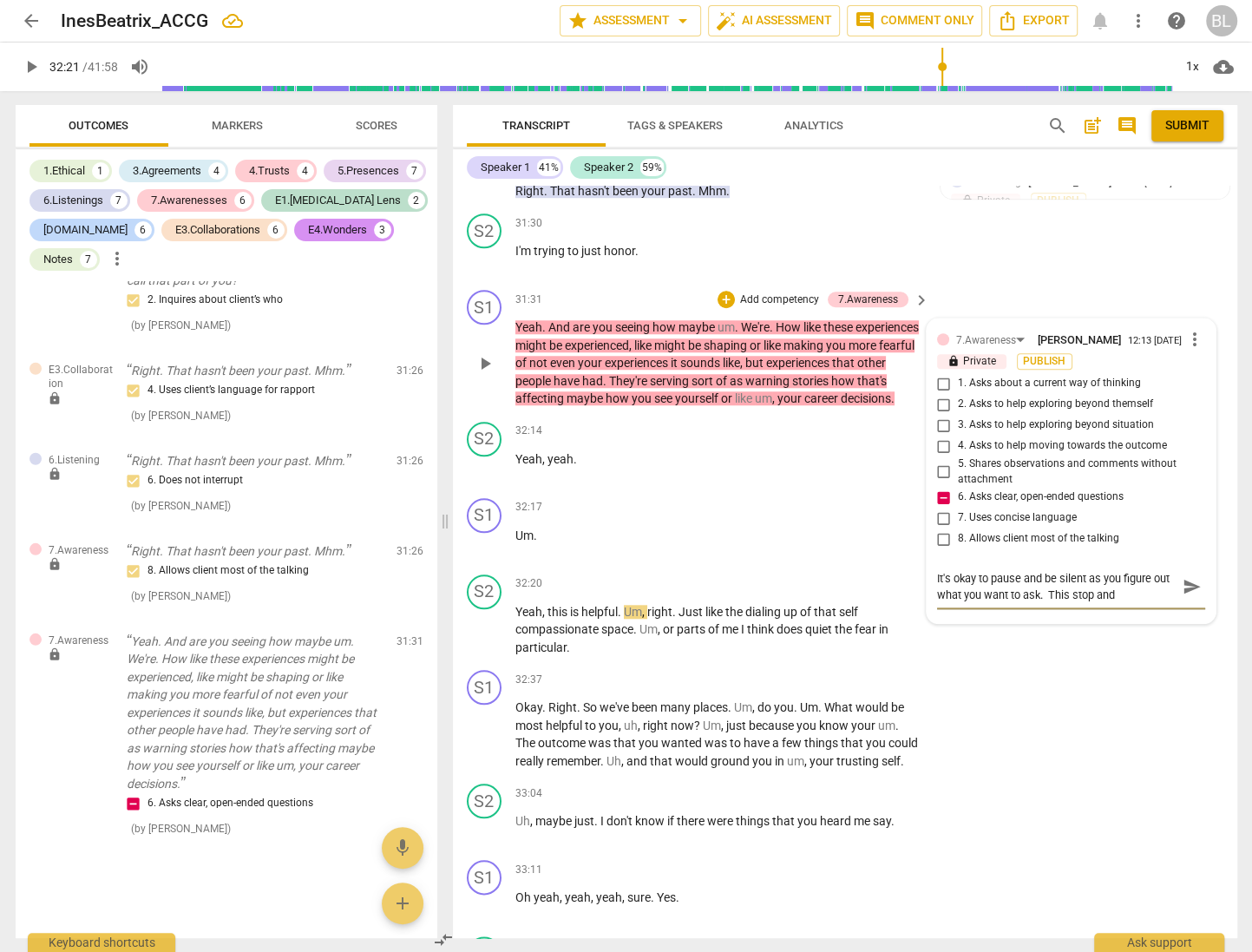
type textarea "It's okay to pause and be silent as you figure out what you want to ask. This s…"
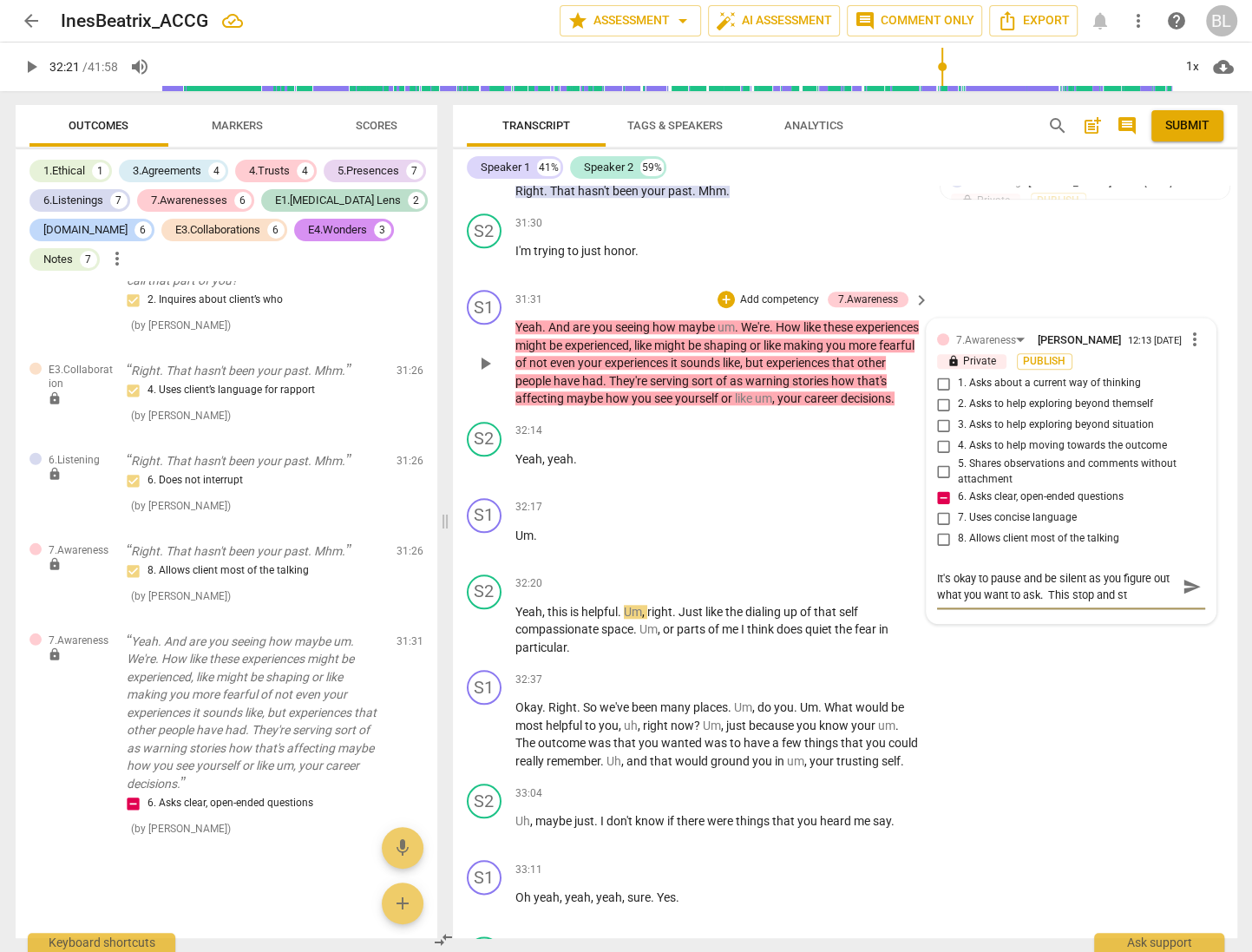
type textarea "It's okay to pause and be silent as you figure out what you want to ask. This s…"
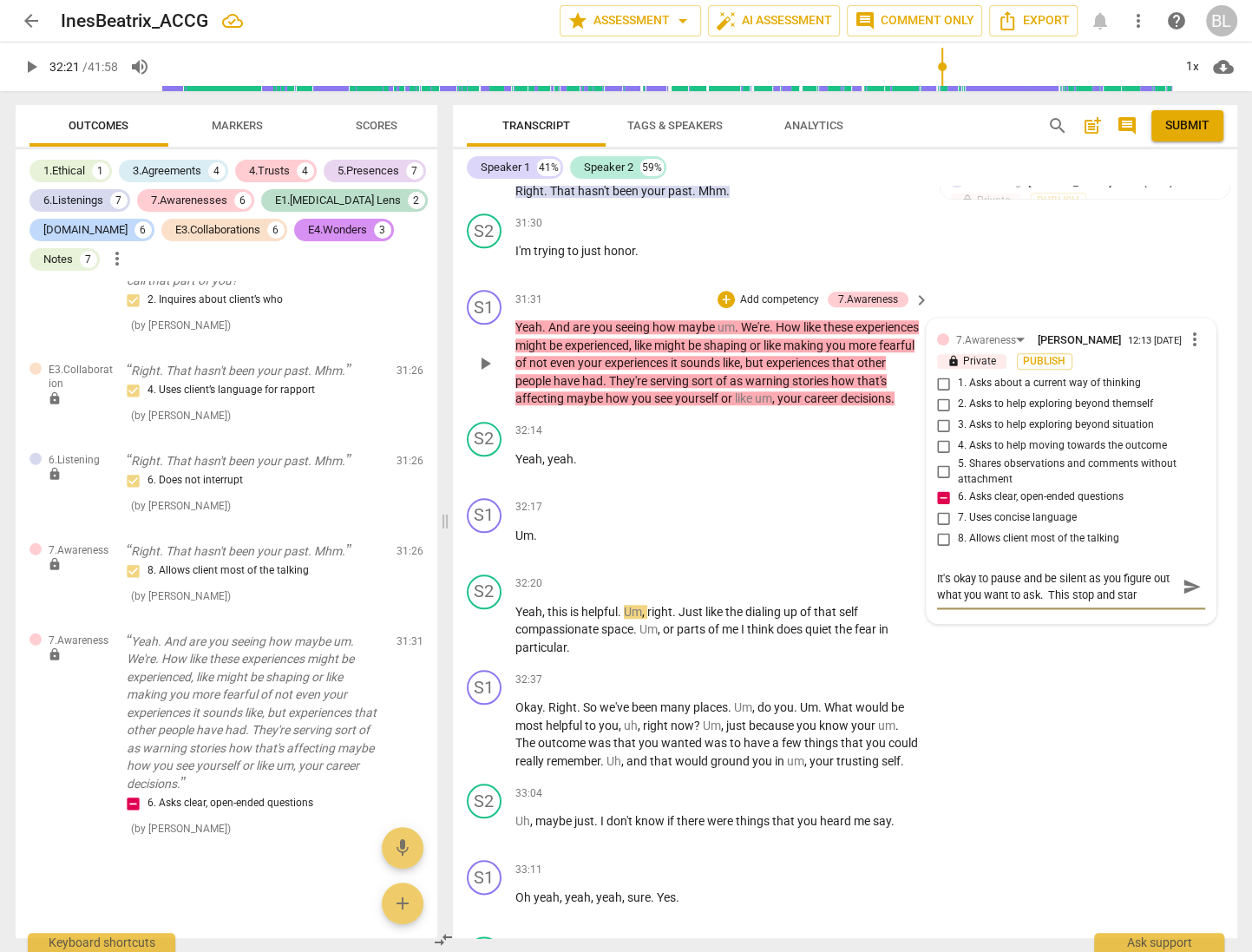
type textarea "It's okay to pause and be silent as you figure out what you want to ask. This s…"
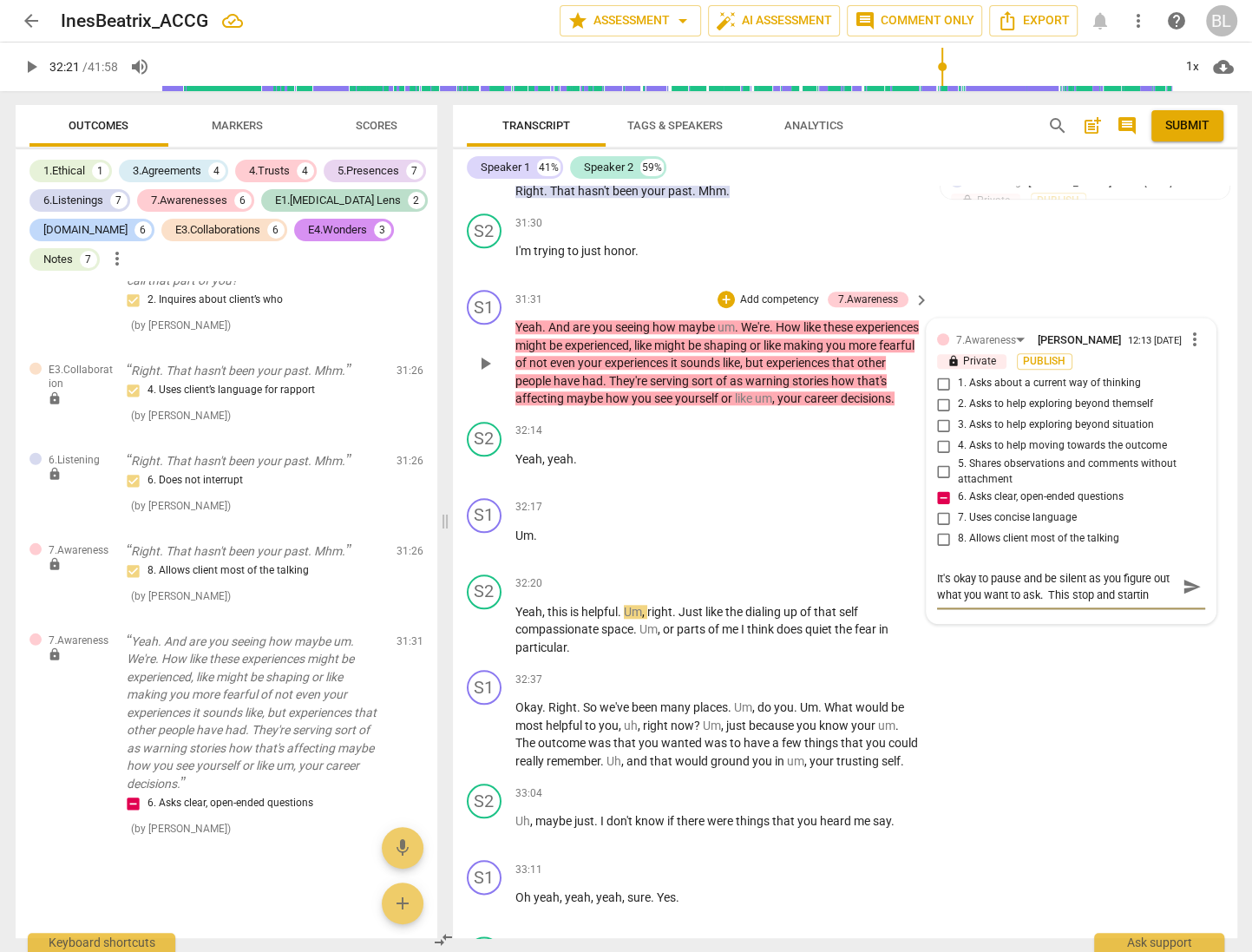
type textarea "It's okay to pause and be silent as you figure out what you want to ask. This s…"
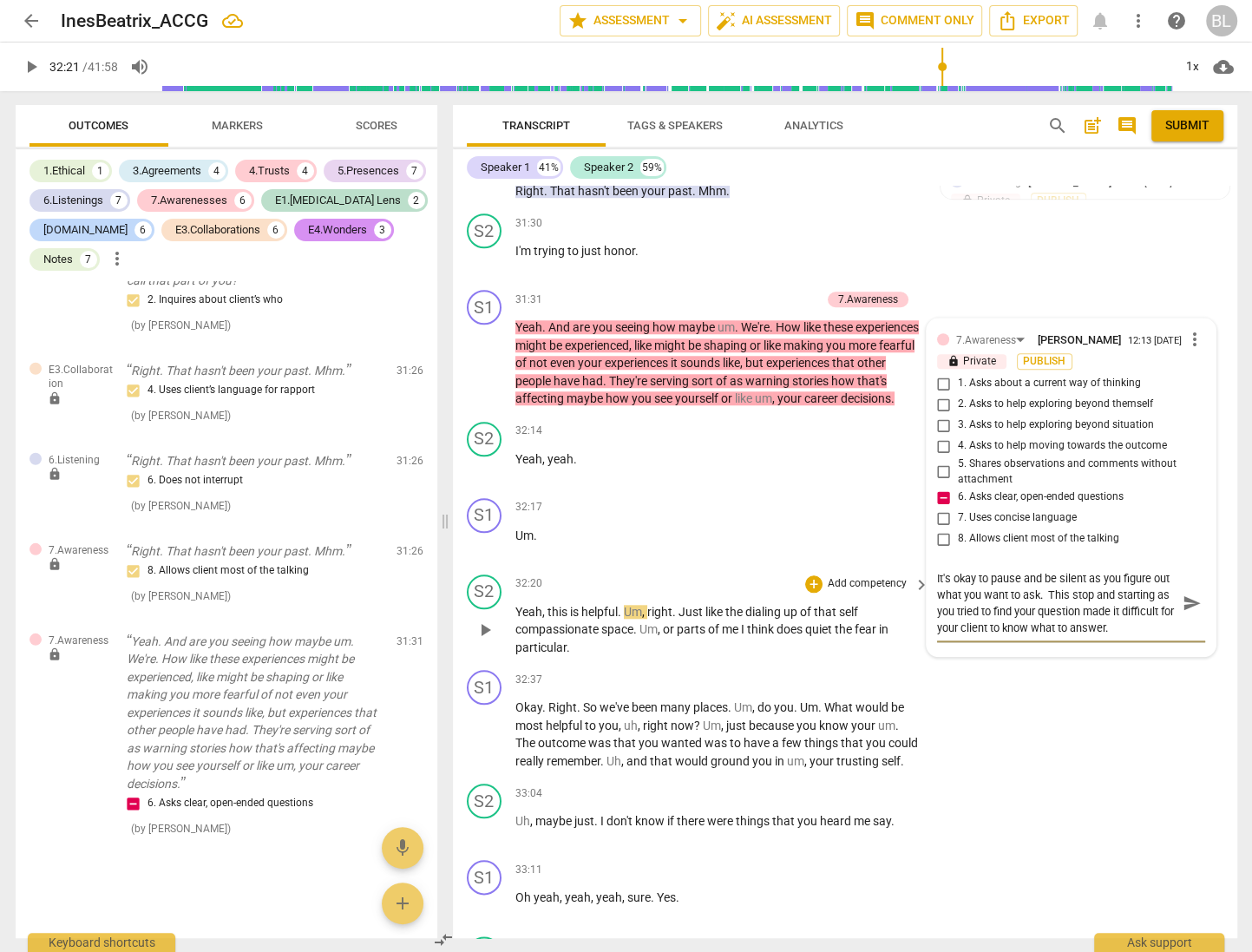
click at [490, 620] on span "play_arrow" at bounding box center [485, 630] width 20 height 20
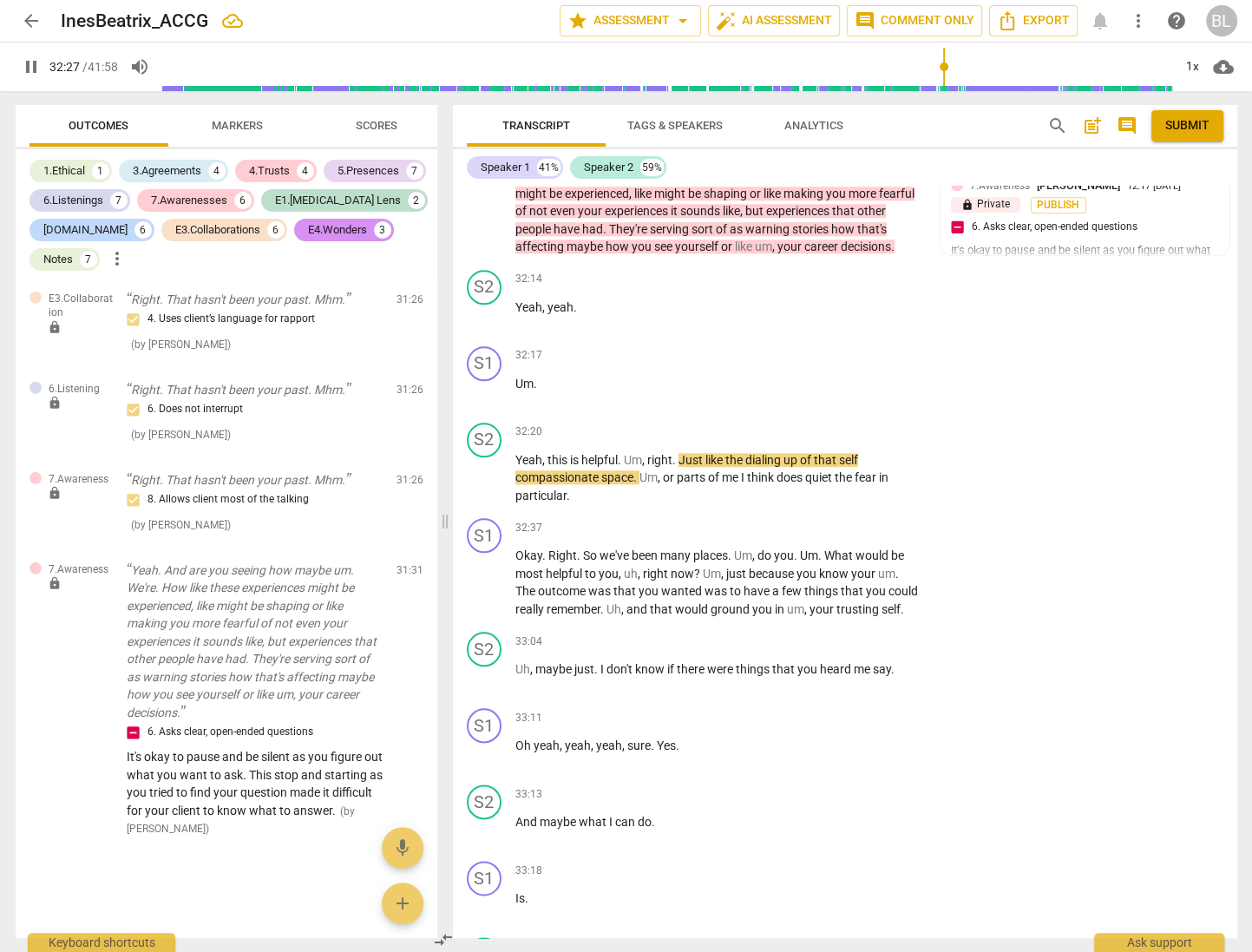
scroll to position [15455, 0]
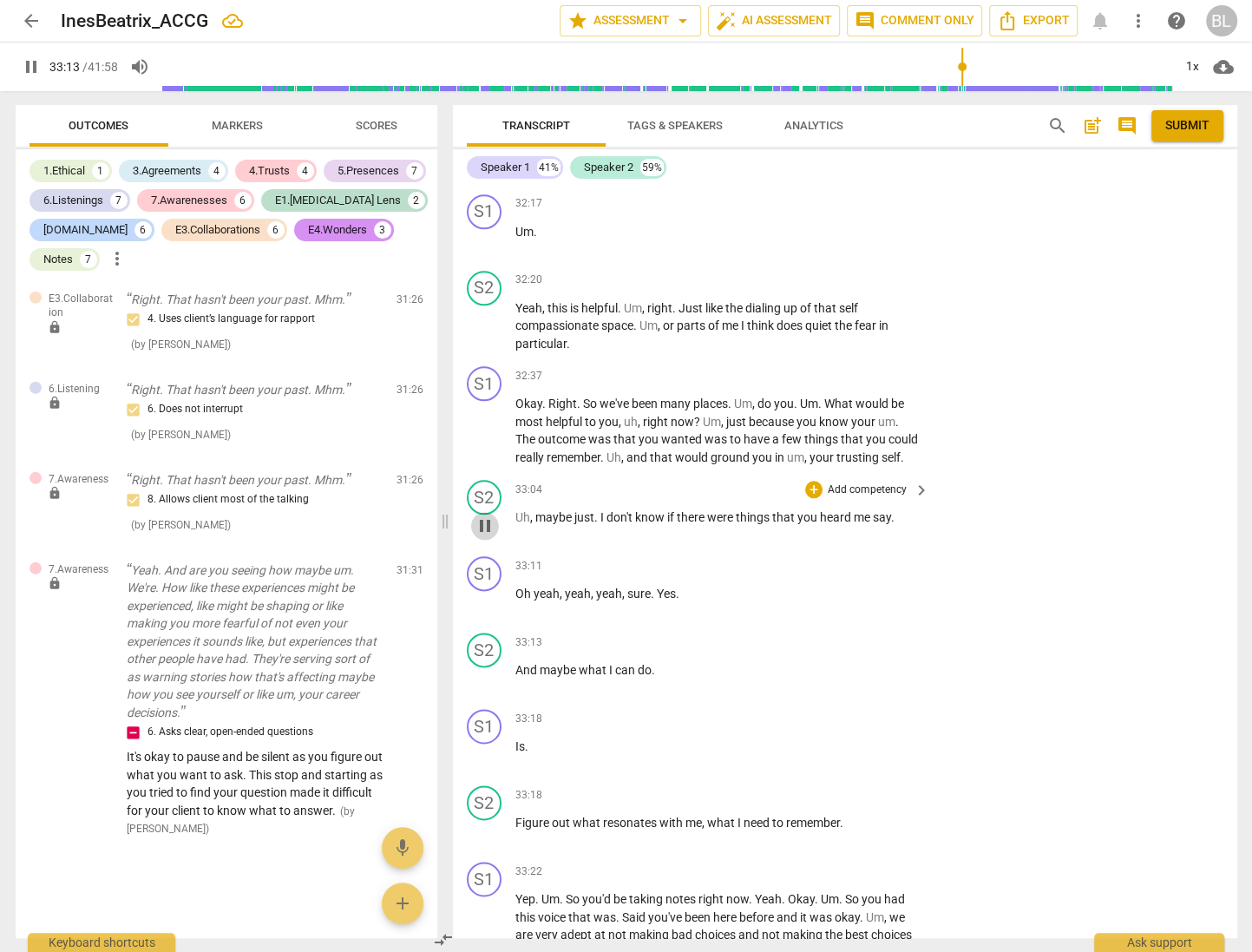
click at [484, 516] on span "pause" at bounding box center [485, 526] width 20 height 20
click at [810, 367] on div "+" at bounding box center [814, 375] width 18 height 18
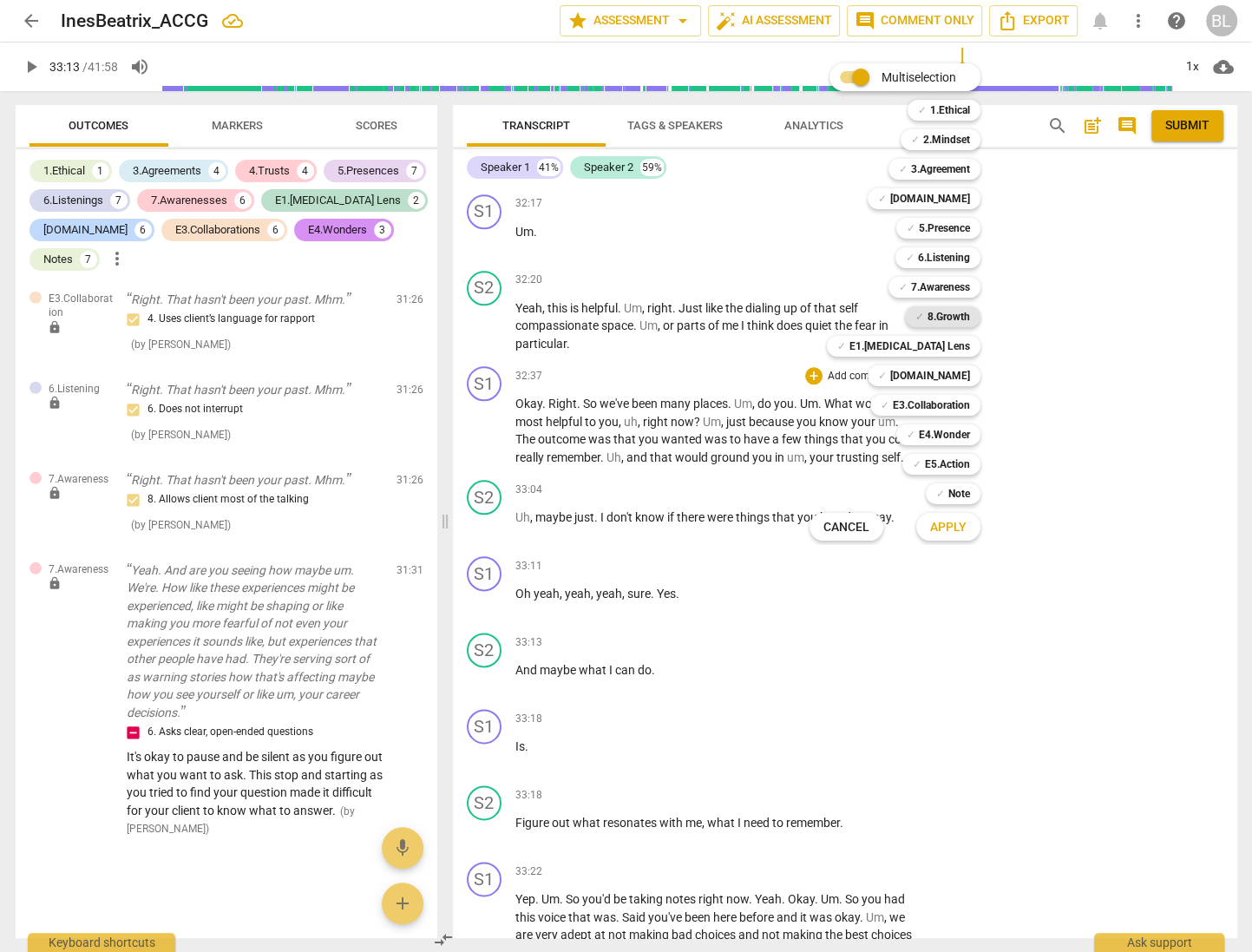
click at [953, 312] on b "8.Growth" at bounding box center [949, 316] width 43 height 20
click at [948, 404] on b "E3.Collaboration" at bounding box center [931, 405] width 77 height 20
click at [949, 460] on b "E5.Action" at bounding box center [948, 464] width 45 height 20
click at [955, 526] on span "Apply" at bounding box center [948, 528] width 36 height 18
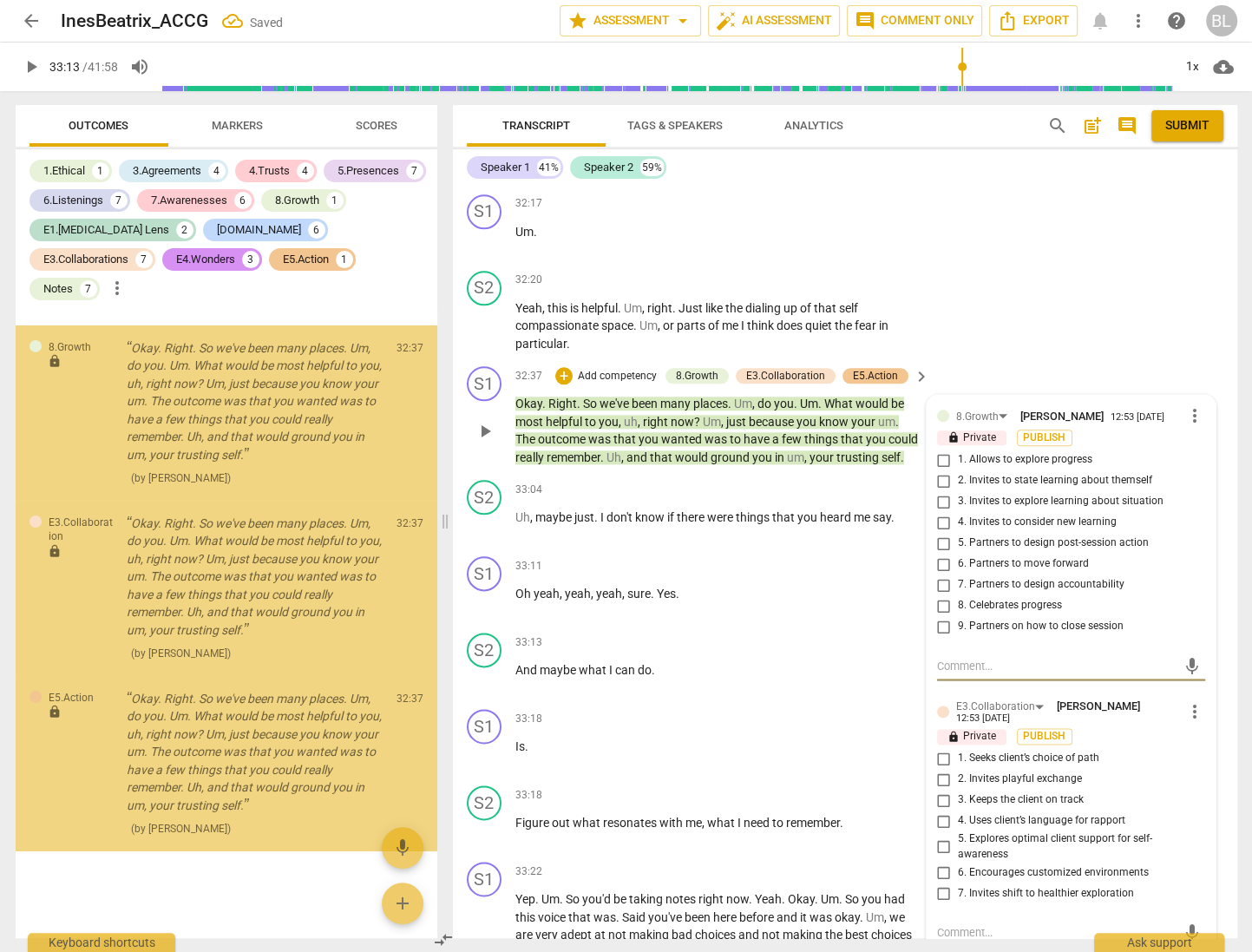
scroll to position [9071, 0]
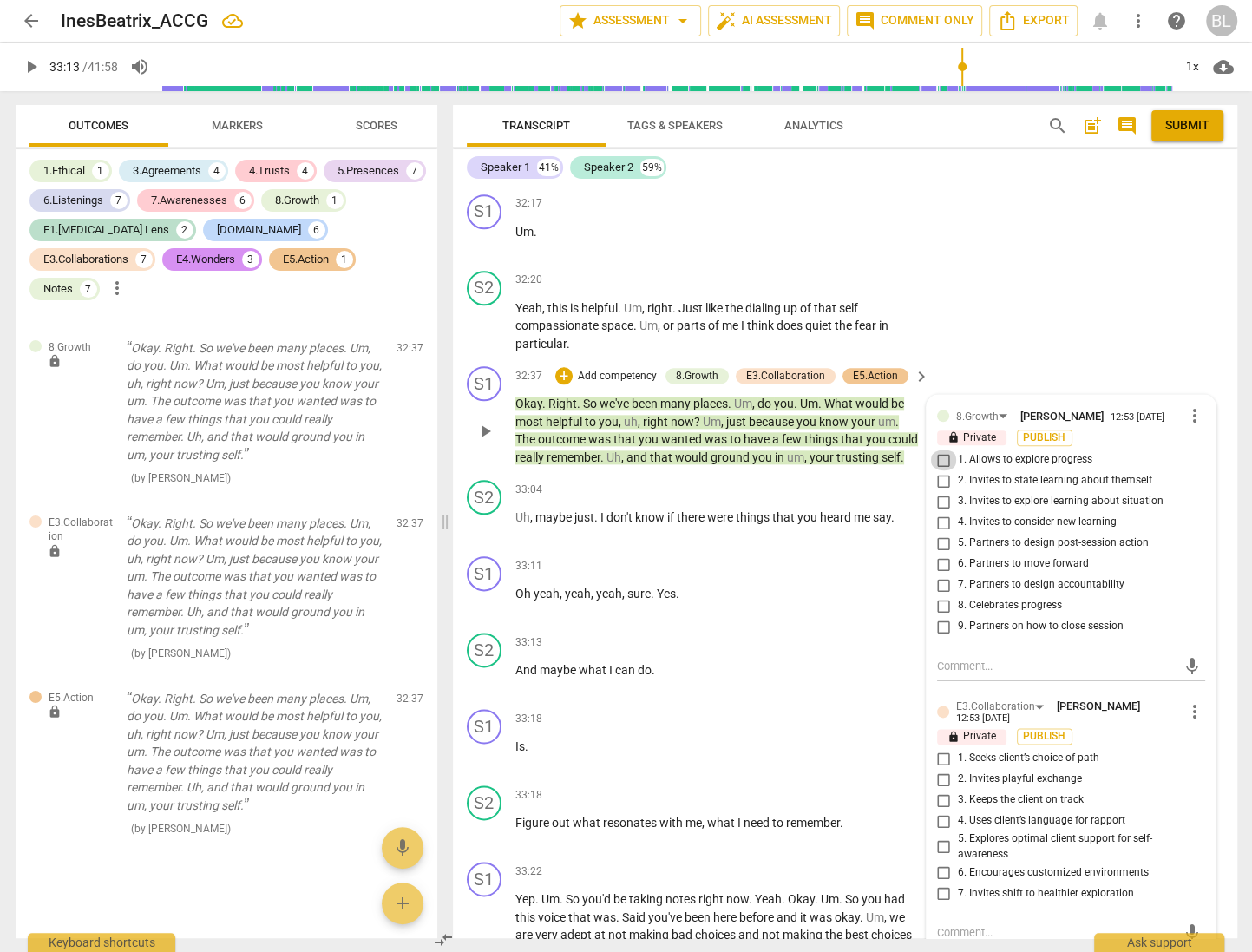
click at [938, 449] on input "1. Allows to explore progress" at bounding box center [944, 460] width 28 height 20
click at [933, 470] on input "2. Invites to state learning about themself" at bounding box center [944, 480] width 28 height 20
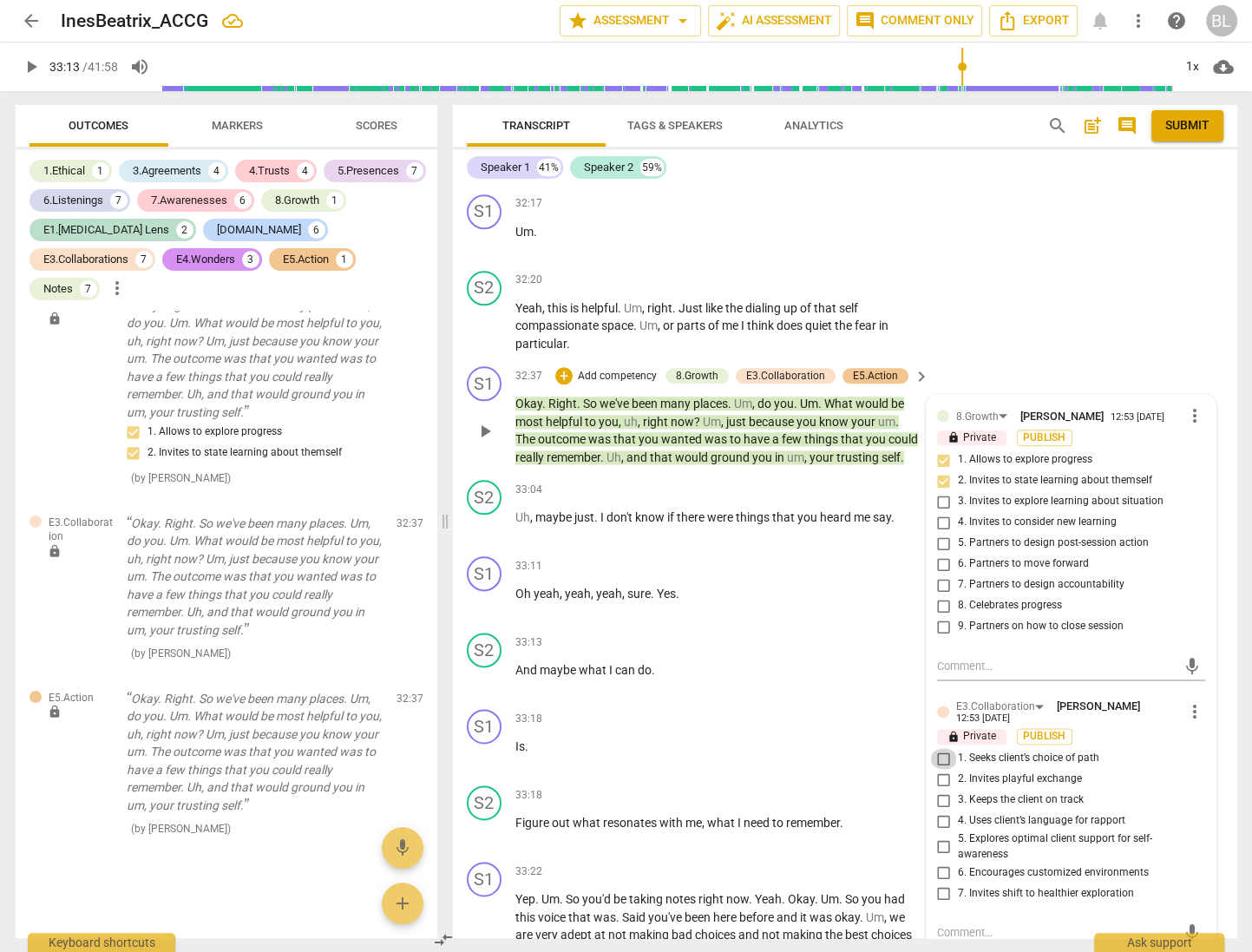
click at [939, 748] on input "1. Seeks client’s choice of path" at bounding box center [944, 758] width 28 height 20
